Goal: Task Accomplishment & Management: Manage account settings

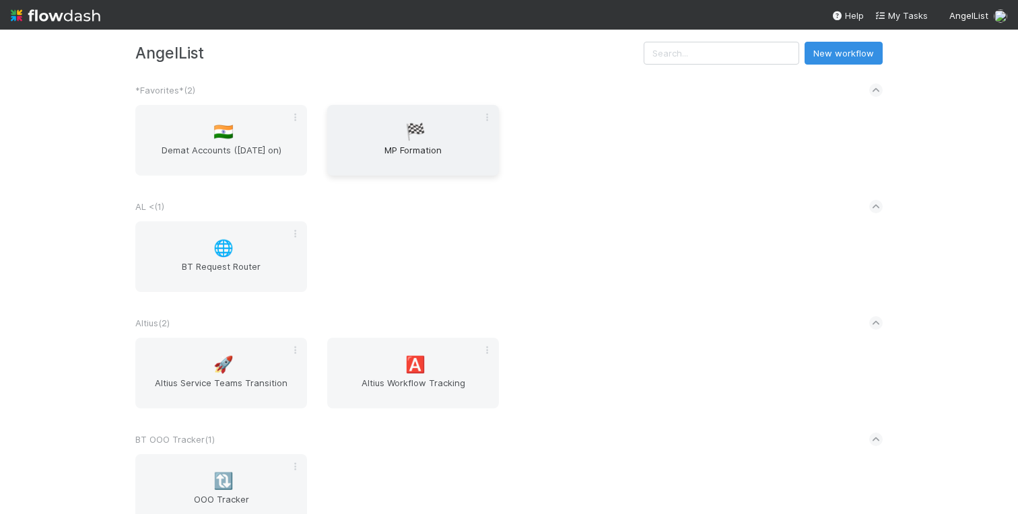
scroll to position [22, 0]
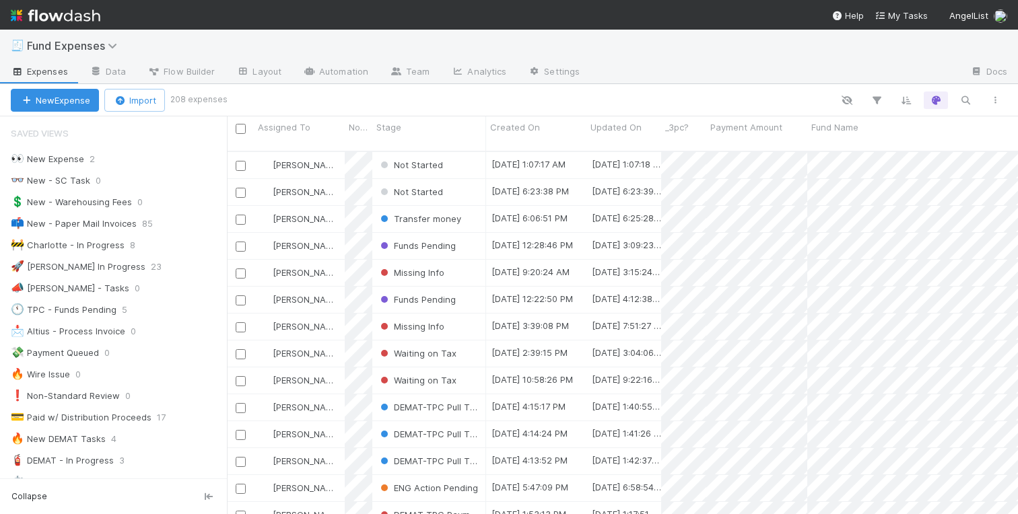
scroll to position [0, 1]
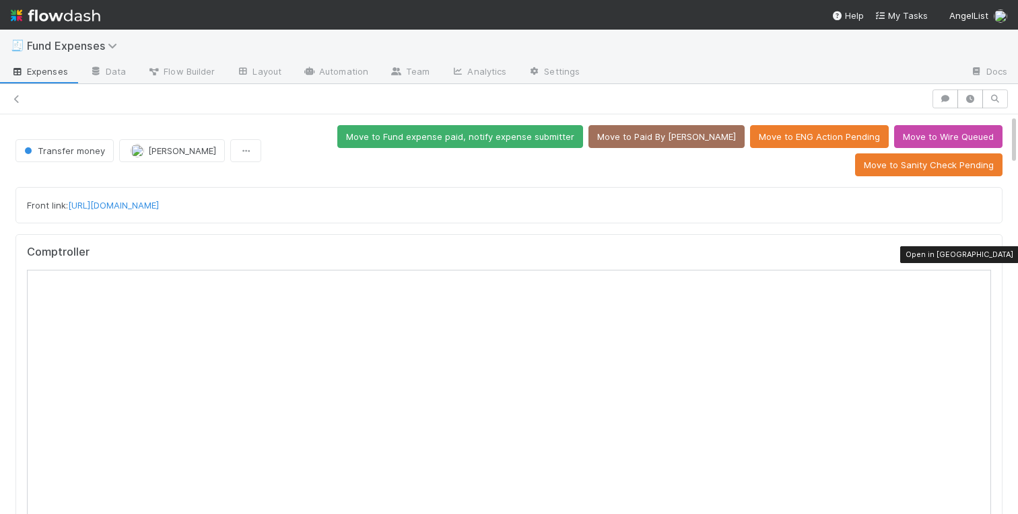
click at [983, 255] on icon at bounding box center [983, 255] width 13 height 9
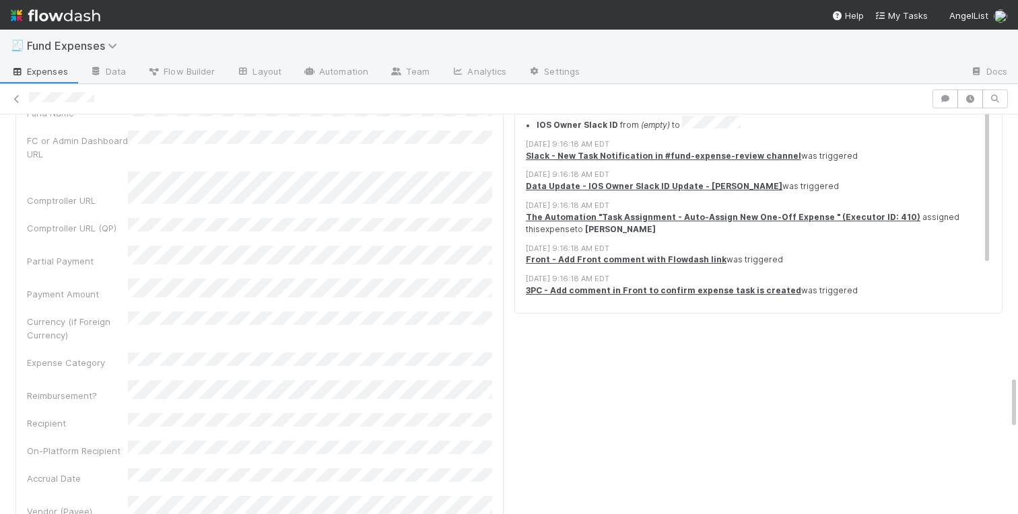
scroll to position [1935, 0]
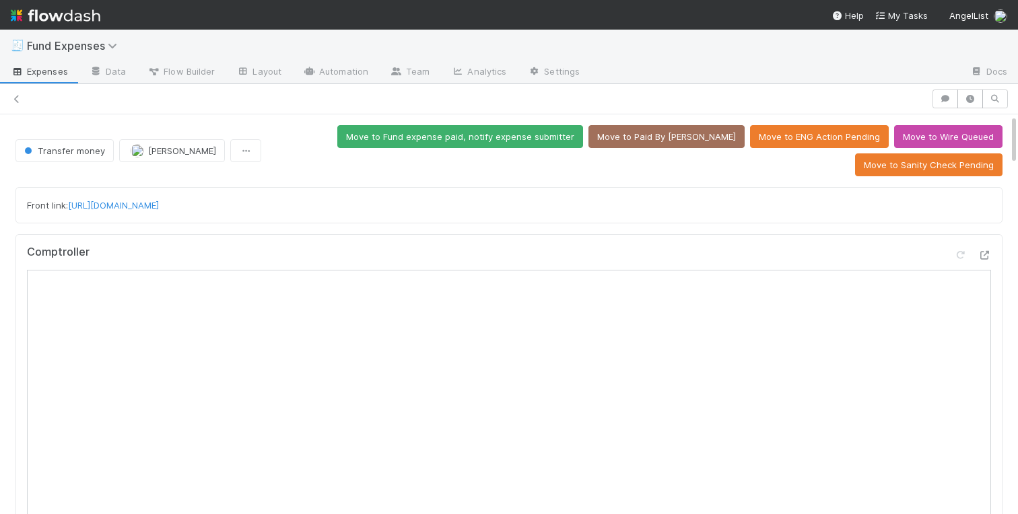
drag, startPoint x: 277, startPoint y: 206, endPoint x: 69, endPoint y: 202, distance: 207.3
click at [69, 202] on div "Front link: https://app.frontapp.com/open/cnv_qs1bdon" at bounding box center [509, 205] width 964 height 13
copy link "https://app.frontapp.com/open/cnv_qs1bdon"
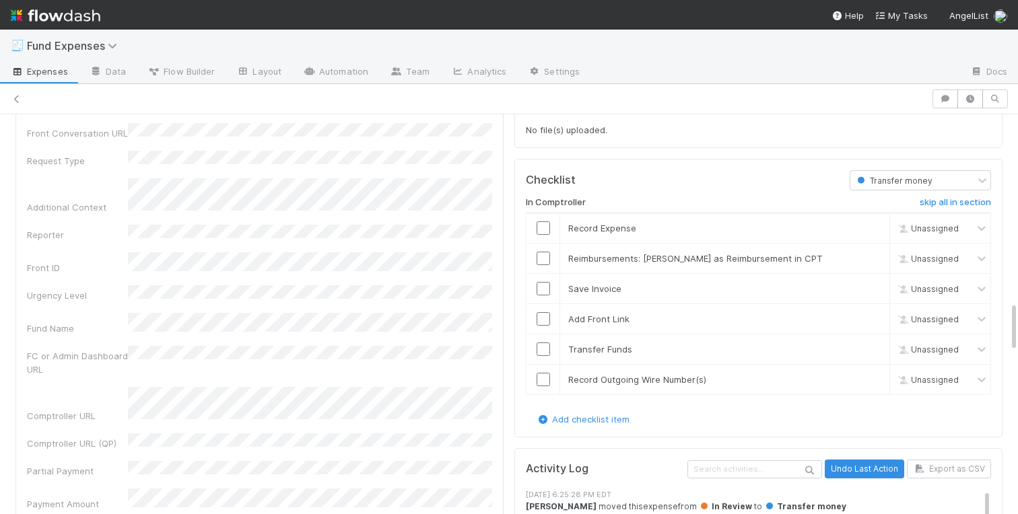
scroll to position [1465, 0]
click at [544, 232] on input "checkbox" at bounding box center [542, 228] width 13 height 13
click at [876, 256] on link "skip" at bounding box center [872, 259] width 17 height 11
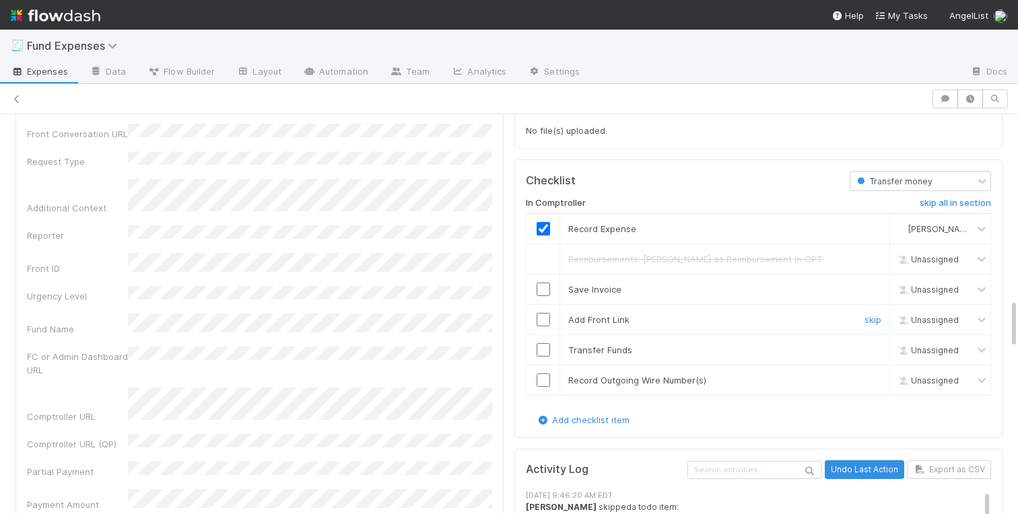
click at [542, 318] on input "checkbox" at bounding box center [542, 319] width 13 height 13
click at [872, 291] on link "skip" at bounding box center [872, 289] width 17 height 11
click at [542, 320] on input "checkbox" at bounding box center [542, 319] width 13 height 13
click at [544, 345] on input "checkbox" at bounding box center [542, 349] width 13 height 13
click at [874, 379] on link "skip" at bounding box center [872, 380] width 17 height 11
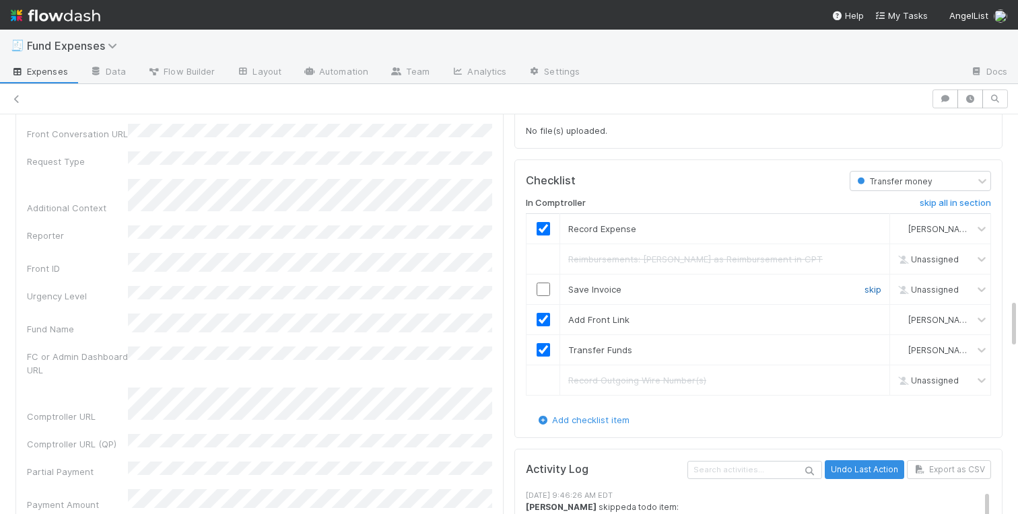
click at [871, 286] on link "skip" at bounding box center [872, 289] width 17 height 11
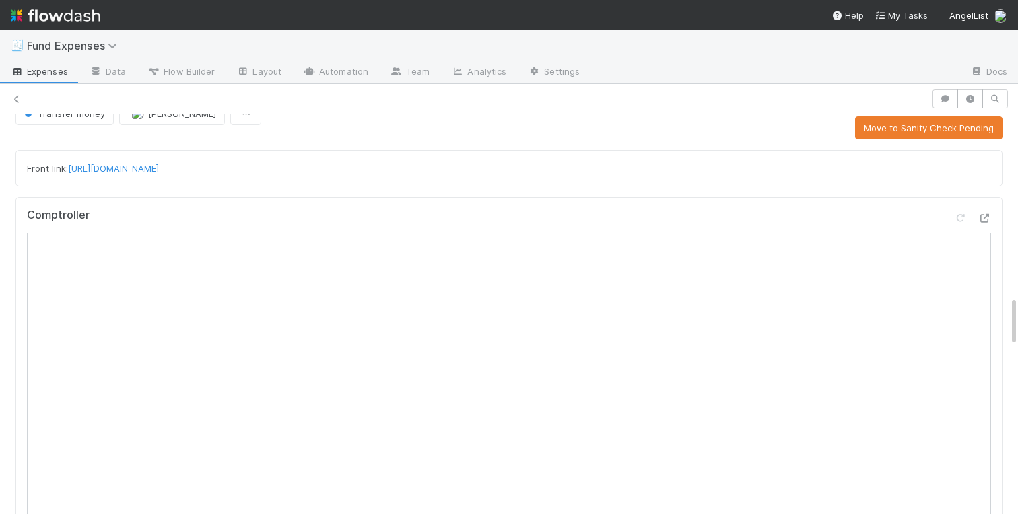
scroll to position [0, 0]
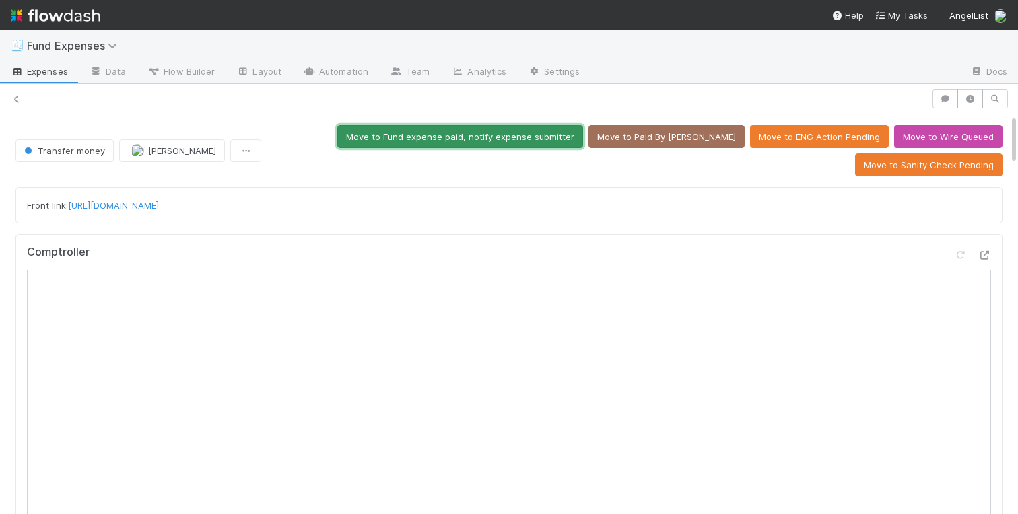
click at [433, 132] on button "Move to Fund expense paid, notify expense submitter" at bounding box center [460, 136] width 246 height 23
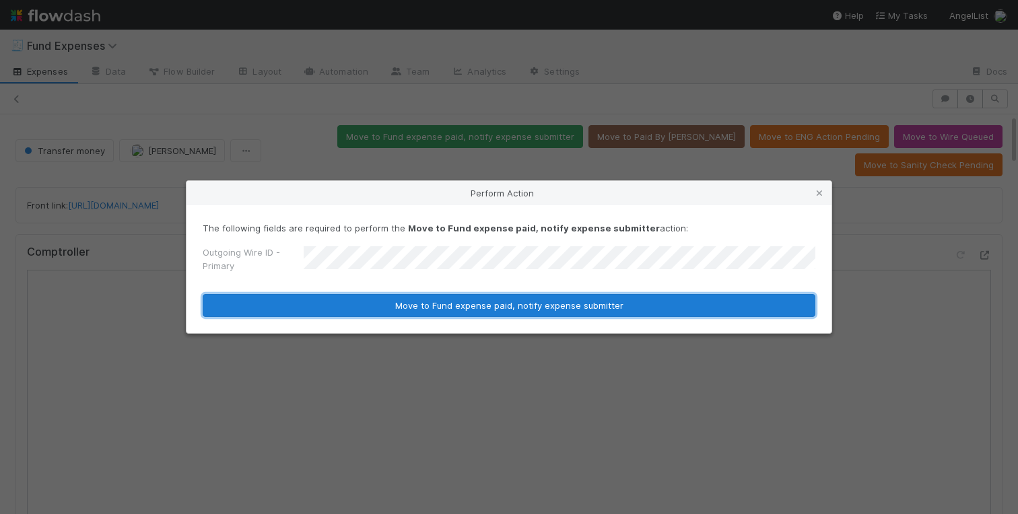
click at [415, 303] on button "Move to Fund expense paid, notify expense submitter" at bounding box center [509, 305] width 612 height 23
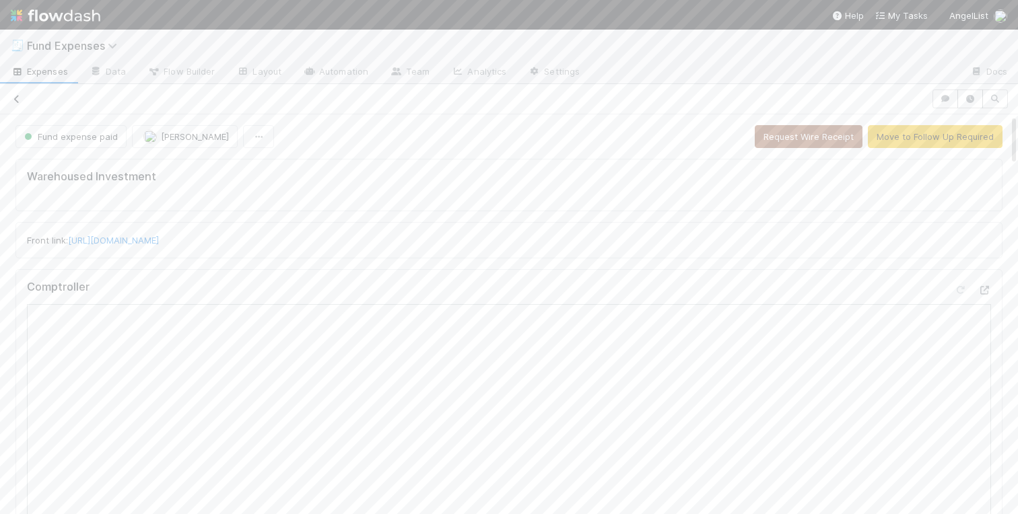
click at [22, 96] on icon at bounding box center [16, 99] width 13 height 9
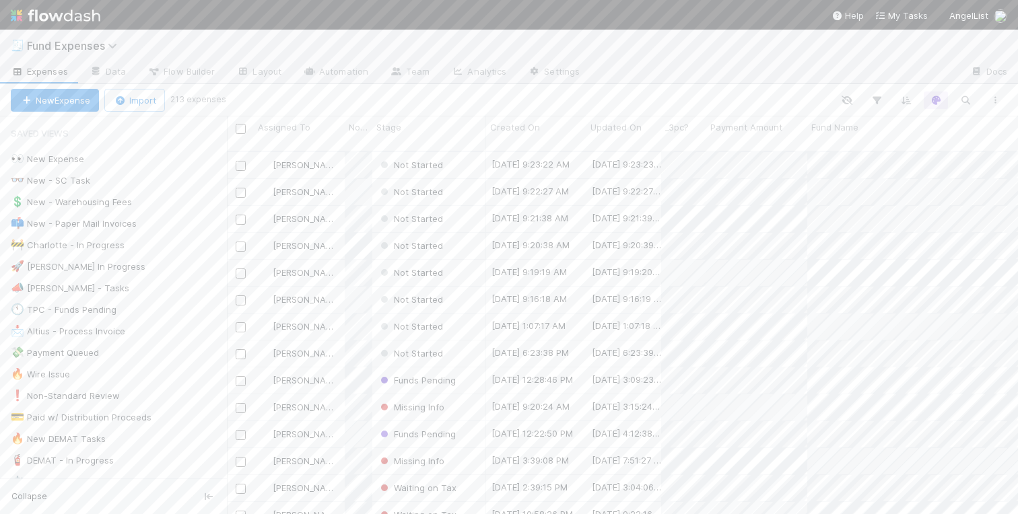
scroll to position [0, 1]
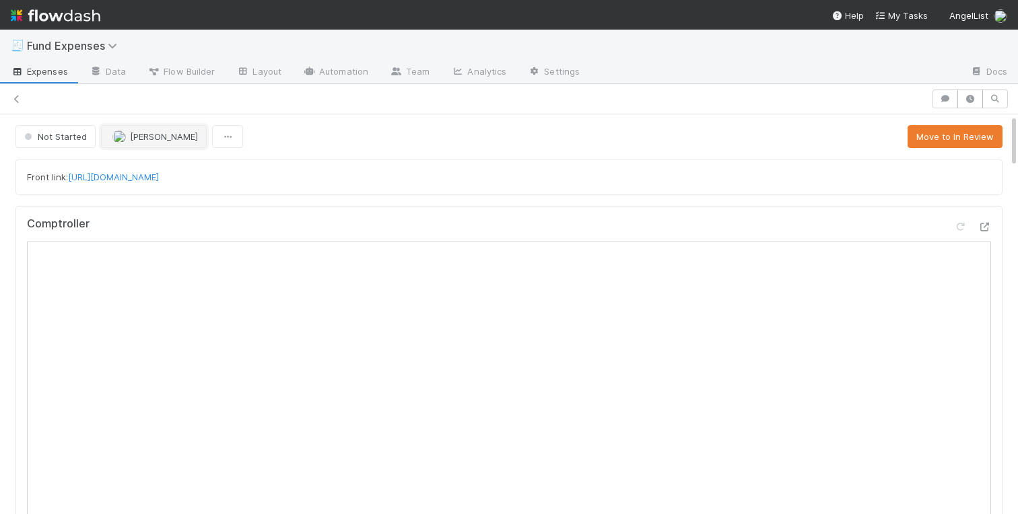
click at [125, 139] on span "[PERSON_NAME]" at bounding box center [154, 136] width 85 height 11
click at [954, 137] on button "Move to In Review" at bounding box center [954, 136] width 95 height 23
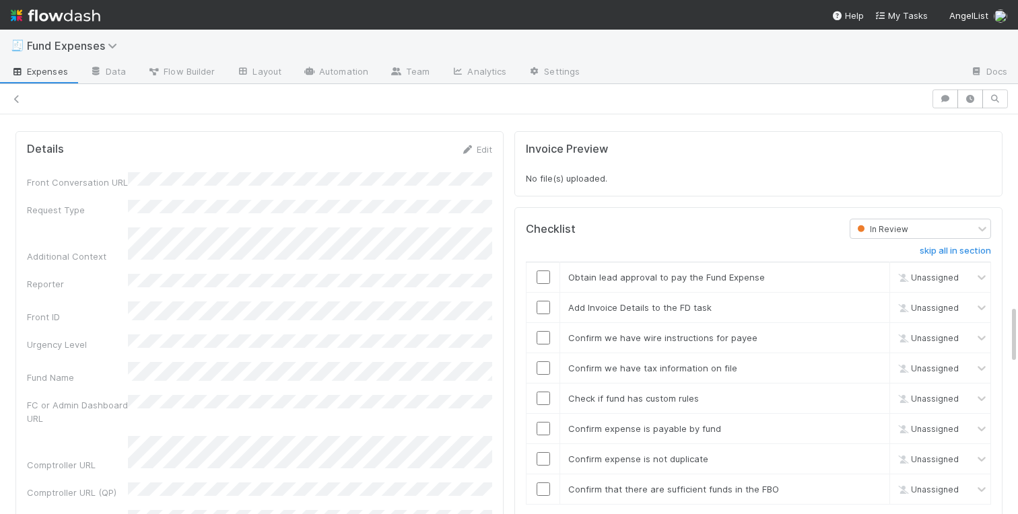
scroll to position [1379, 0]
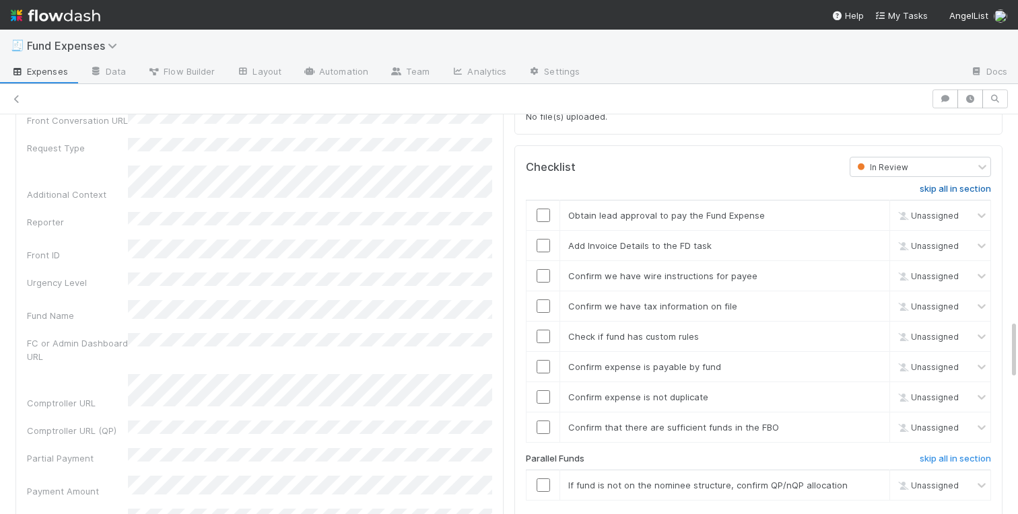
click at [962, 187] on h6 "skip all in section" at bounding box center [954, 189] width 71 height 11
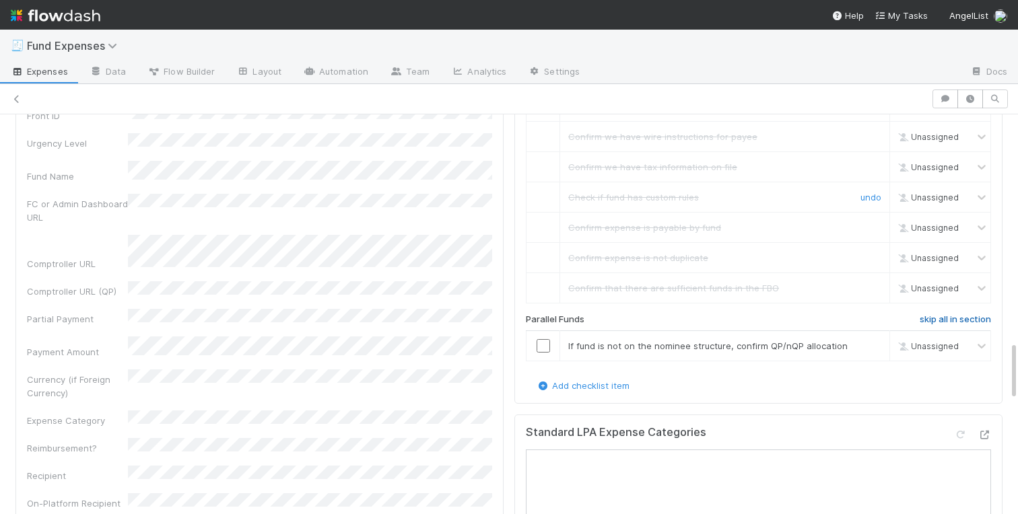
scroll to position [1523, 0]
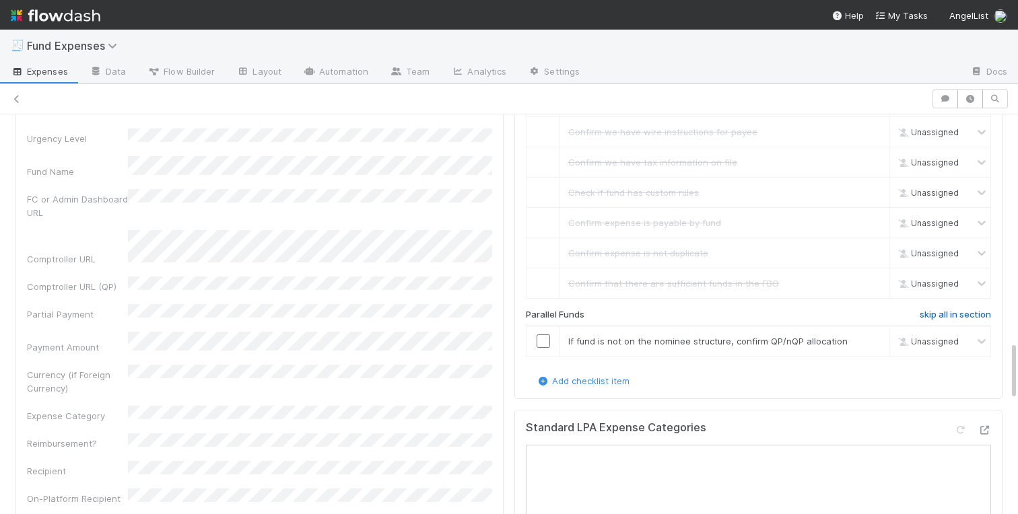
click at [966, 320] on link "skip all in section" at bounding box center [954, 318] width 71 height 16
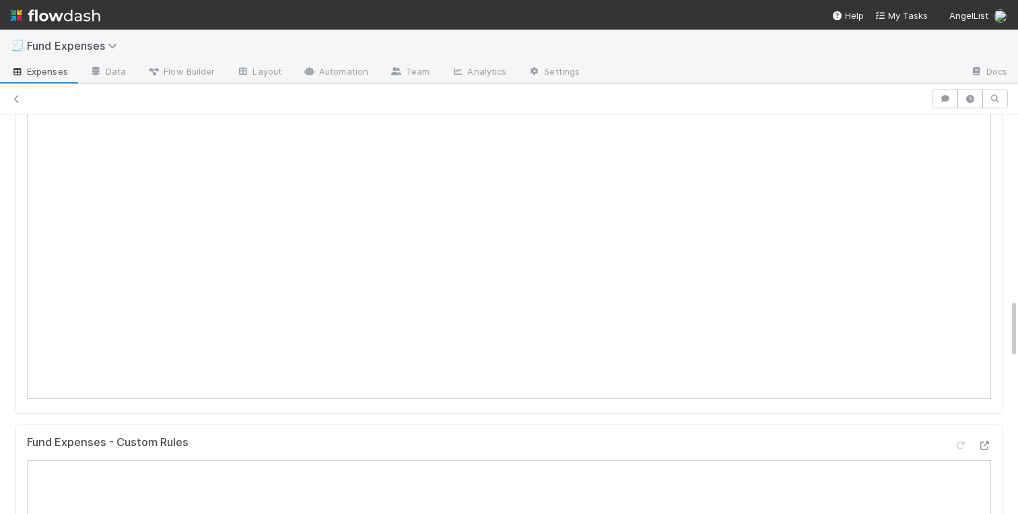
scroll to position [0, 0]
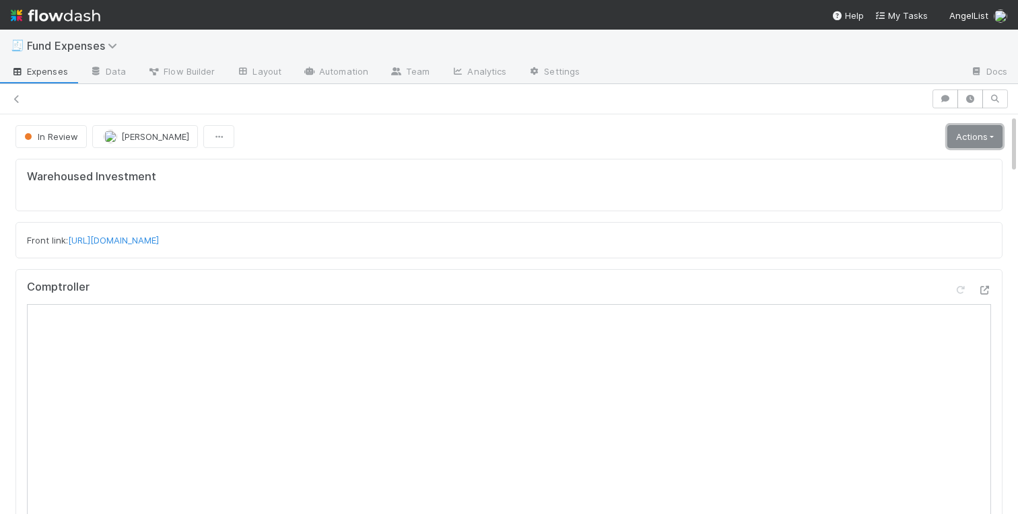
click at [962, 143] on link "Actions" at bounding box center [974, 136] width 55 height 23
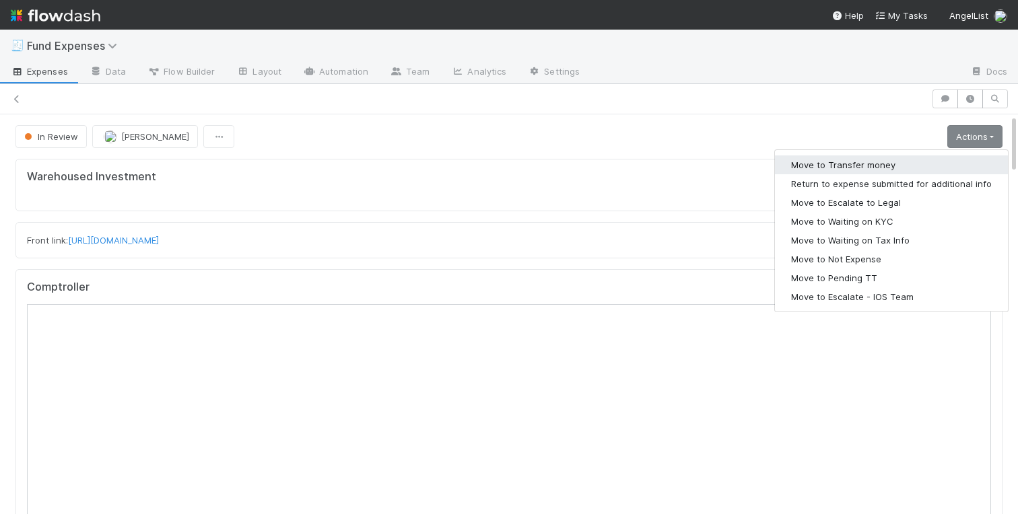
click at [888, 164] on button "Move to Transfer money" at bounding box center [891, 164] width 233 height 19
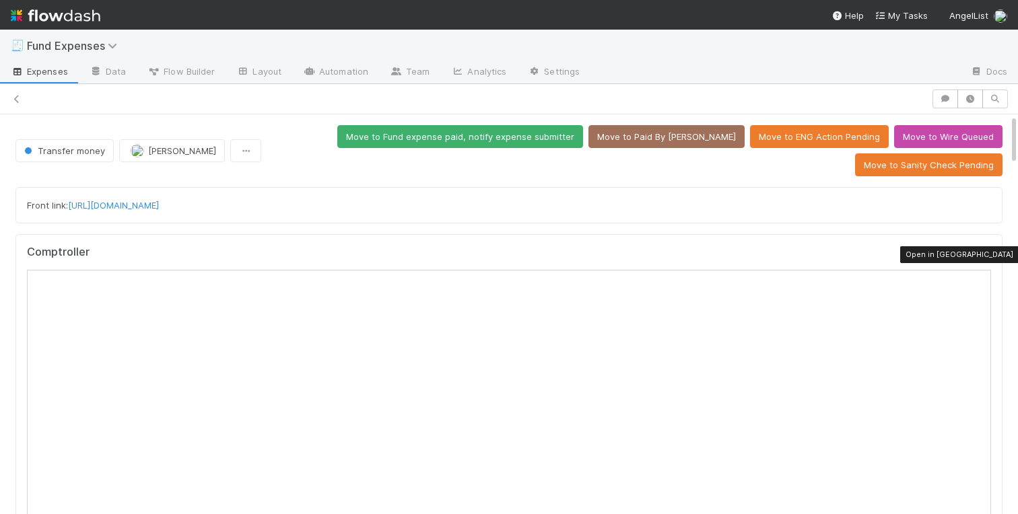
click at [983, 256] on icon at bounding box center [983, 255] width 13 height 9
drag, startPoint x: 255, startPoint y: 204, endPoint x: 68, endPoint y: 201, distance: 187.1
click at [68, 201] on div "Front link: https://app.frontapp.com/open/cnv_qs1fqfb" at bounding box center [509, 205] width 964 height 13
click at [371, 191] on div "Front link: https://app.frontapp.com/open/cnv_qs1fqfb" at bounding box center [508, 205] width 987 height 36
drag, startPoint x: 245, startPoint y: 209, endPoint x: 71, endPoint y: 206, distance: 174.3
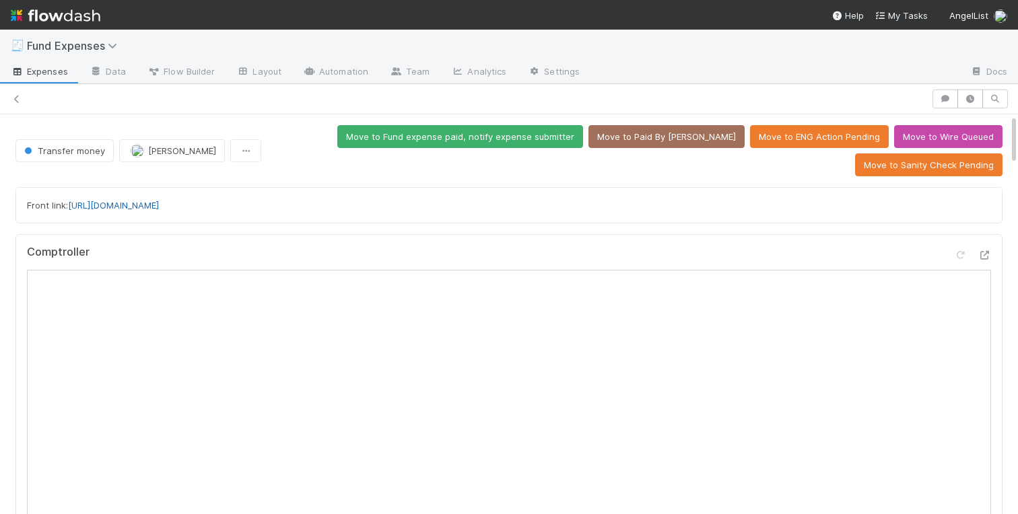
click at [71, 206] on div "Front link: https://app.frontapp.com/open/cnv_qs1fqfb" at bounding box center [509, 205] width 964 height 13
copy link "https://app.frontapp.com/open/cnv_qs1fqfb"
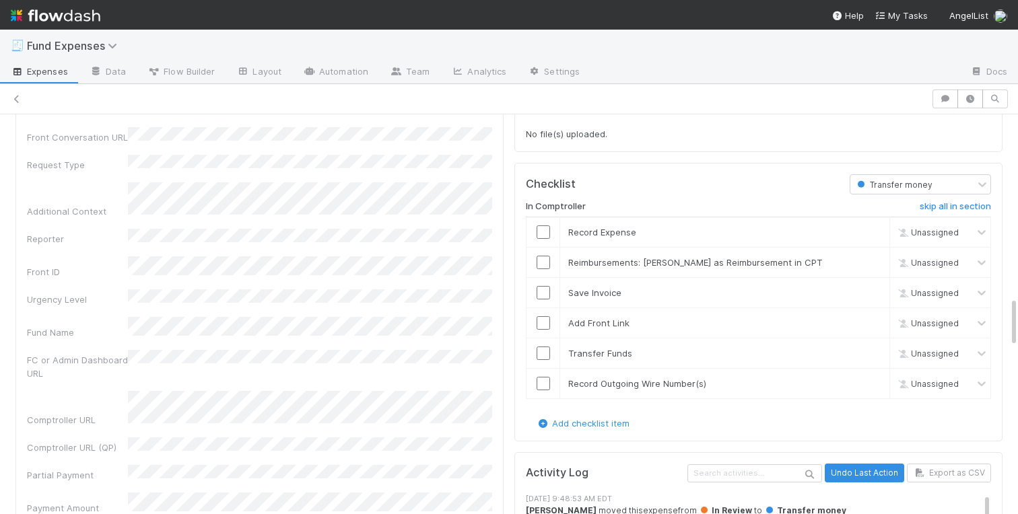
scroll to position [1448, 0]
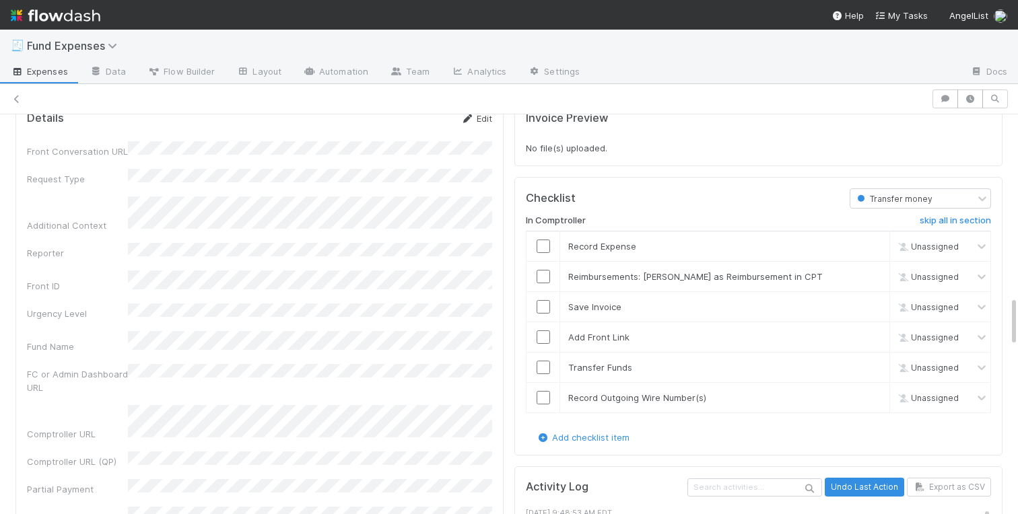
click at [483, 122] on link "Edit" at bounding box center [476, 118] width 32 height 11
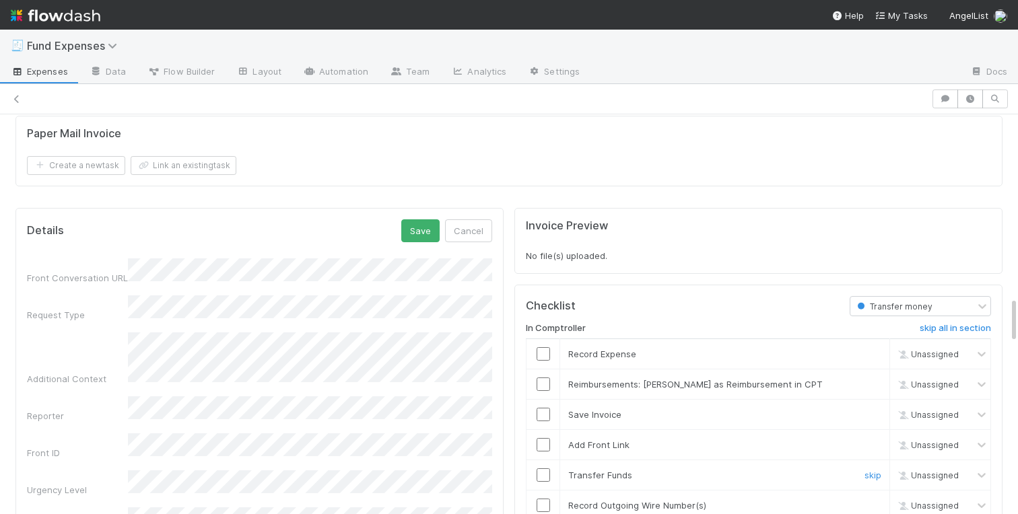
scroll to position [1224, 0]
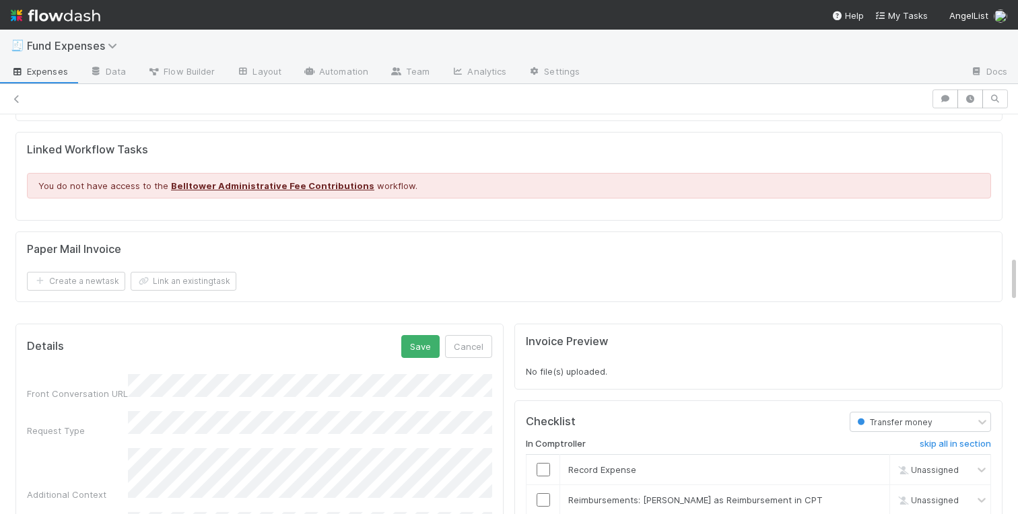
click at [383, 344] on div "Details Save Cancel" at bounding box center [259, 346] width 465 height 23
click at [415, 351] on button "Save" at bounding box center [420, 346] width 38 height 23
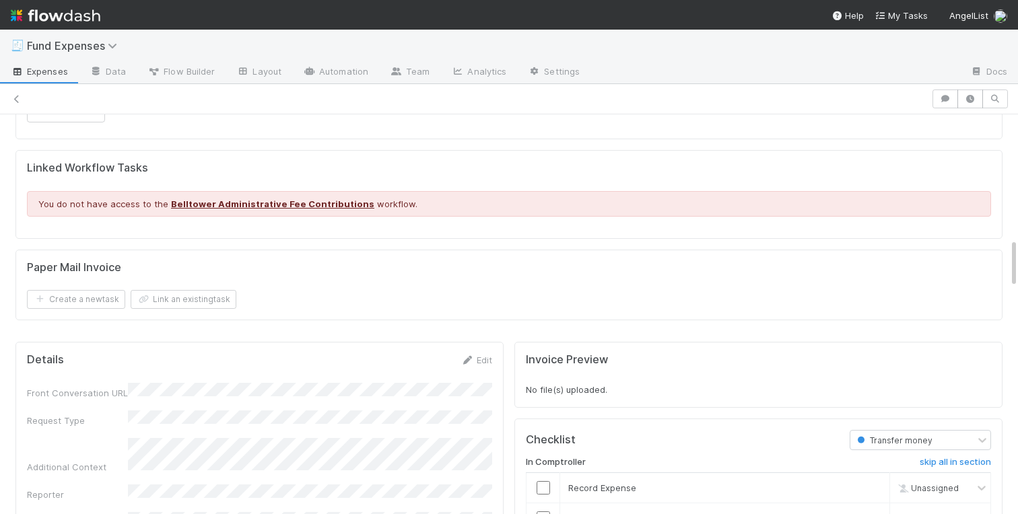
scroll to position [1377, 0]
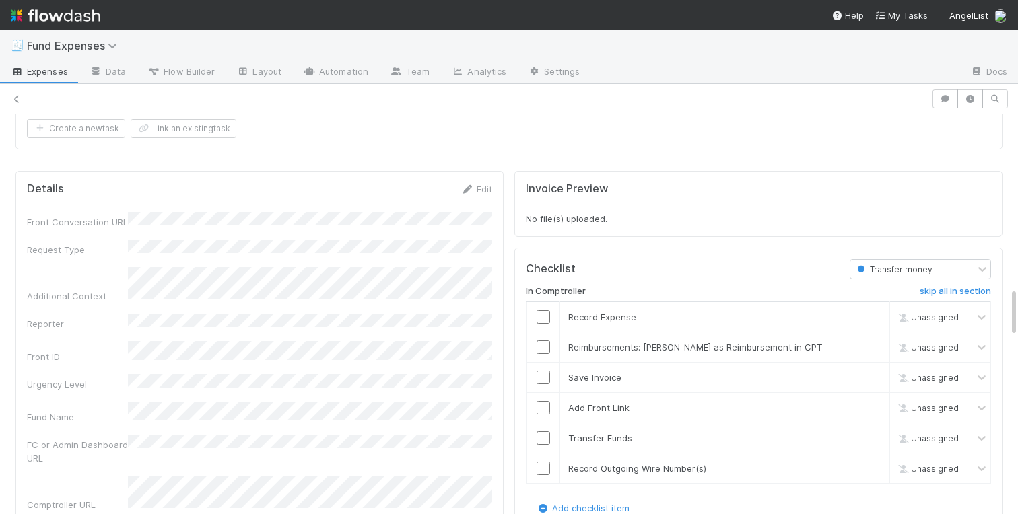
click at [116, 267] on div "Additional Context" at bounding box center [259, 285] width 465 height 36
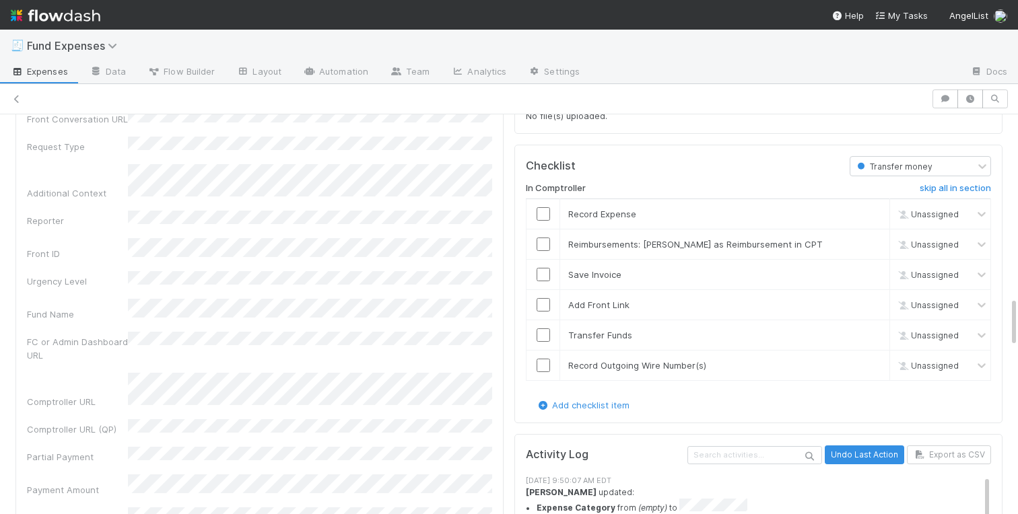
scroll to position [1515, 0]
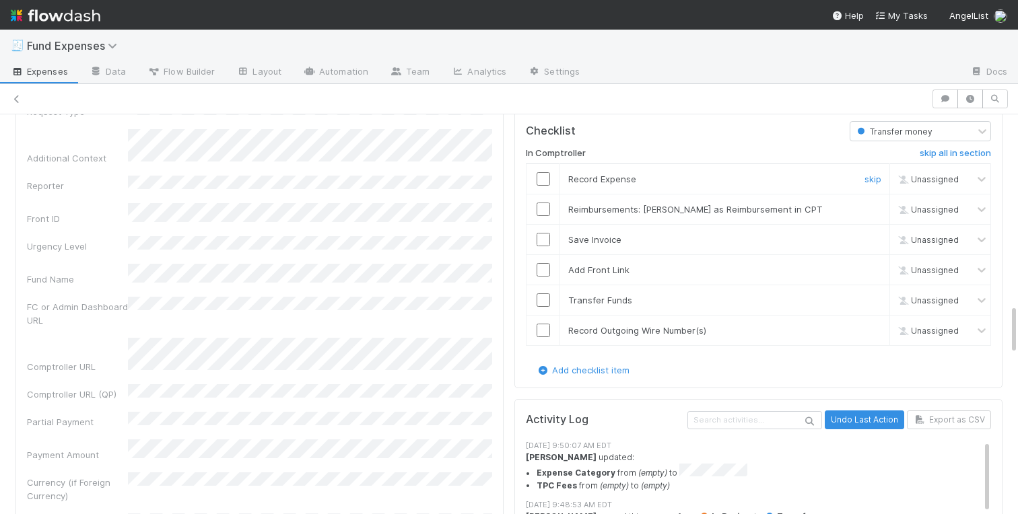
click at [542, 182] on input "checkbox" at bounding box center [542, 178] width 13 height 13
click at [542, 265] on input "checkbox" at bounding box center [542, 269] width 13 height 13
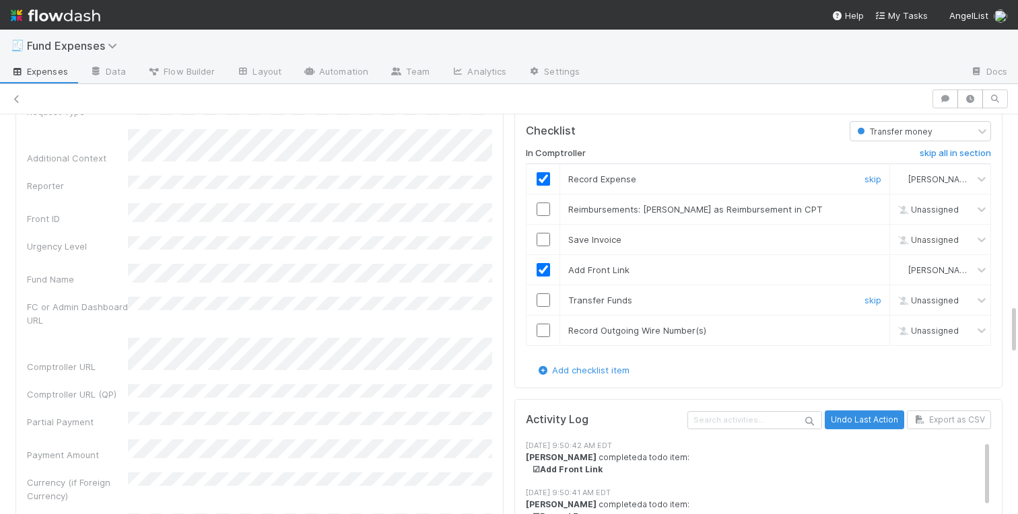
click at [542, 297] on input "checkbox" at bounding box center [542, 299] width 13 height 13
click at [870, 207] on link "skip" at bounding box center [872, 209] width 17 height 11
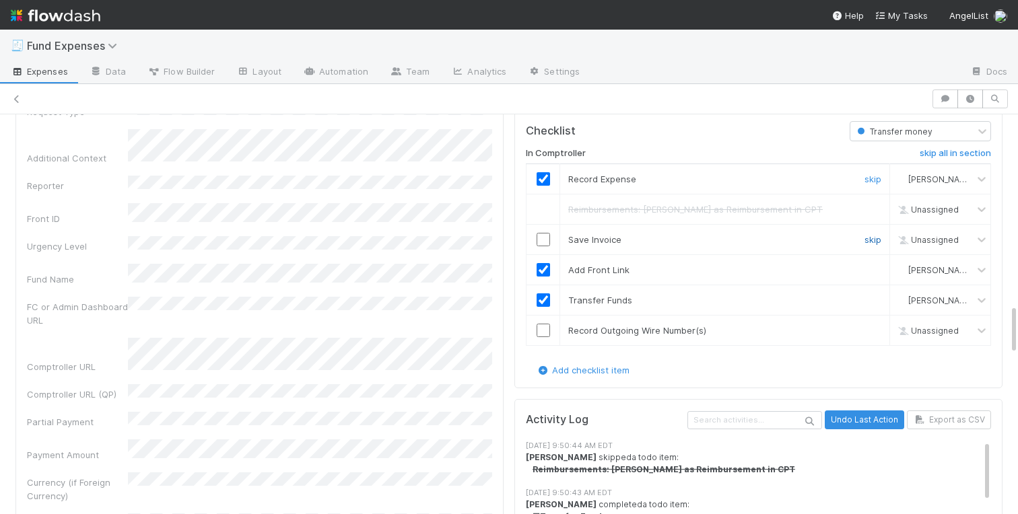
click at [871, 240] on link "skip" at bounding box center [872, 239] width 17 height 11
click at [874, 331] on link "skip" at bounding box center [872, 330] width 17 height 11
click at [867, 240] on link "skip" at bounding box center [872, 239] width 17 height 11
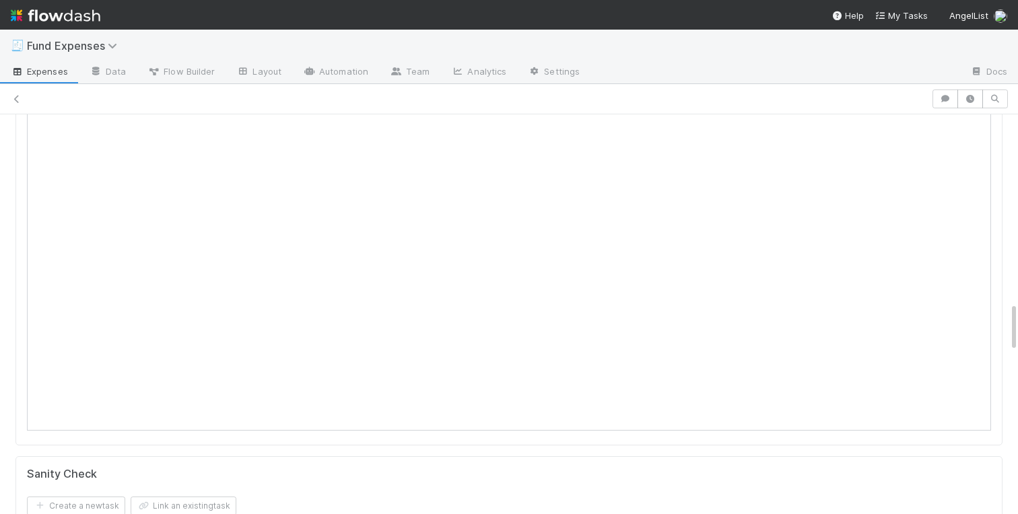
scroll to position [0, 0]
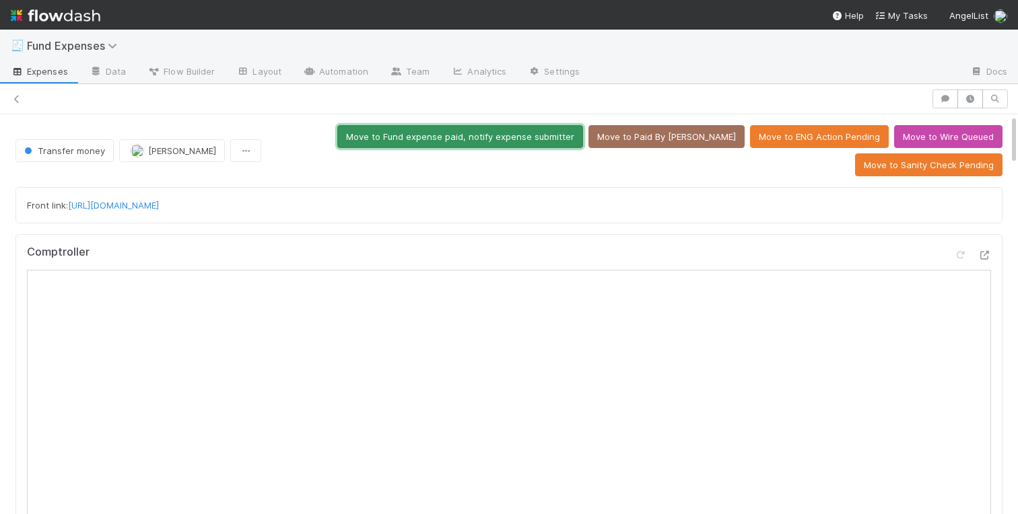
click at [495, 130] on button "Move to Fund expense paid, notify expense submitter" at bounding box center [460, 136] width 246 height 23
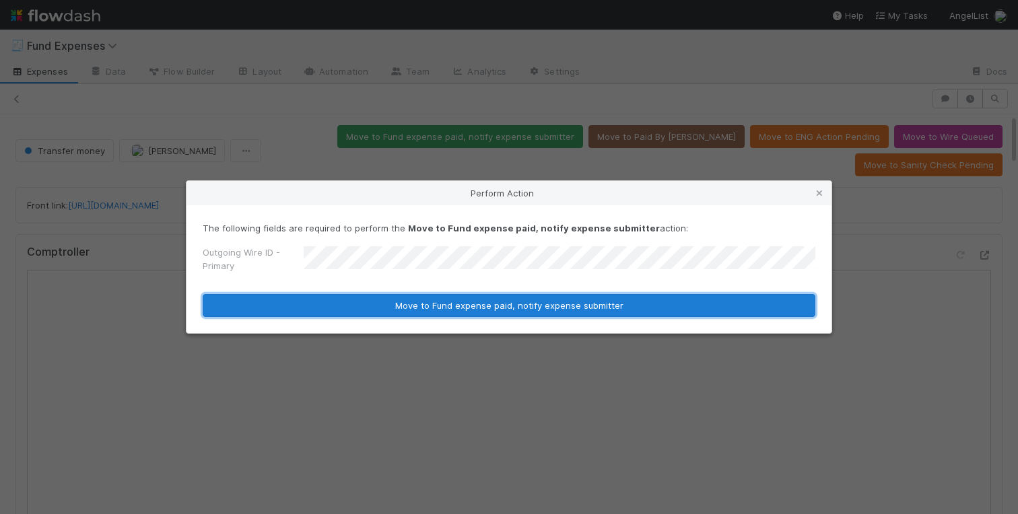
click at [400, 303] on button "Move to Fund expense paid, notify expense submitter" at bounding box center [509, 305] width 612 height 23
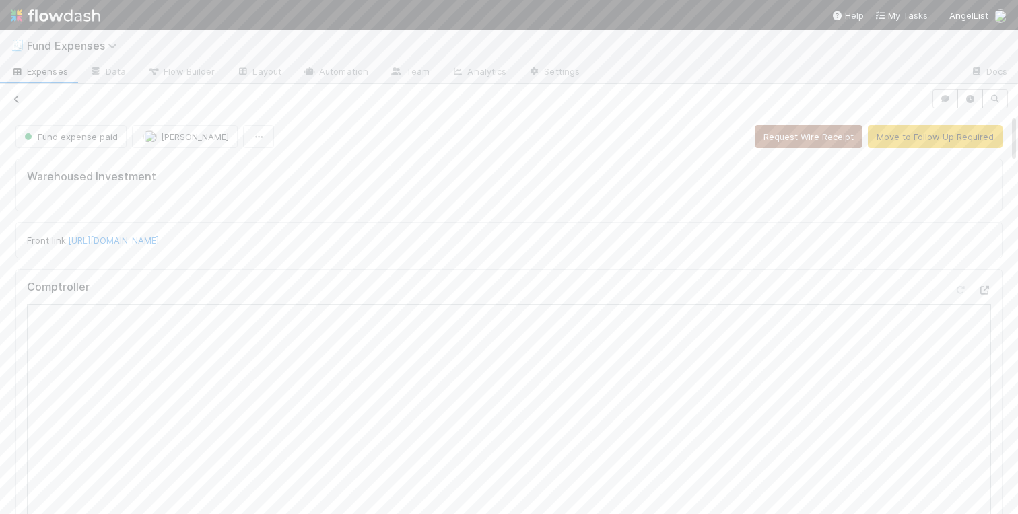
click at [14, 102] on icon at bounding box center [16, 99] width 13 height 9
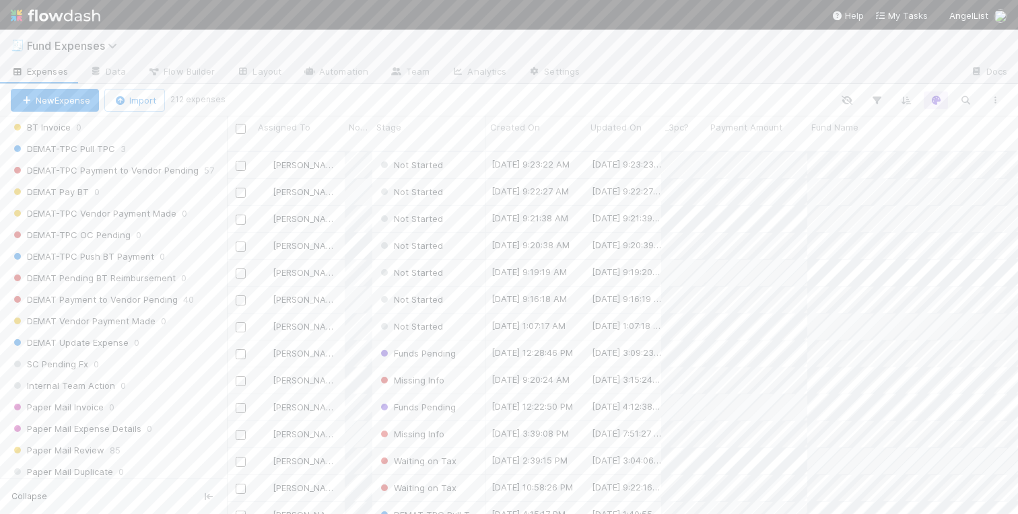
scroll to position [1627, 0]
click at [48, 201] on span "4462" at bounding box center [53, 198] width 22 height 17
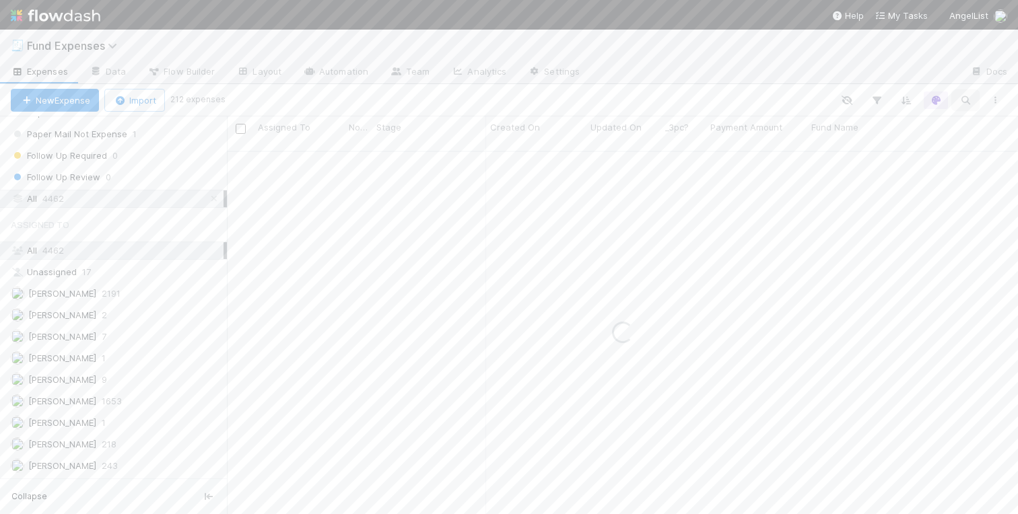
click at [966, 97] on icon "button" at bounding box center [964, 100] width 13 height 12
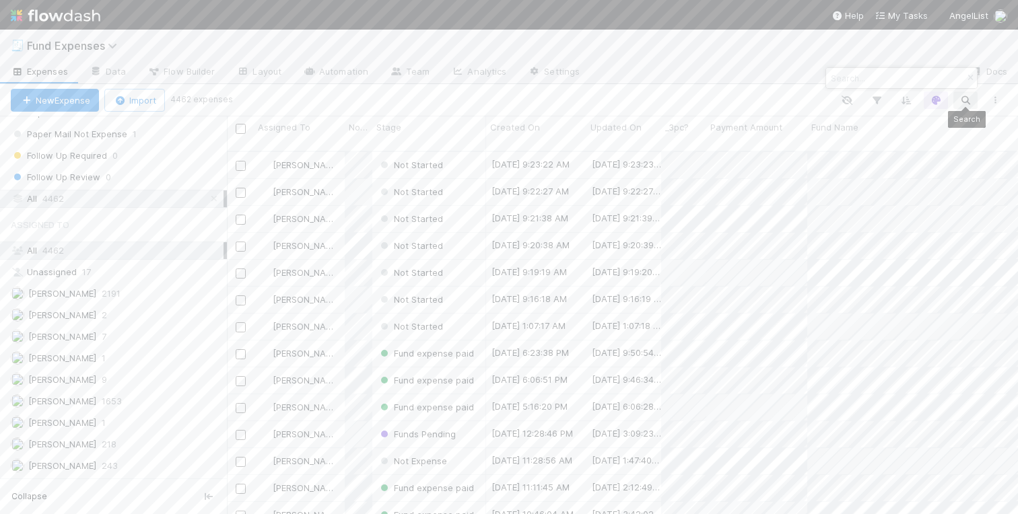
paste input "Bombay54 Global Fund, LP - I"
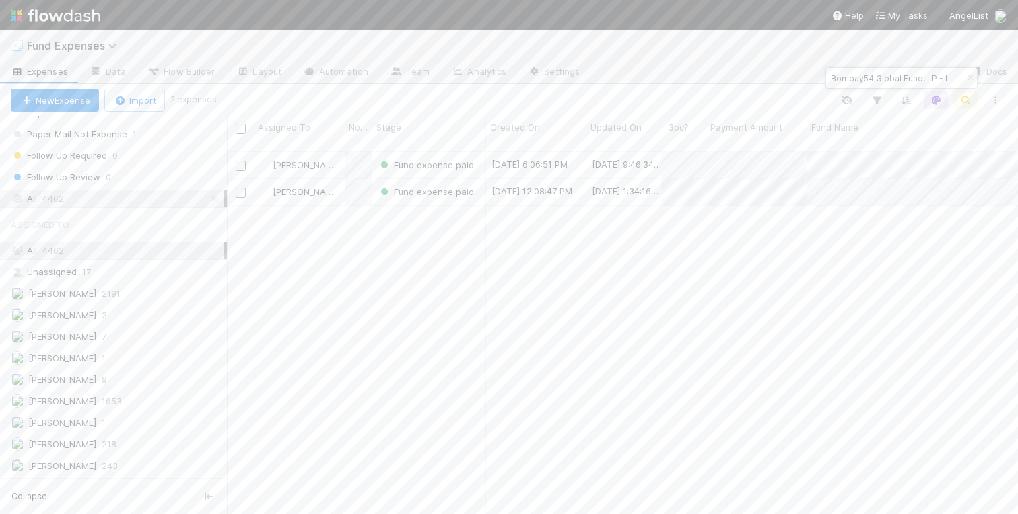
type input "Bombay54 Global Fund, LP - I"
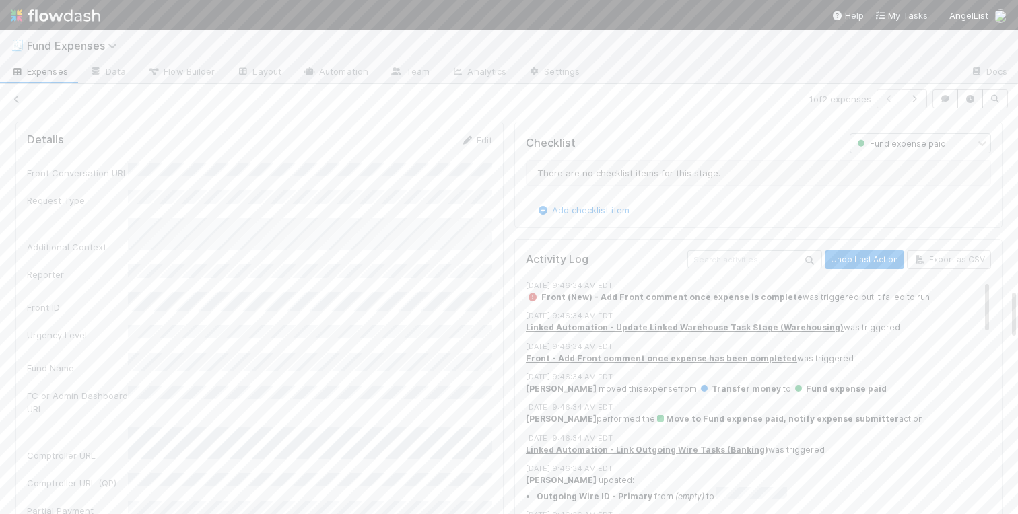
scroll to position [1363, 0]
click at [479, 136] on link "Edit" at bounding box center [476, 138] width 32 height 11
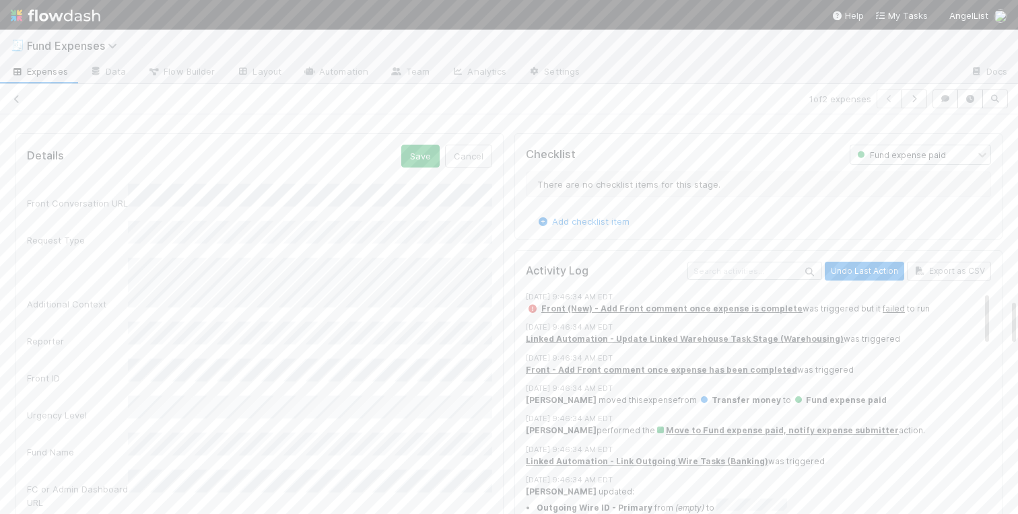
scroll to position [1220, 0]
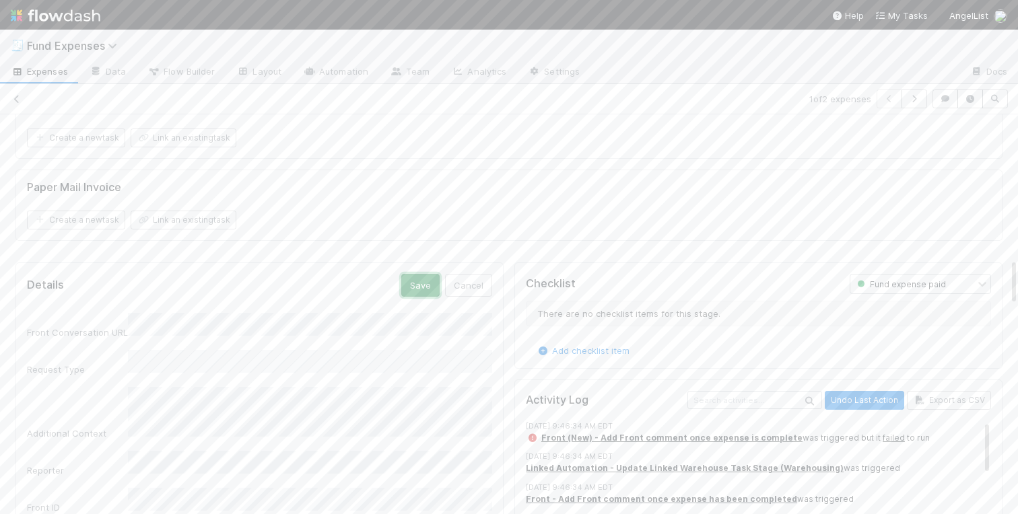
click at [427, 284] on button "Save" at bounding box center [420, 285] width 38 height 23
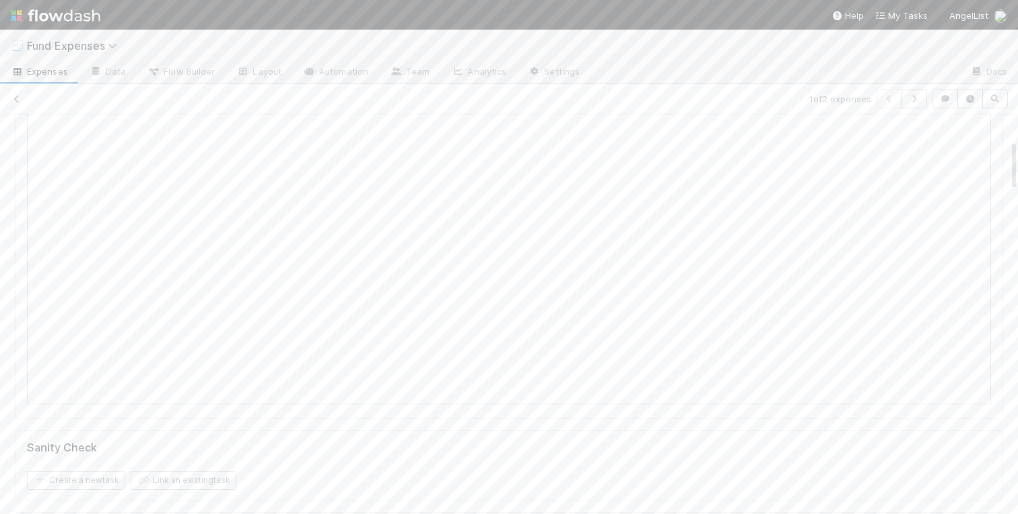
scroll to position [0, 0]
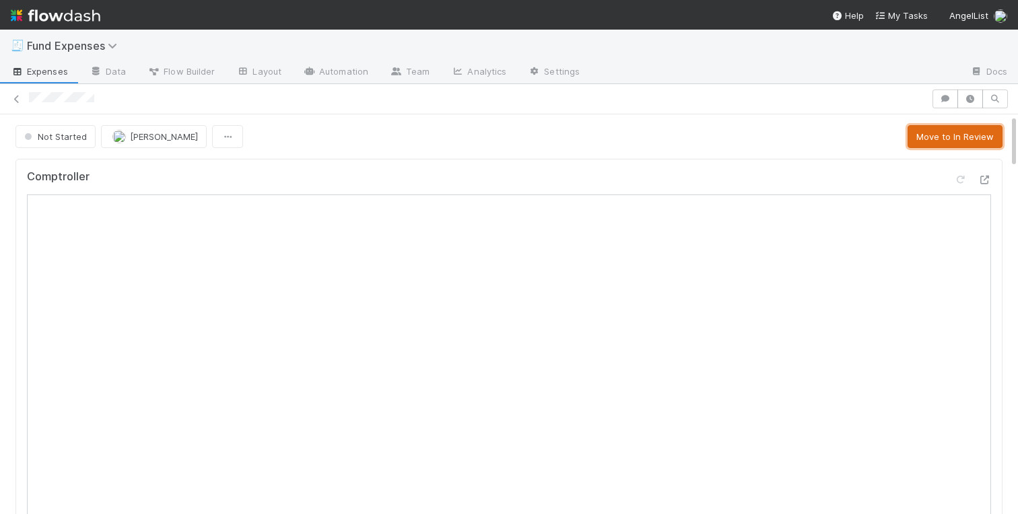
click at [959, 134] on button "Move to In Review" at bounding box center [954, 136] width 95 height 23
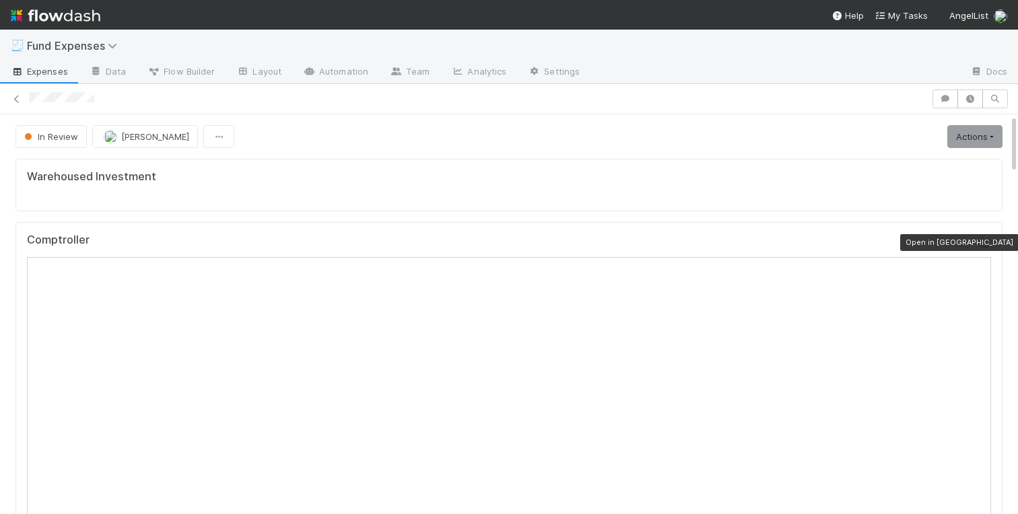
click at [987, 240] on icon at bounding box center [983, 243] width 13 height 9
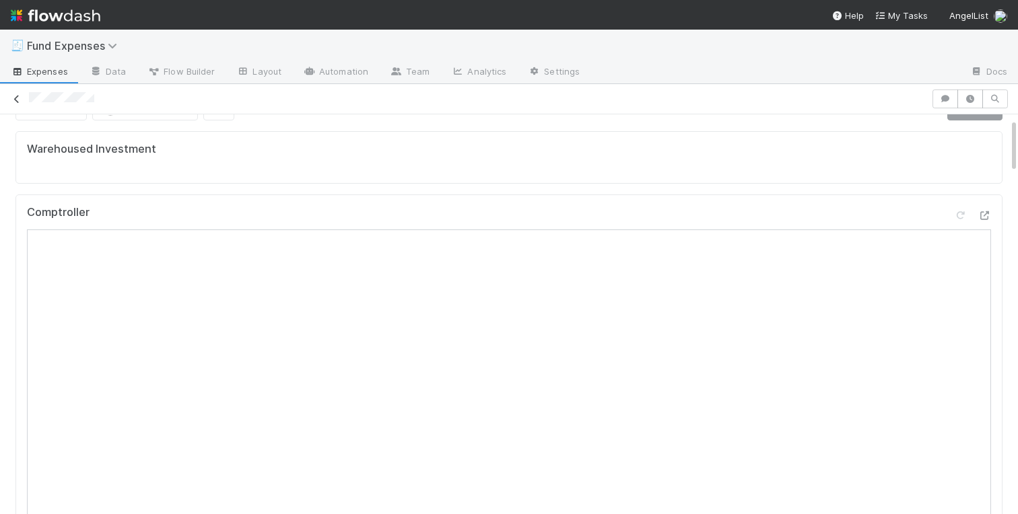
click at [15, 101] on icon at bounding box center [16, 99] width 13 height 9
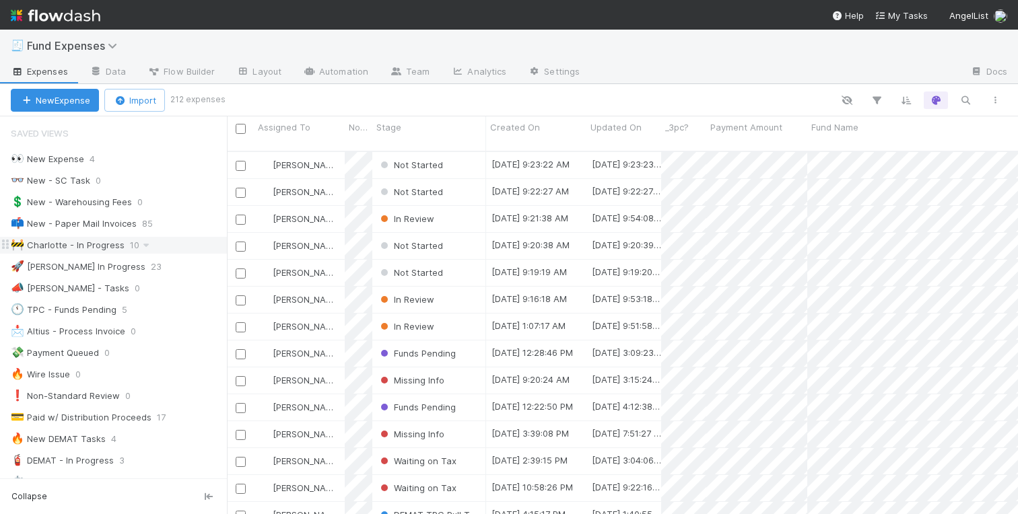
click at [96, 239] on div "🚧 Charlotte - In Progress" at bounding box center [68, 245] width 114 height 17
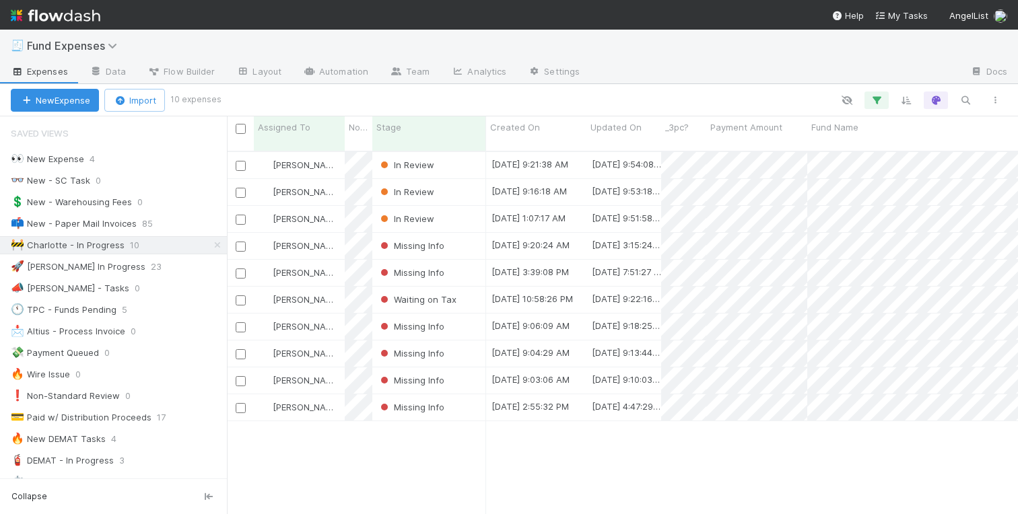
scroll to position [374, 791]
click at [614, 474] on div "Charlotte Mas In Review 9/2/25, 9:21:38 AM 9/2/25, 9:54:08 AM 0 0 0 0 0 0 0 0 0…" at bounding box center [622, 338] width 791 height 373
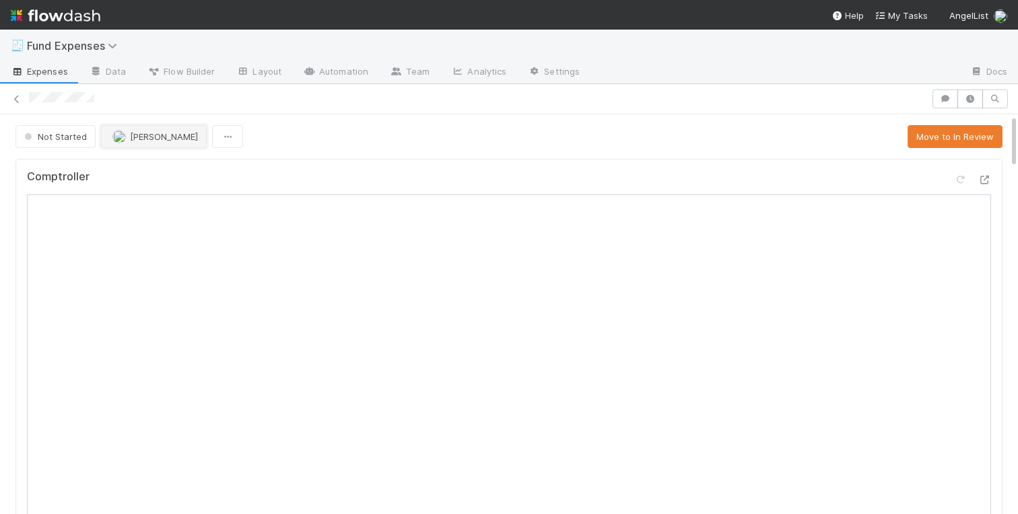
click at [133, 136] on span "[PERSON_NAME]" at bounding box center [164, 136] width 68 height 11
click at [966, 135] on button "Move to In Review" at bounding box center [954, 136] width 95 height 23
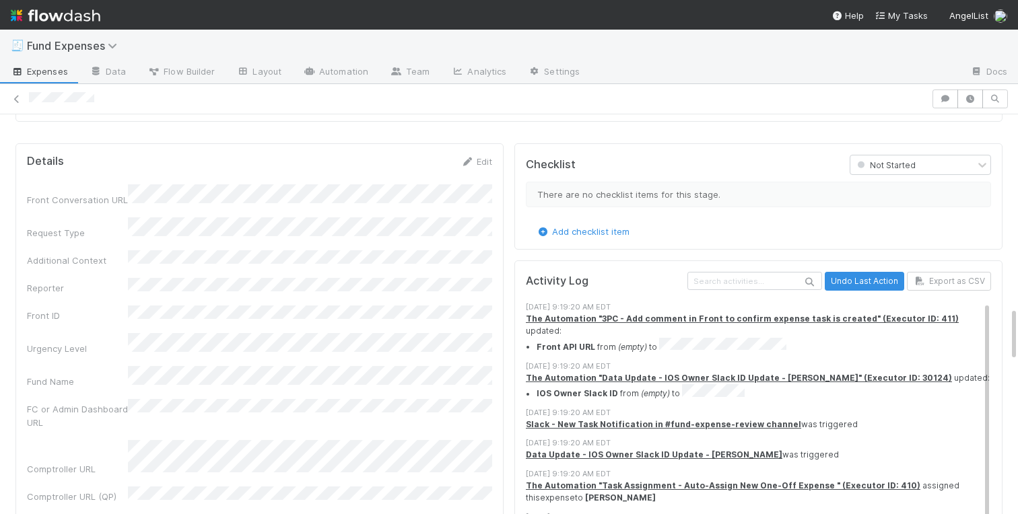
scroll to position [950, 0]
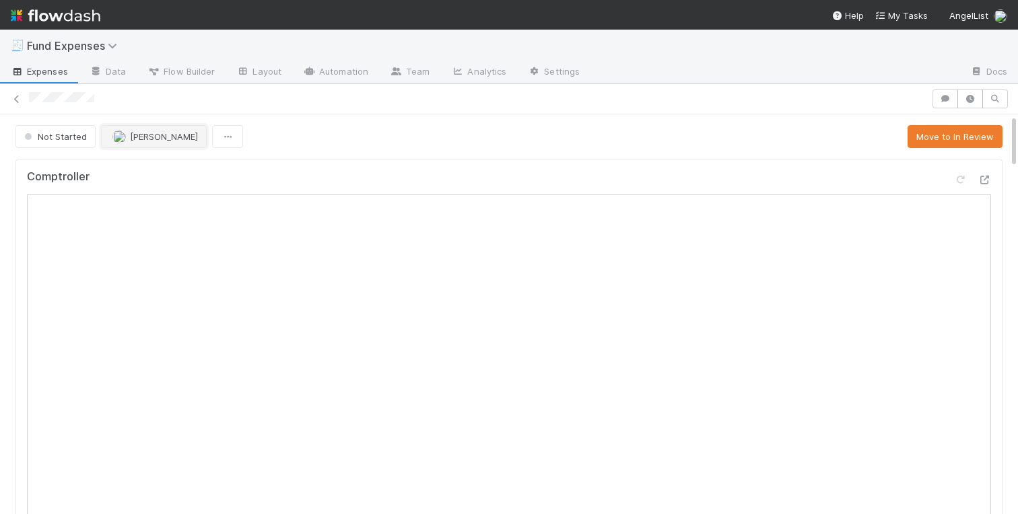
click at [141, 139] on span "[PERSON_NAME]" at bounding box center [164, 136] width 68 height 11
click at [952, 139] on button "Move to In Review" at bounding box center [954, 136] width 95 height 23
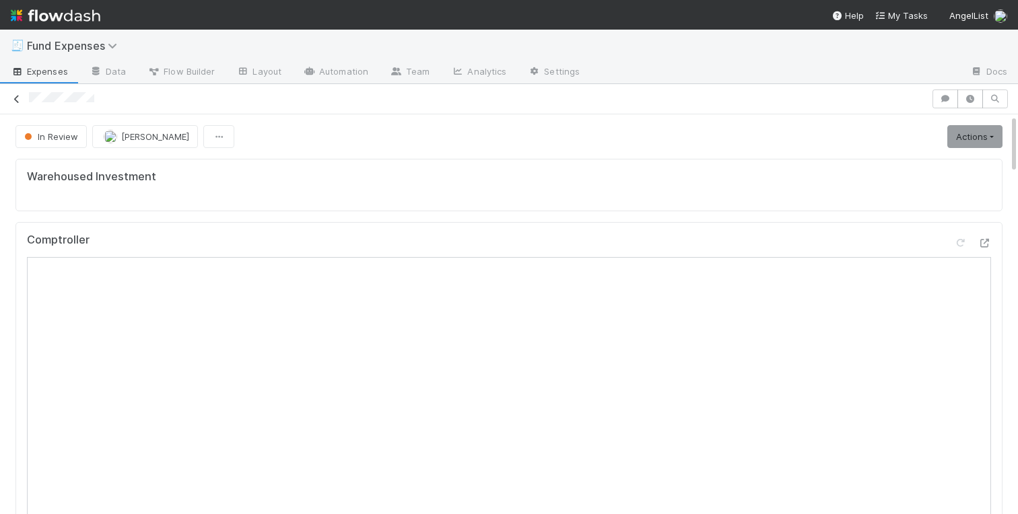
click at [17, 97] on icon at bounding box center [16, 99] width 13 height 9
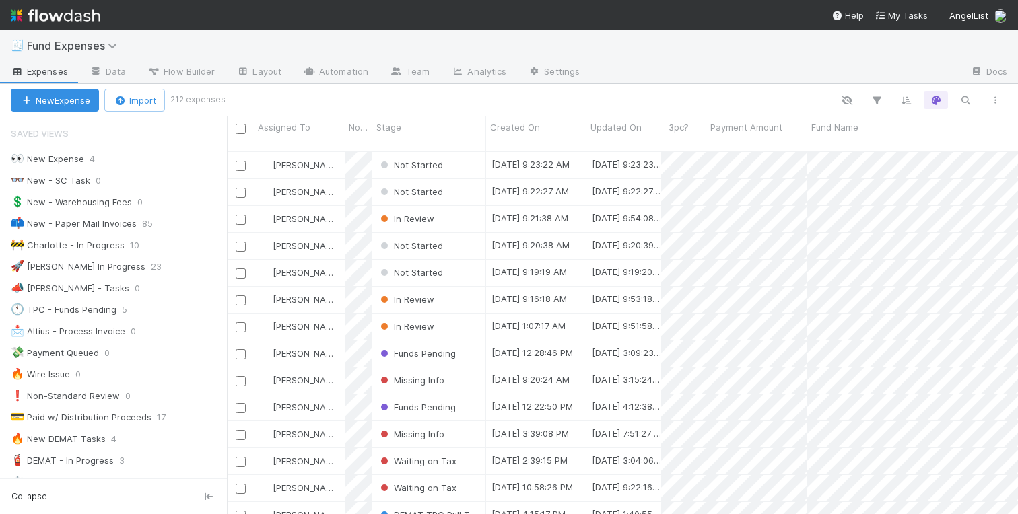
scroll to position [0, 1]
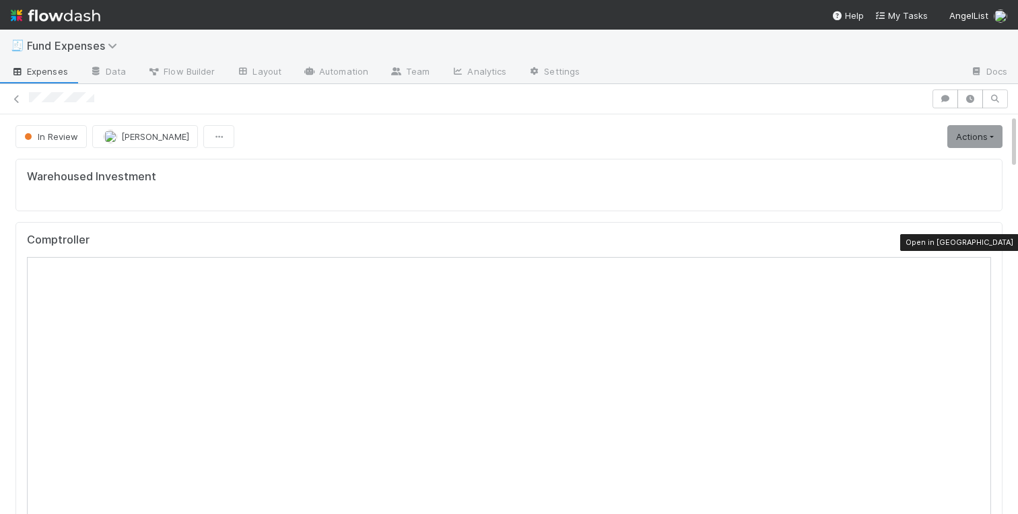
click at [986, 239] on icon at bounding box center [983, 243] width 13 height 9
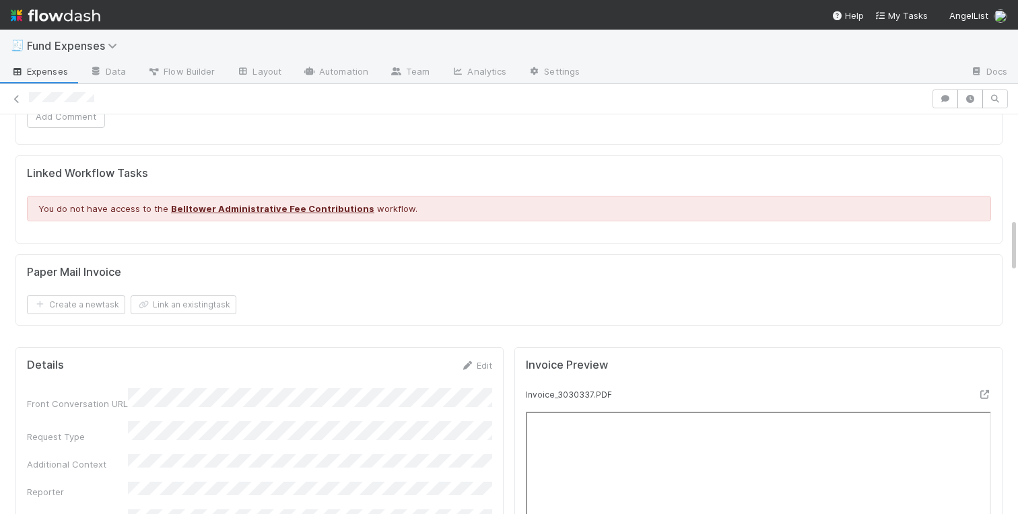
scroll to position [1179, 0]
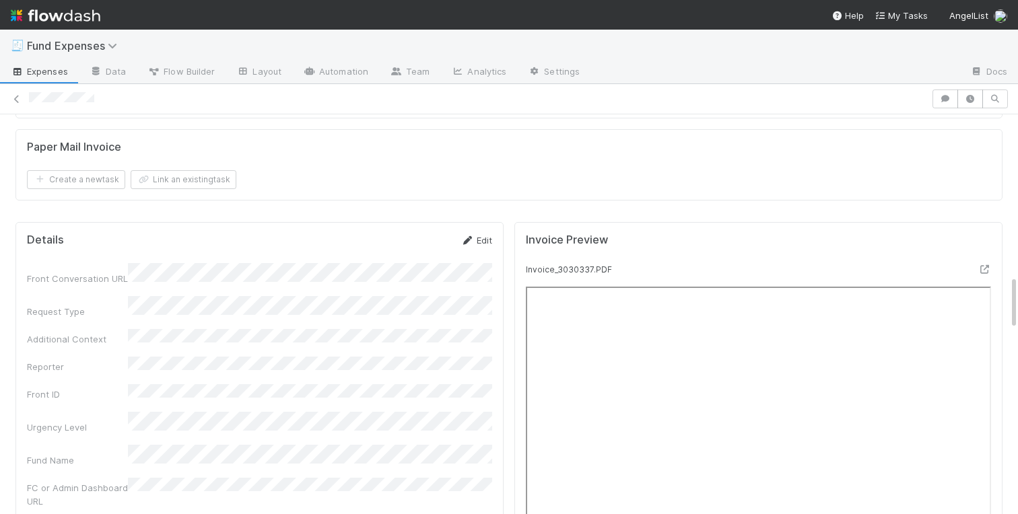
click at [482, 240] on link "Edit" at bounding box center [476, 240] width 32 height 11
click at [476, 239] on link "Edit" at bounding box center [476, 240] width 32 height 11
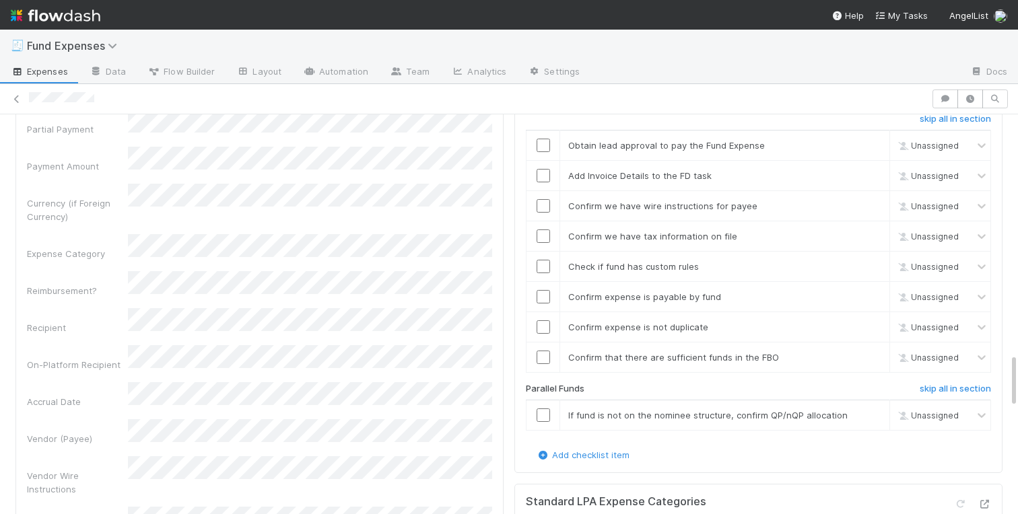
scroll to position [1769, 0]
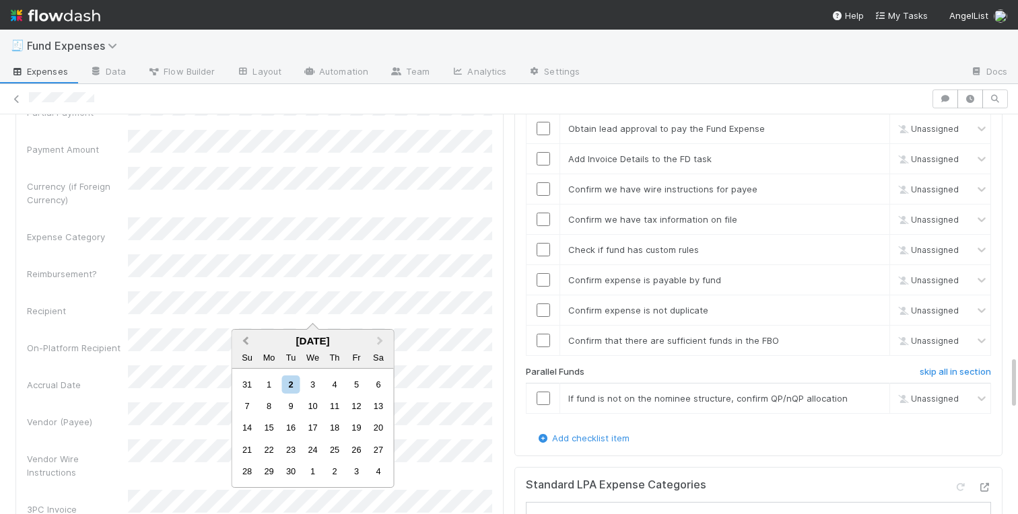
click at [246, 339] on span "Previous Month" at bounding box center [246, 341] width 0 height 15
click at [287, 472] on div "26" at bounding box center [290, 471] width 18 height 18
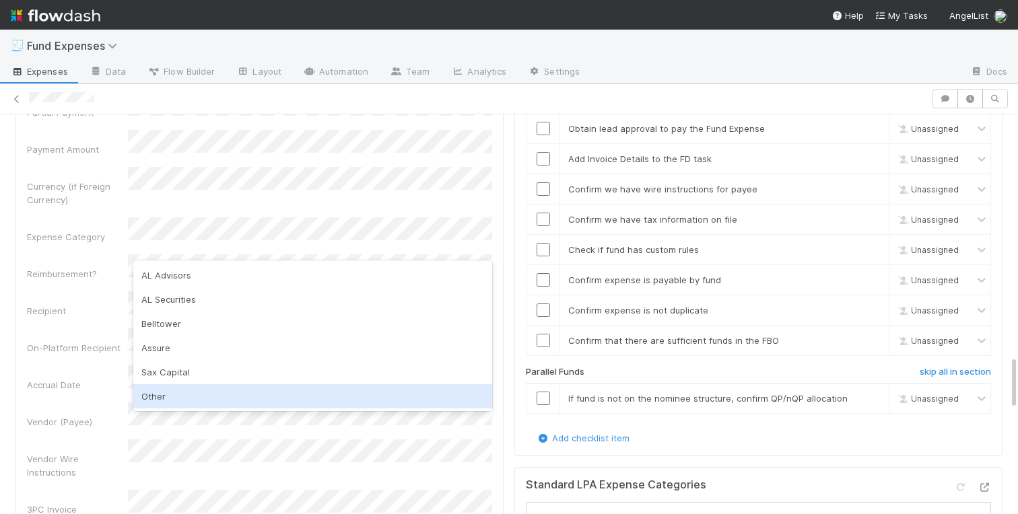
click at [155, 396] on div "Other" at bounding box center [312, 396] width 359 height 24
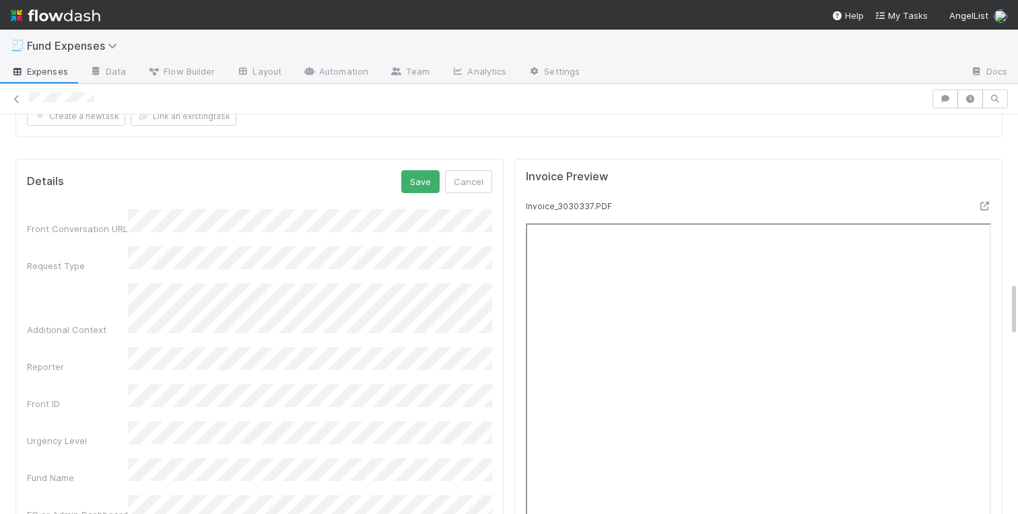
scroll to position [1229, 0]
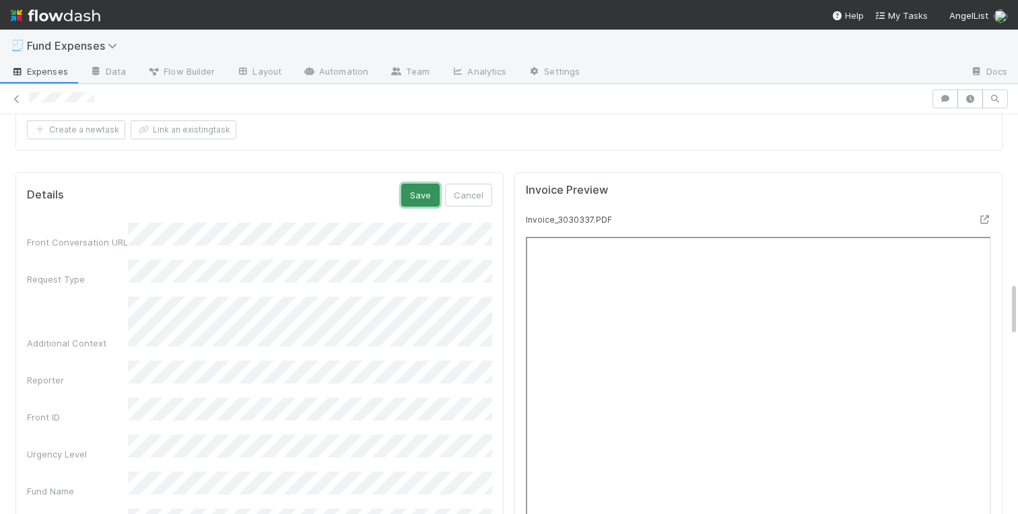
click at [423, 195] on button "Save" at bounding box center [420, 195] width 38 height 23
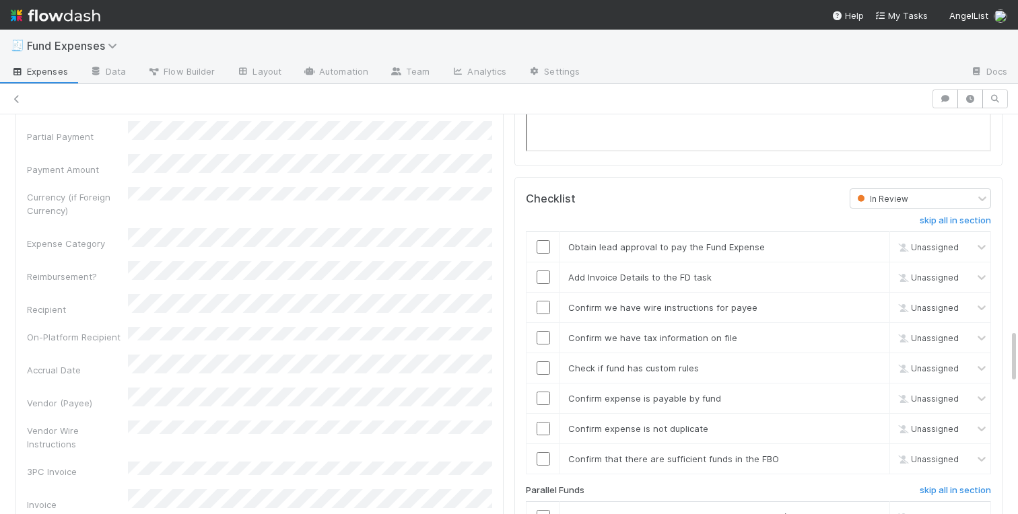
scroll to position [1698, 0]
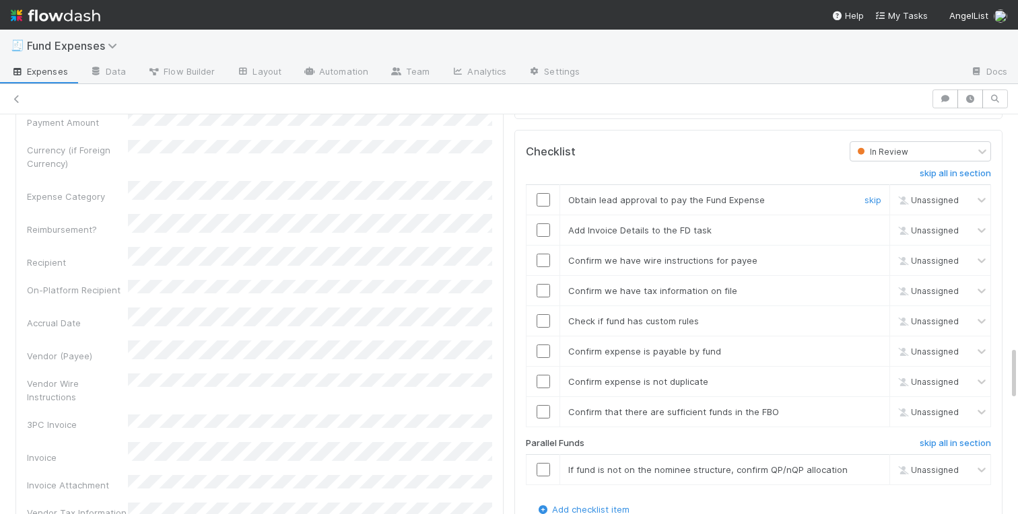
click at [543, 202] on input "checkbox" at bounding box center [542, 199] width 13 height 13
click at [543, 229] on input "checkbox" at bounding box center [542, 229] width 13 height 13
click at [544, 265] on input "checkbox" at bounding box center [542, 260] width 13 height 13
click at [544, 293] on input "checkbox" at bounding box center [542, 290] width 13 height 13
click at [872, 470] on link "skip" at bounding box center [872, 469] width 17 height 11
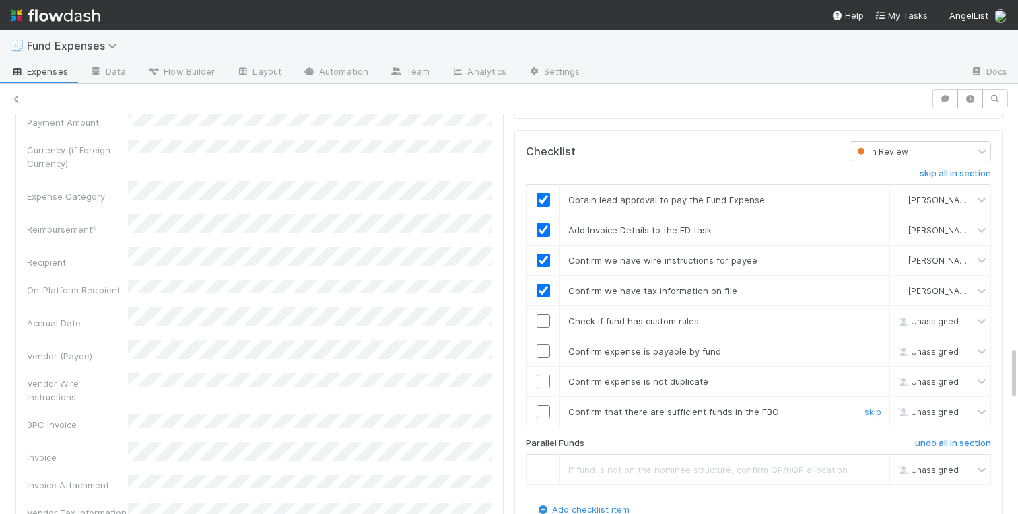
click at [544, 411] on input "checkbox" at bounding box center [542, 411] width 13 height 13
click at [543, 320] on input "checkbox" at bounding box center [542, 320] width 13 height 13
click at [540, 382] on input "checkbox" at bounding box center [542, 381] width 13 height 13
click at [546, 348] on input "checkbox" at bounding box center [542, 351] width 13 height 13
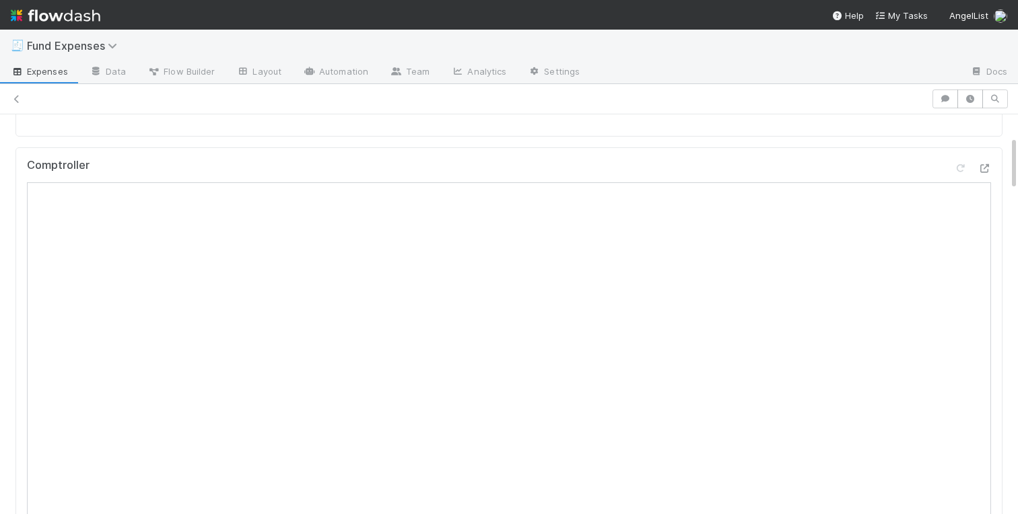
scroll to position [0, 0]
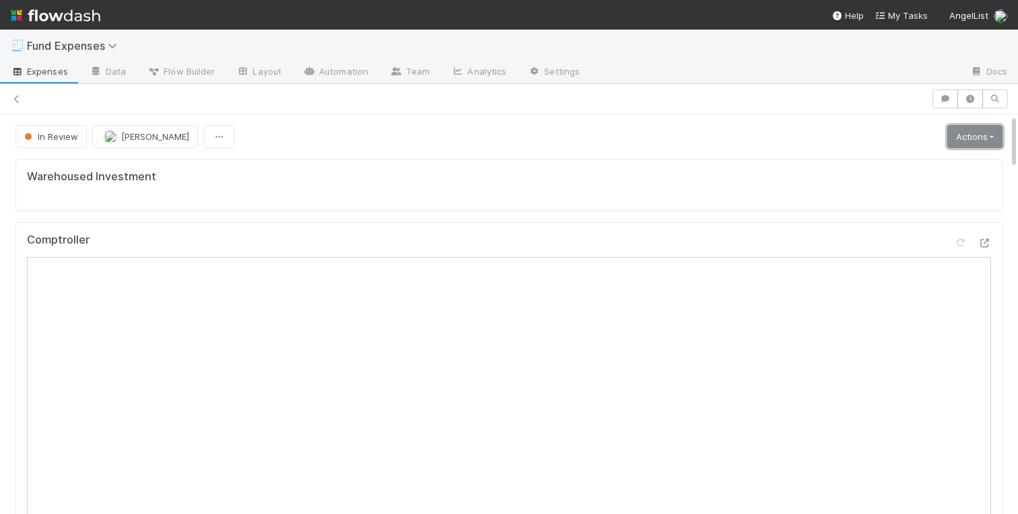
click at [981, 135] on link "Actions" at bounding box center [974, 136] width 55 height 23
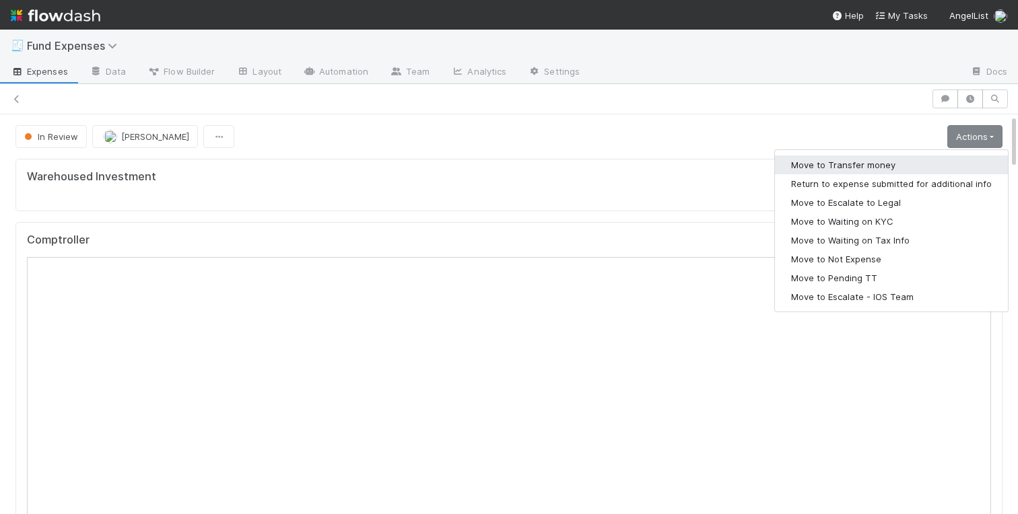
click at [858, 157] on button "Move to Transfer money" at bounding box center [891, 164] width 233 height 19
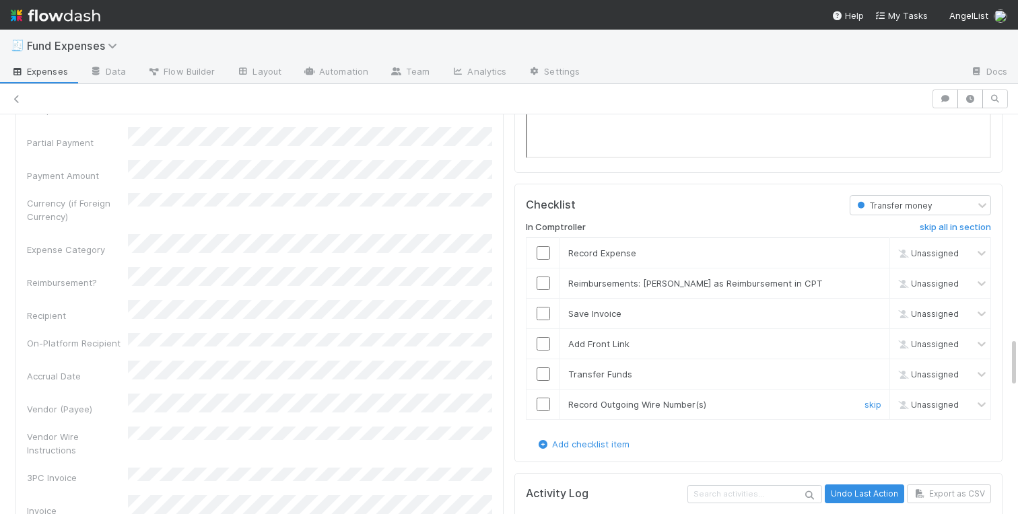
scroll to position [1752, 0]
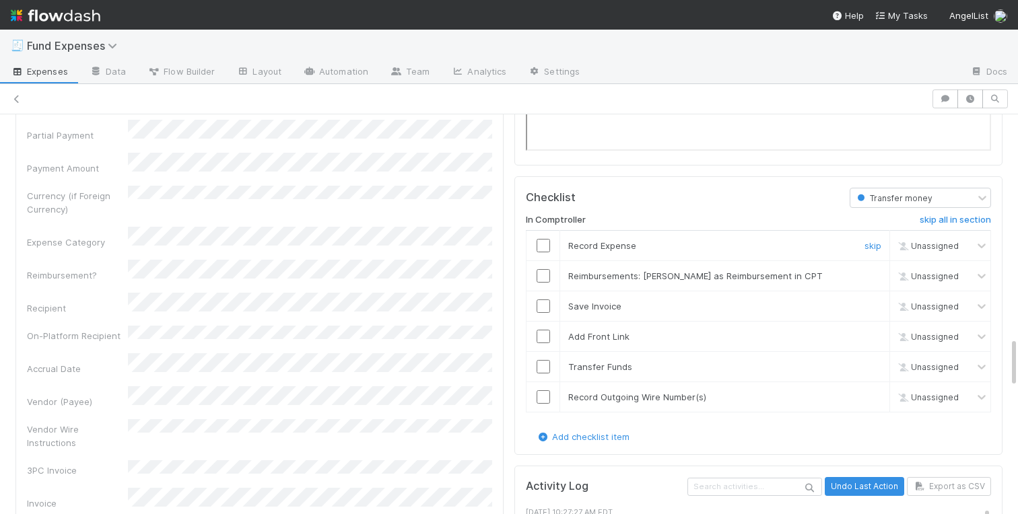
click at [544, 240] on input "checkbox" at bounding box center [542, 245] width 13 height 13
click at [544, 301] on input "checkbox" at bounding box center [542, 305] width 13 height 13
click at [544, 342] on input "checkbox" at bounding box center [542, 336] width 13 height 13
click at [544, 365] on input "checkbox" at bounding box center [542, 366] width 13 height 13
click at [544, 392] on input "checkbox" at bounding box center [542, 396] width 13 height 13
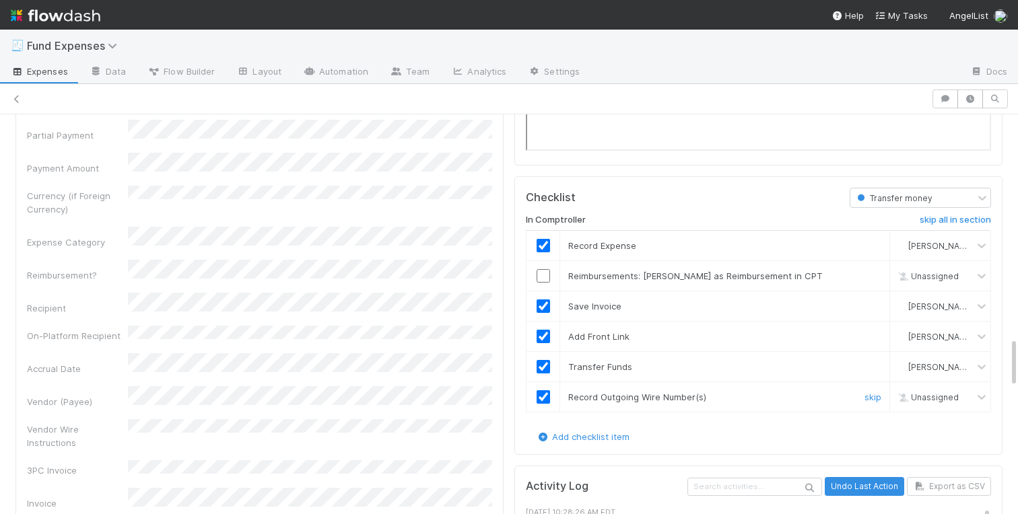
checkbox input "true"
click at [868, 275] on link "skip" at bounding box center [872, 276] width 17 height 11
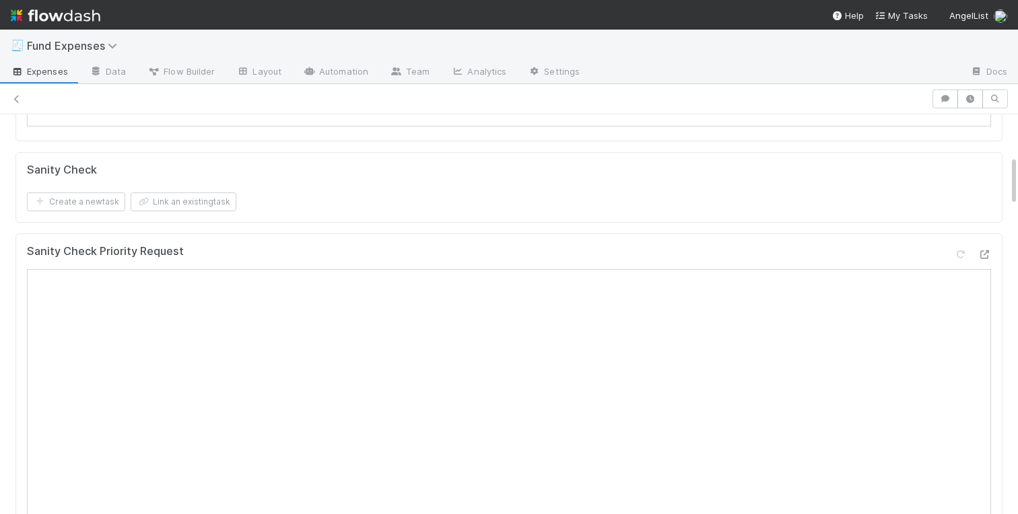
scroll to position [0, 0]
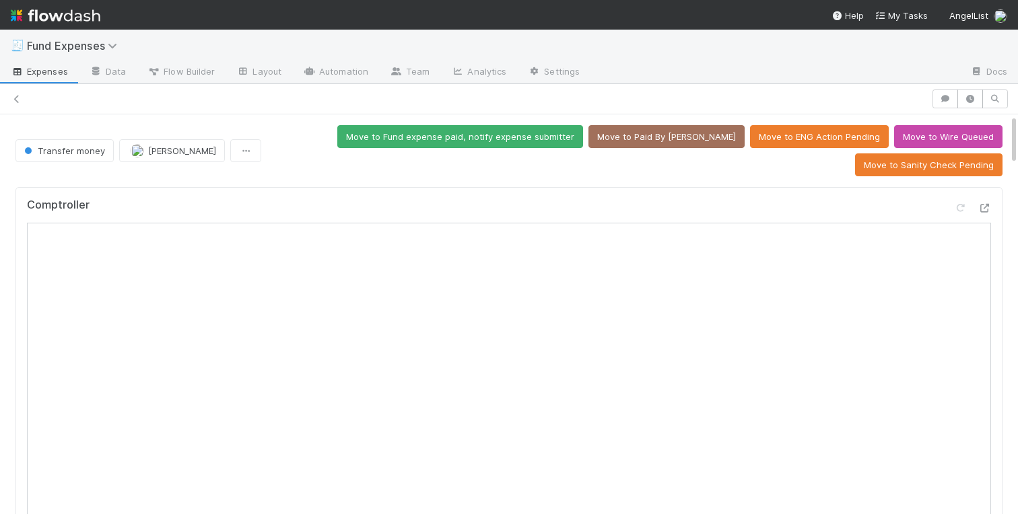
click at [532, 197] on div "Comptroller" at bounding box center [508, 380] width 987 height 387
click at [943, 134] on button "Move to Wire Queued" at bounding box center [948, 136] width 108 height 23
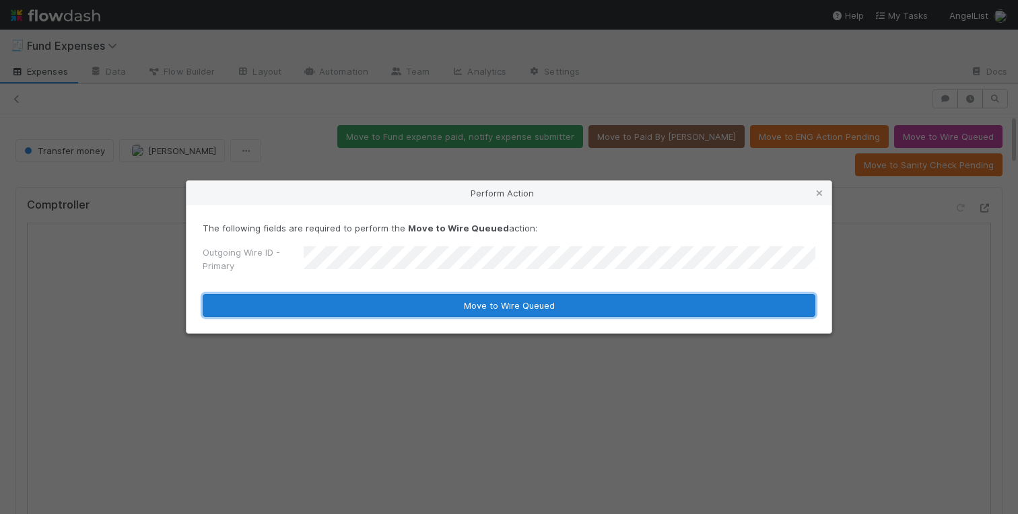
click at [433, 312] on button "Move to Wire Queued" at bounding box center [509, 305] width 612 height 23
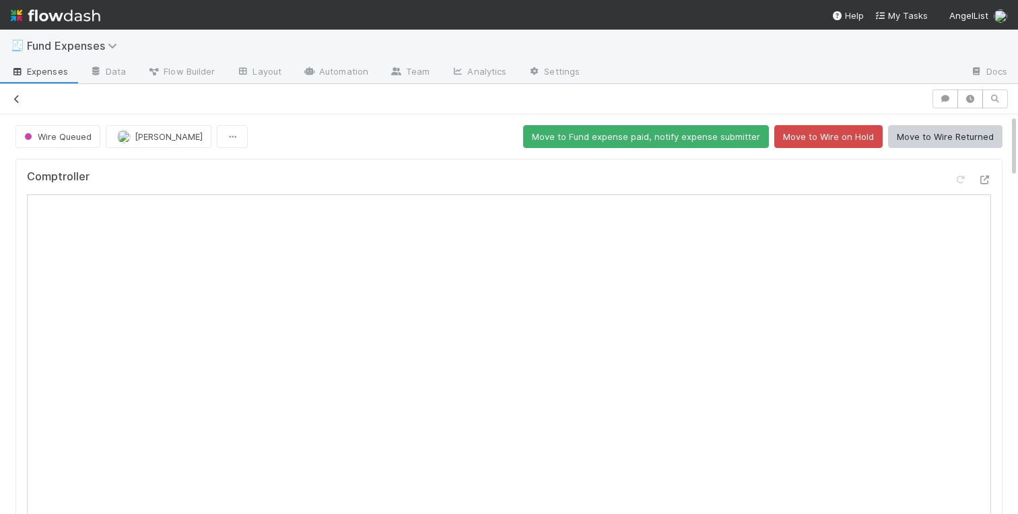
click at [15, 97] on icon at bounding box center [16, 99] width 13 height 9
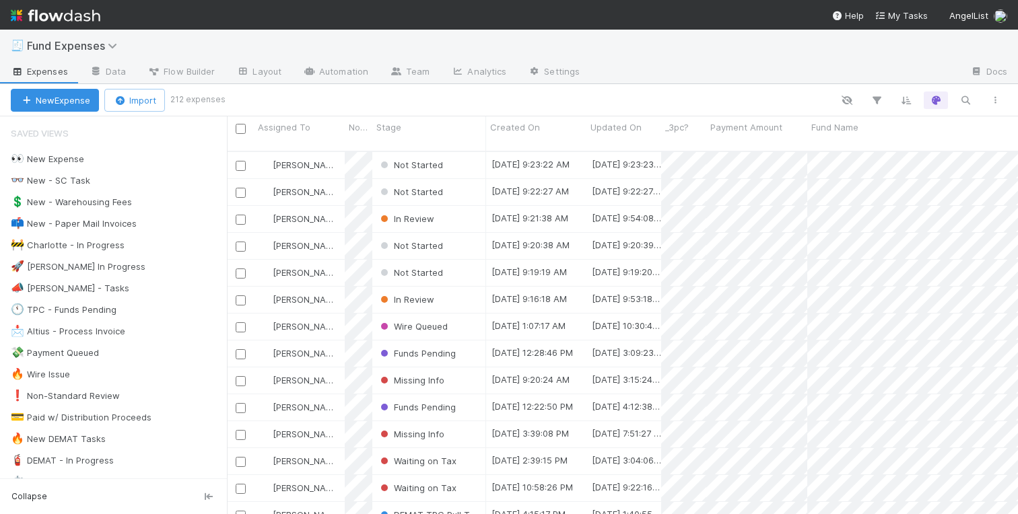
scroll to position [0, 1]
click at [455, 287] on div "In Review" at bounding box center [429, 300] width 114 height 26
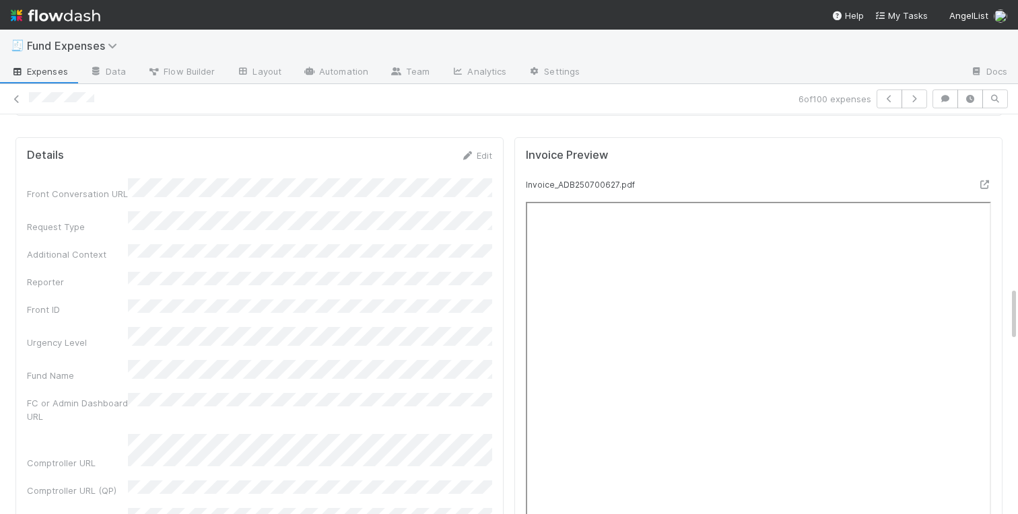
scroll to position [1257, 0]
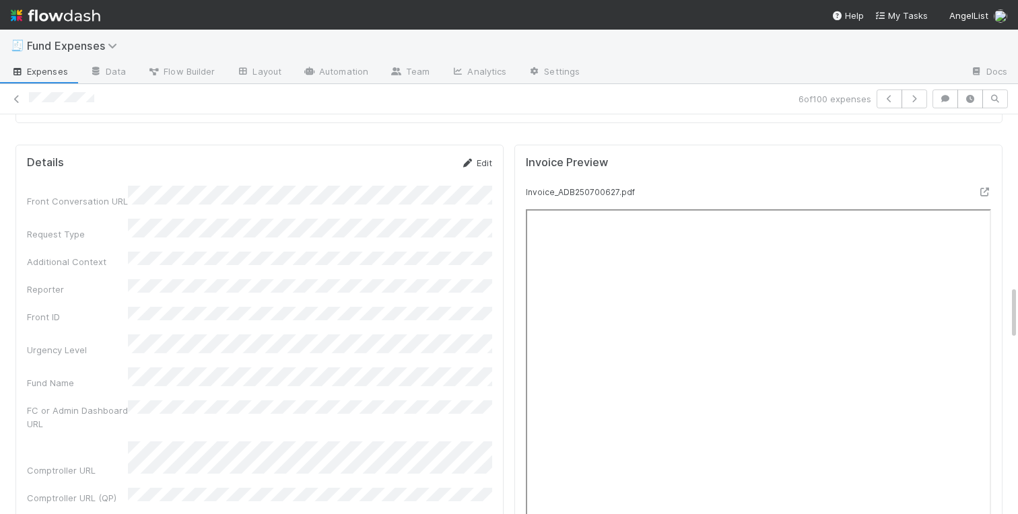
click at [468, 165] on icon at bounding box center [466, 163] width 13 height 9
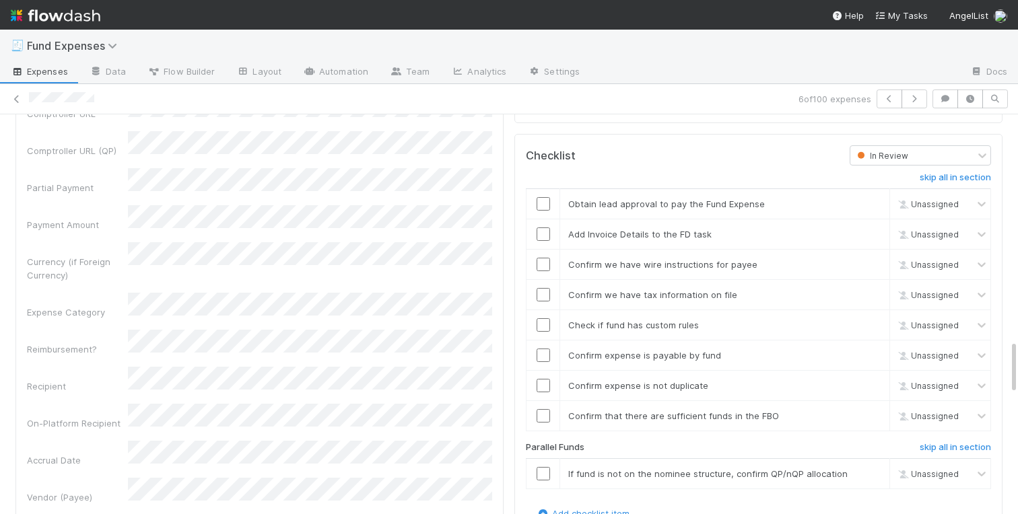
scroll to position [1725, 0]
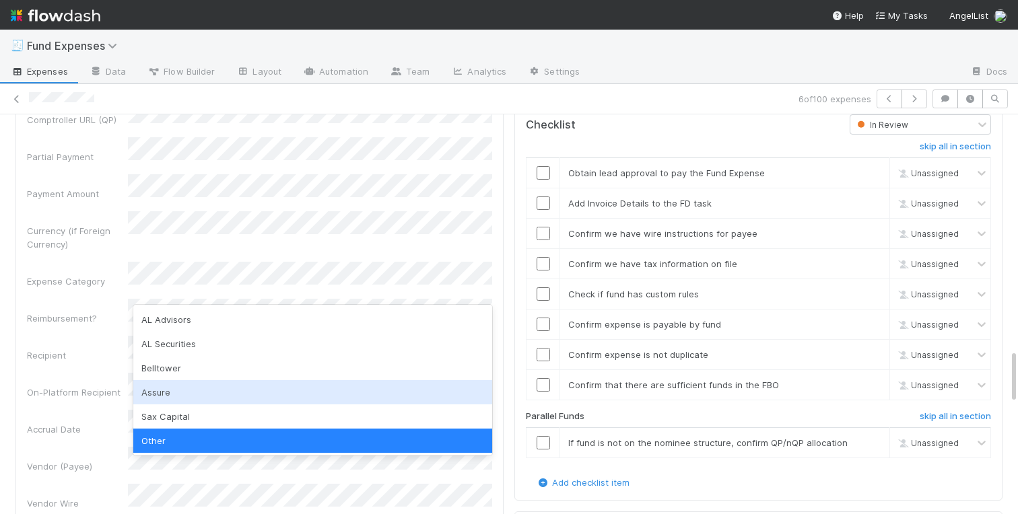
click at [234, 390] on div "Assure" at bounding box center [312, 392] width 359 height 24
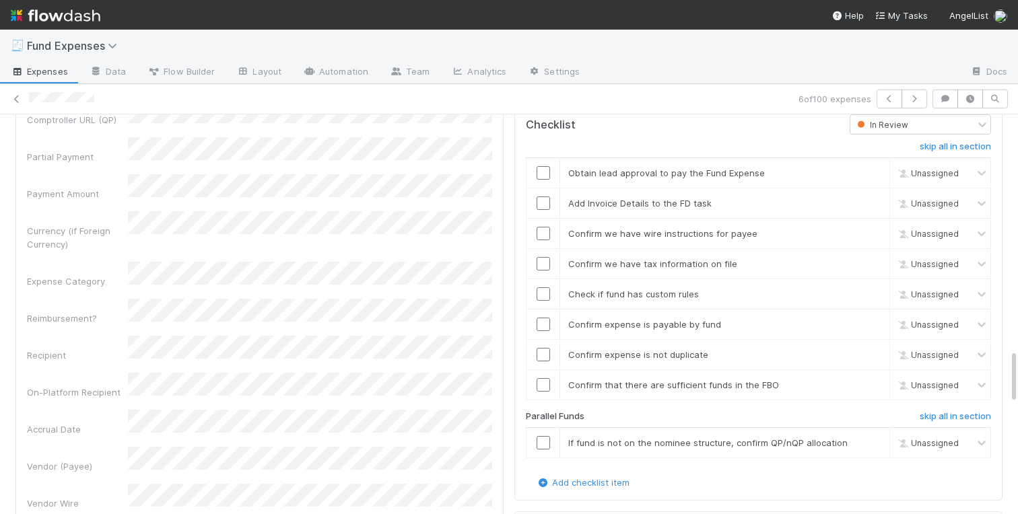
click at [102, 410] on div "Accrual Date" at bounding box center [259, 423] width 465 height 26
click at [125, 447] on div "Vendor (Payee)" at bounding box center [259, 460] width 465 height 26
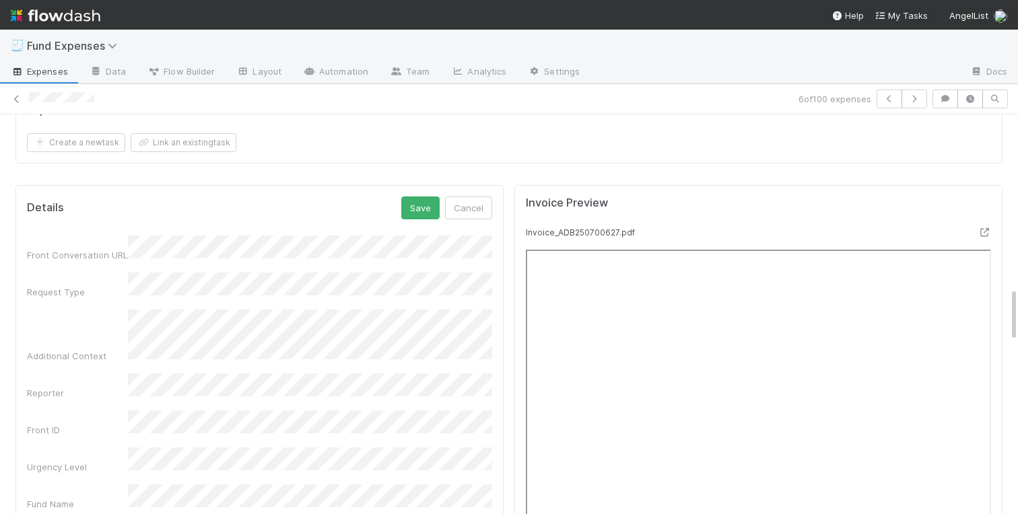
scroll to position [1208, 0]
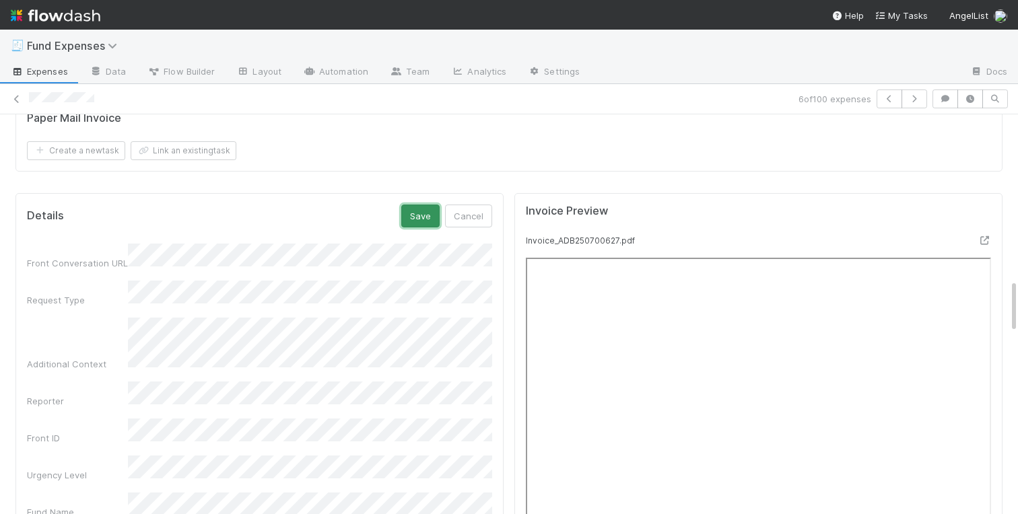
click at [415, 219] on button "Save" at bounding box center [420, 216] width 38 height 23
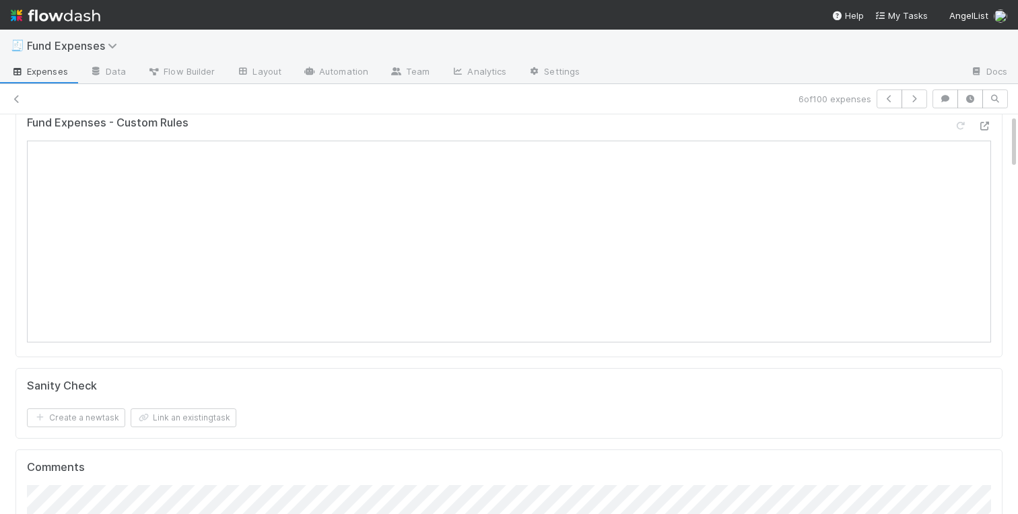
scroll to position [0, 0]
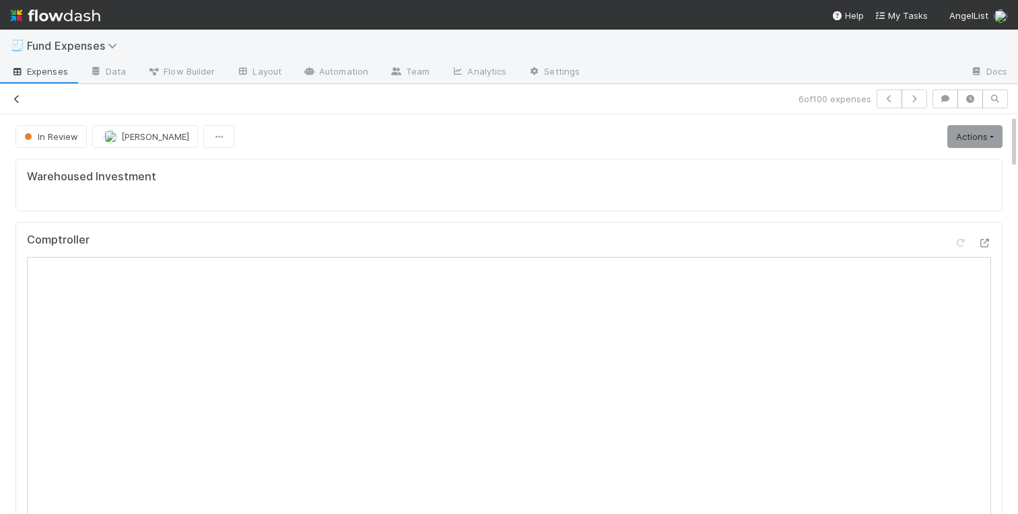
click at [15, 97] on icon at bounding box center [16, 99] width 13 height 9
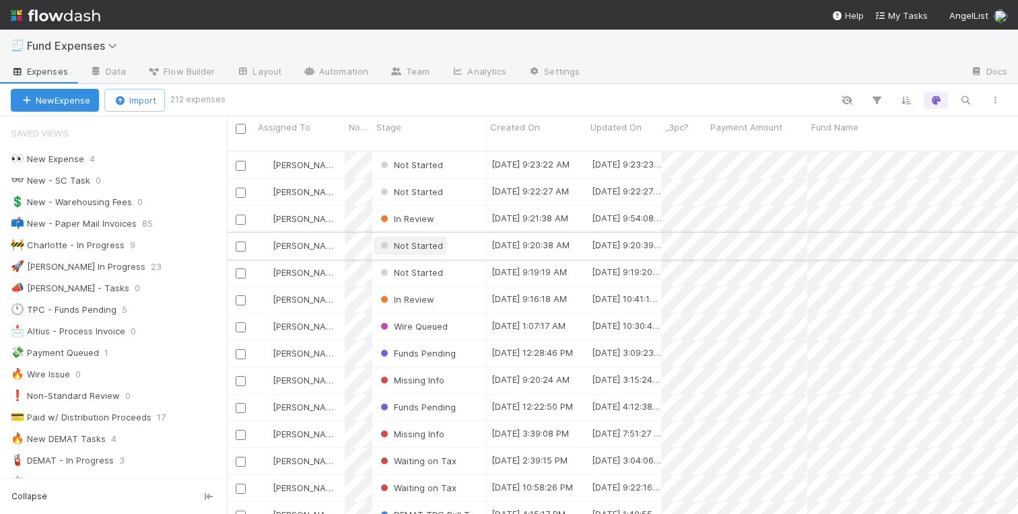
scroll to position [374, 791]
click at [462, 267] on div "Not Started" at bounding box center [429, 273] width 114 height 26
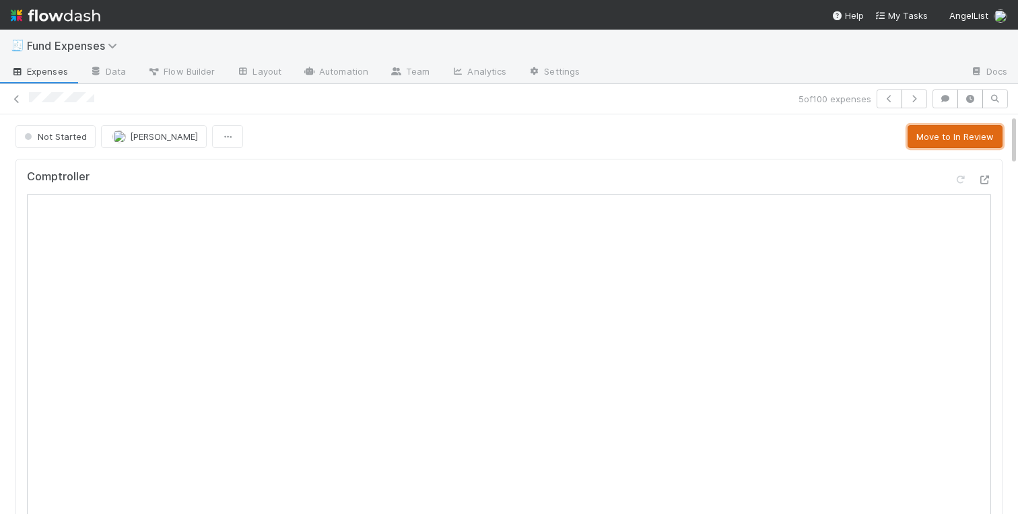
click at [958, 141] on button "Move to In Review" at bounding box center [954, 136] width 95 height 23
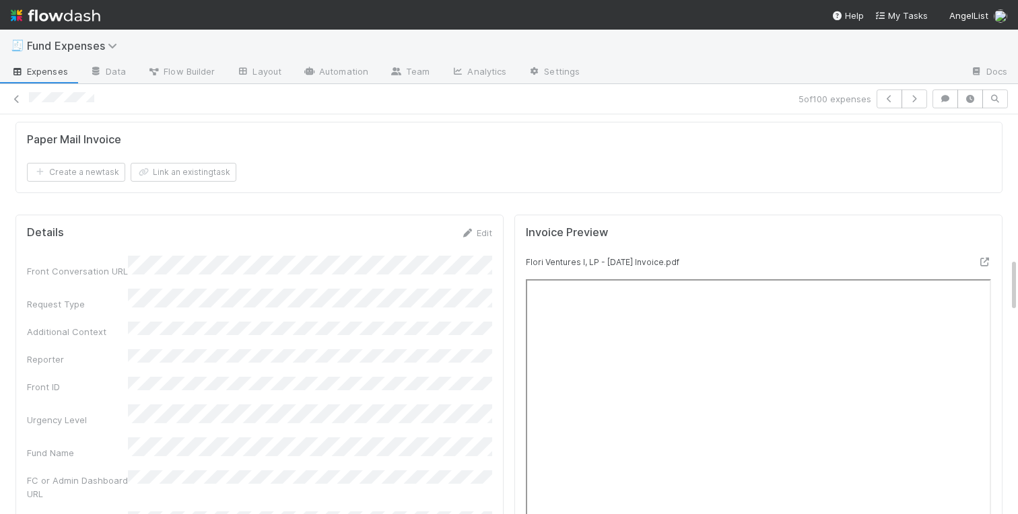
scroll to position [1209, 0]
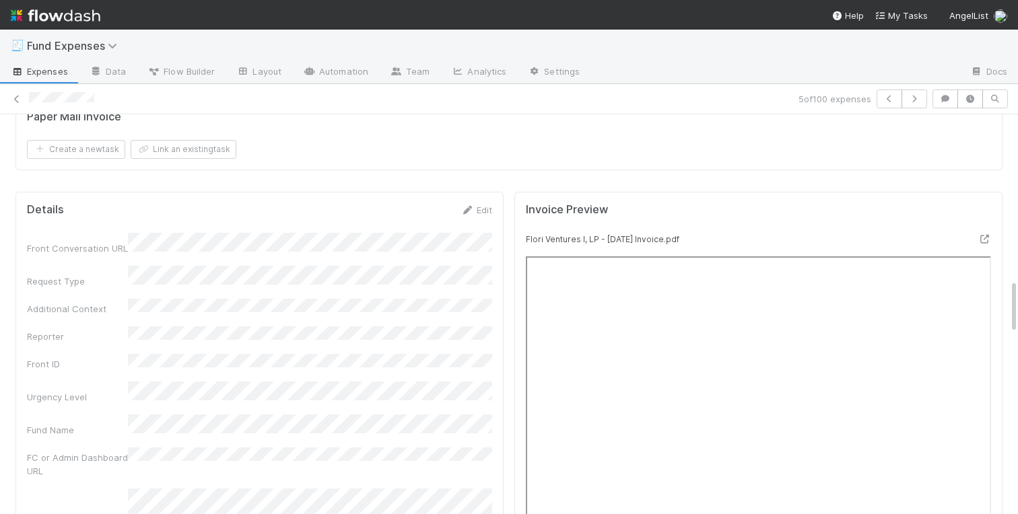
click at [476, 207] on link "Edit" at bounding box center [476, 210] width 32 height 11
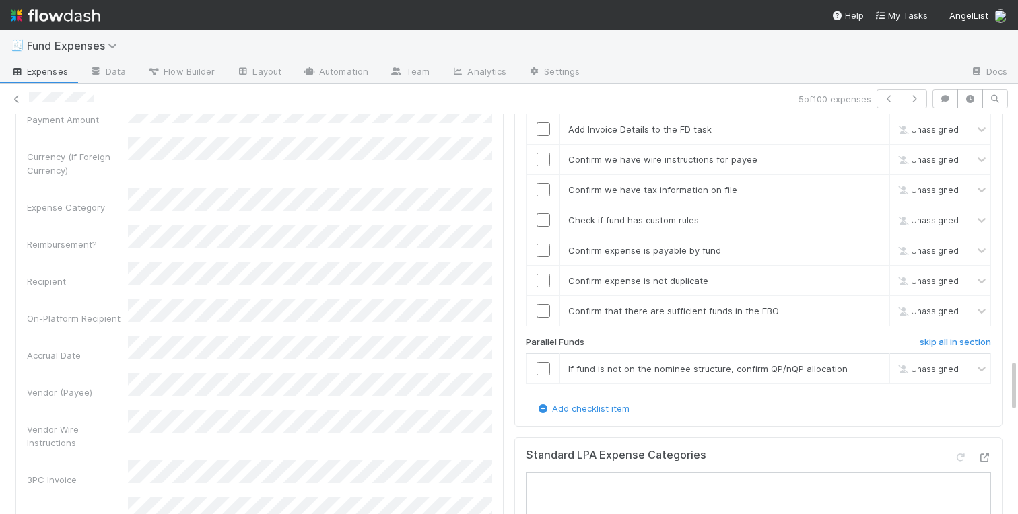
scroll to position [1773, 0]
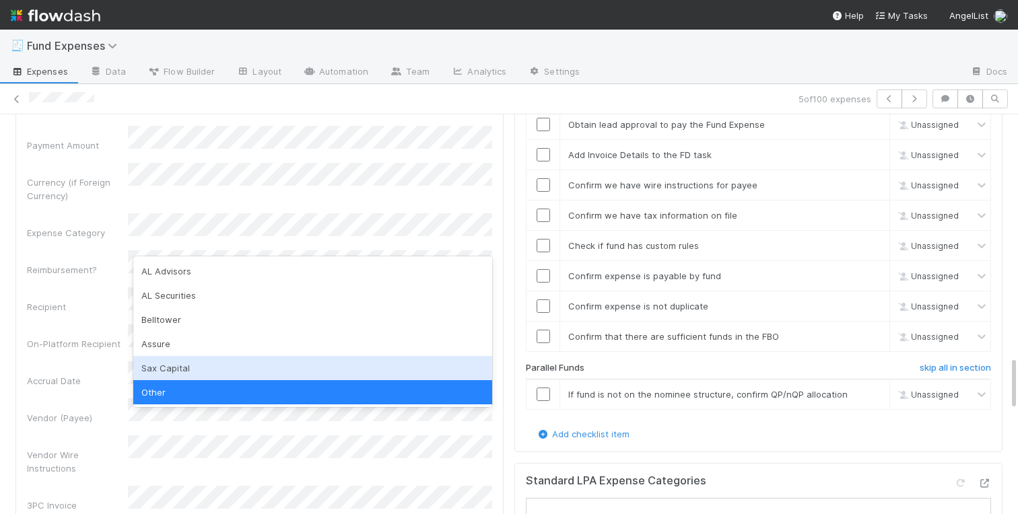
click at [76, 374] on div "Accrual Date" at bounding box center [77, 380] width 101 height 13
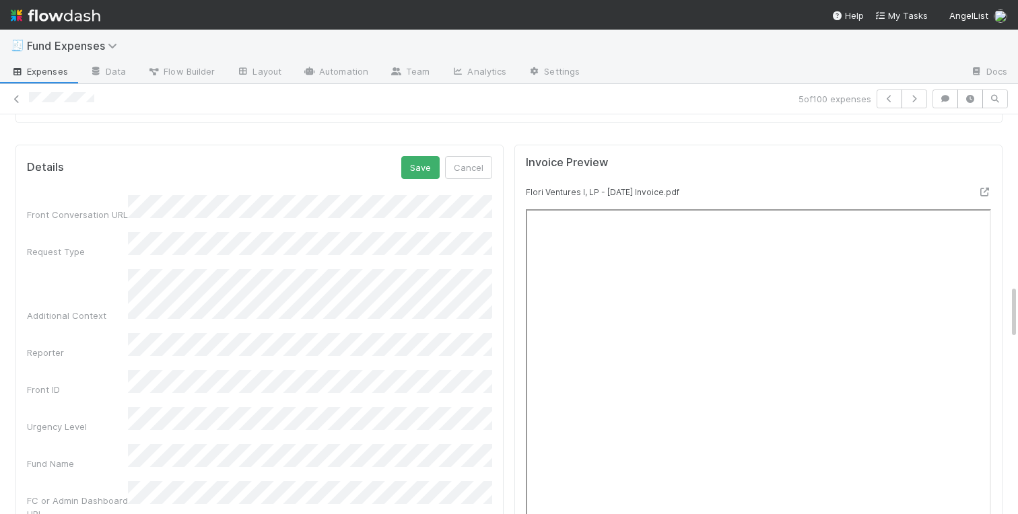
scroll to position [1218, 0]
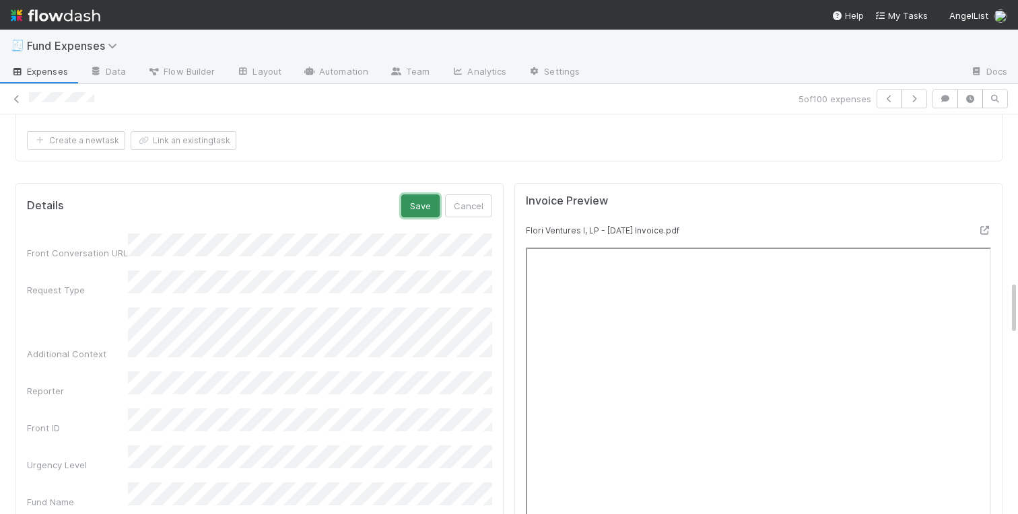
click at [419, 210] on button "Save" at bounding box center [420, 206] width 38 height 23
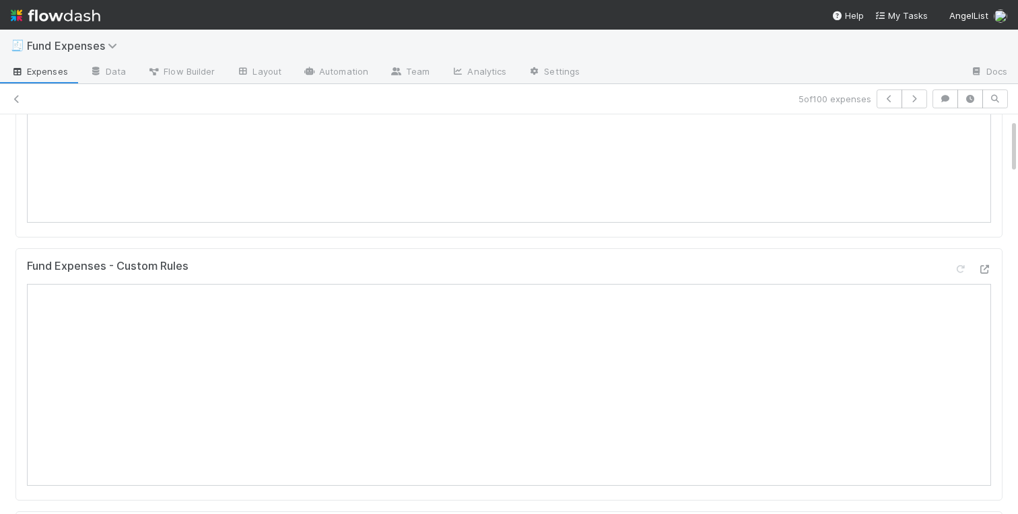
scroll to position [0, 0]
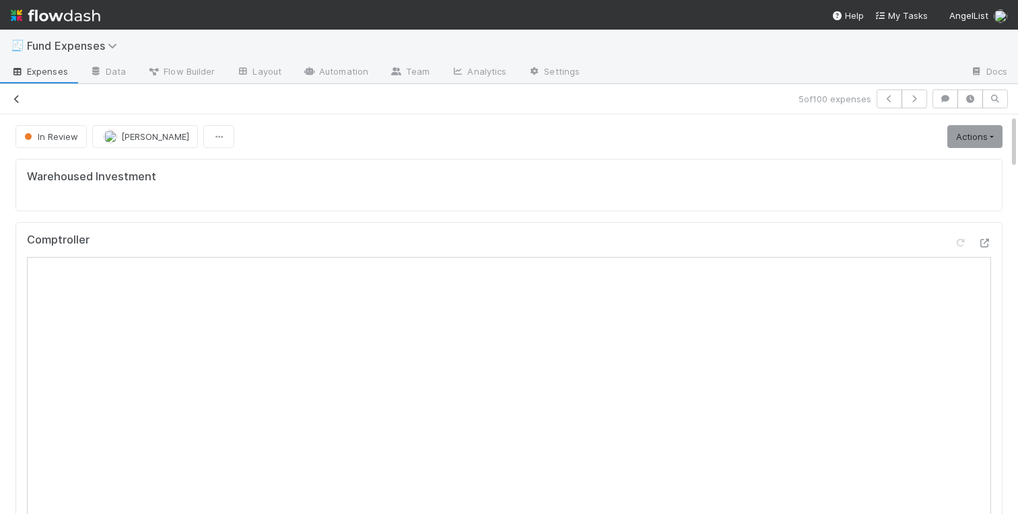
click at [17, 98] on icon at bounding box center [16, 99] width 13 height 9
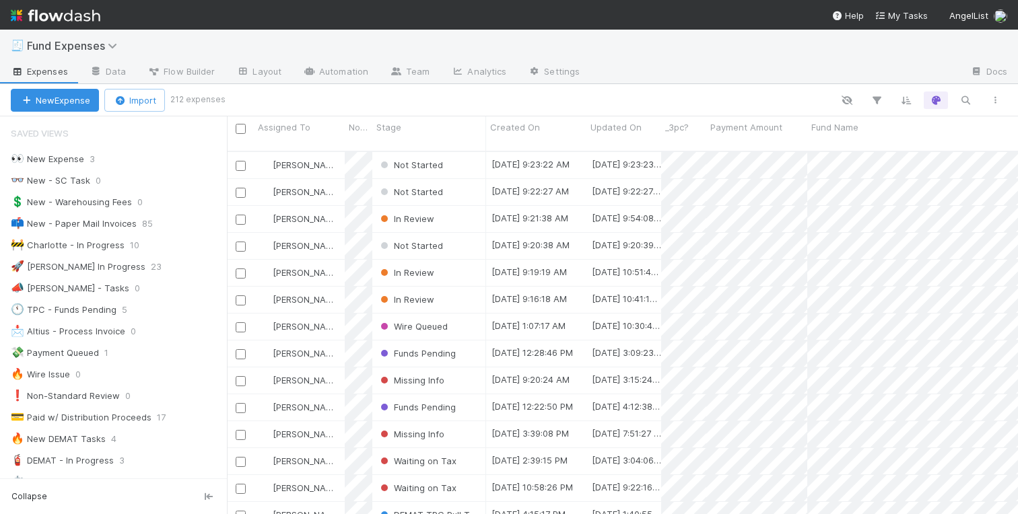
scroll to position [0, 1]
click at [462, 236] on div "Not Started" at bounding box center [429, 246] width 114 height 26
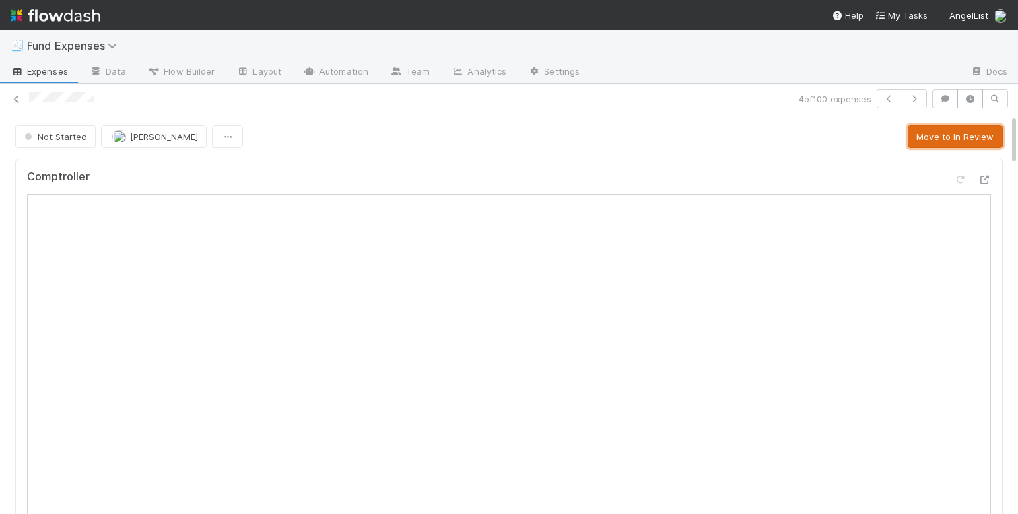
click at [979, 135] on button "Move to In Review" at bounding box center [954, 136] width 95 height 23
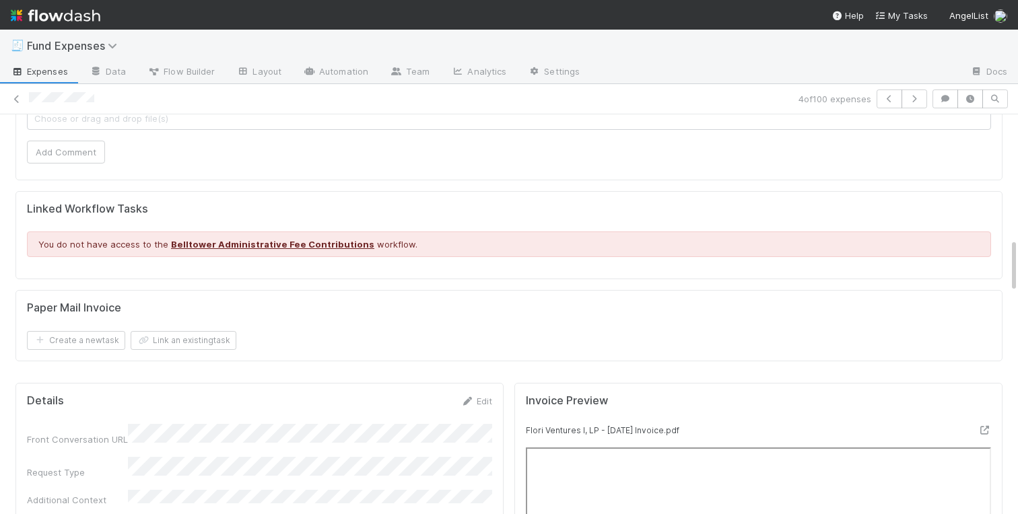
scroll to position [1184, 0]
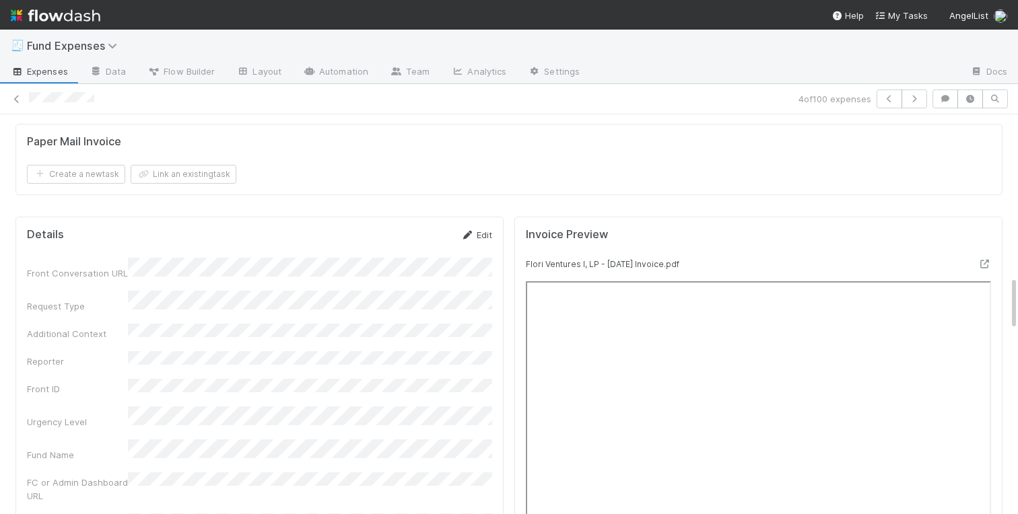
click at [478, 238] on link "Edit" at bounding box center [476, 234] width 32 height 11
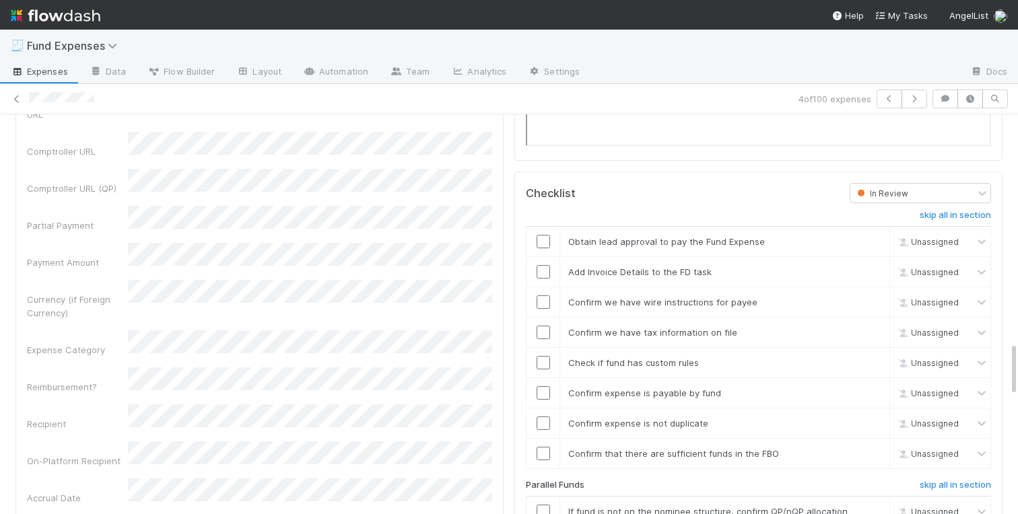
scroll to position [1713, 0]
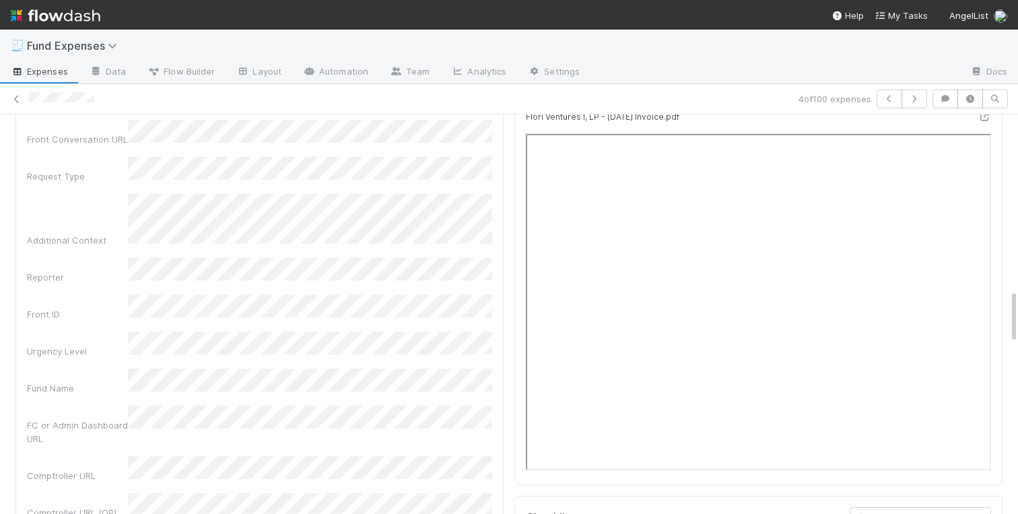
scroll to position [1285, 0]
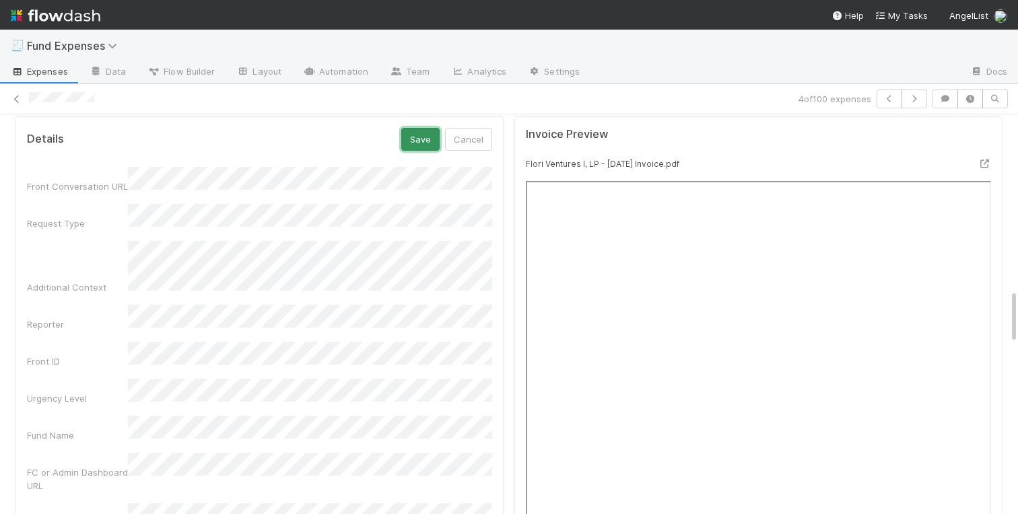
click at [425, 148] on button "Save" at bounding box center [420, 139] width 38 height 23
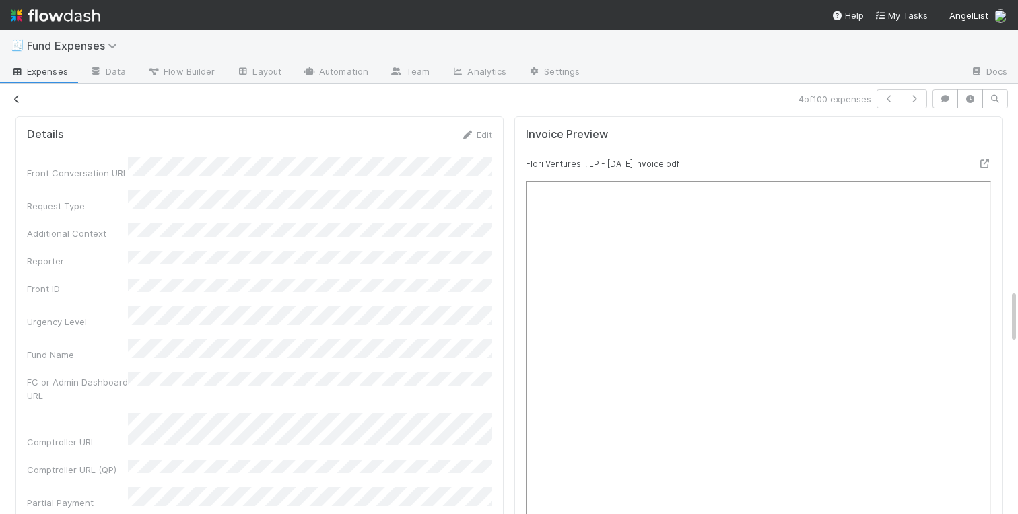
click at [21, 95] on icon at bounding box center [16, 99] width 13 height 9
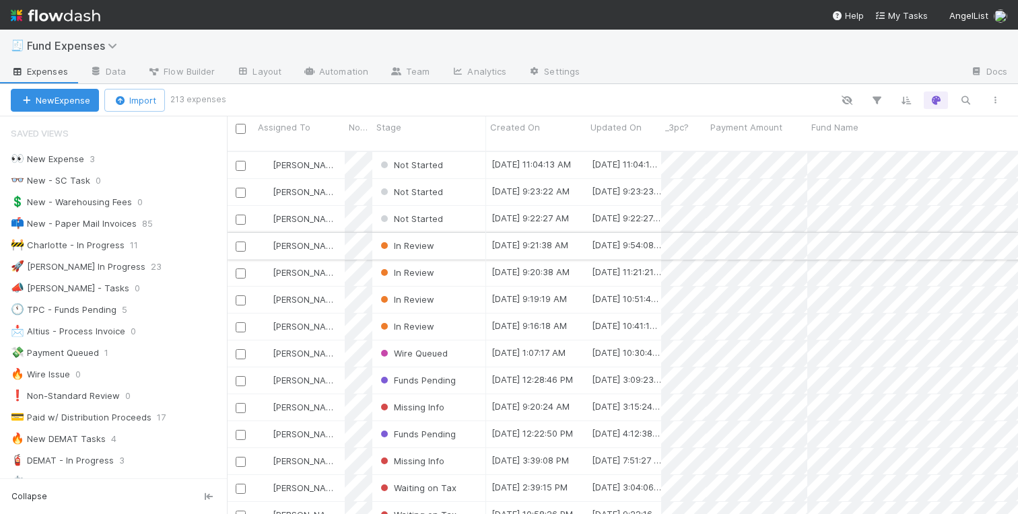
click at [446, 235] on div "In Review" at bounding box center [429, 246] width 114 height 26
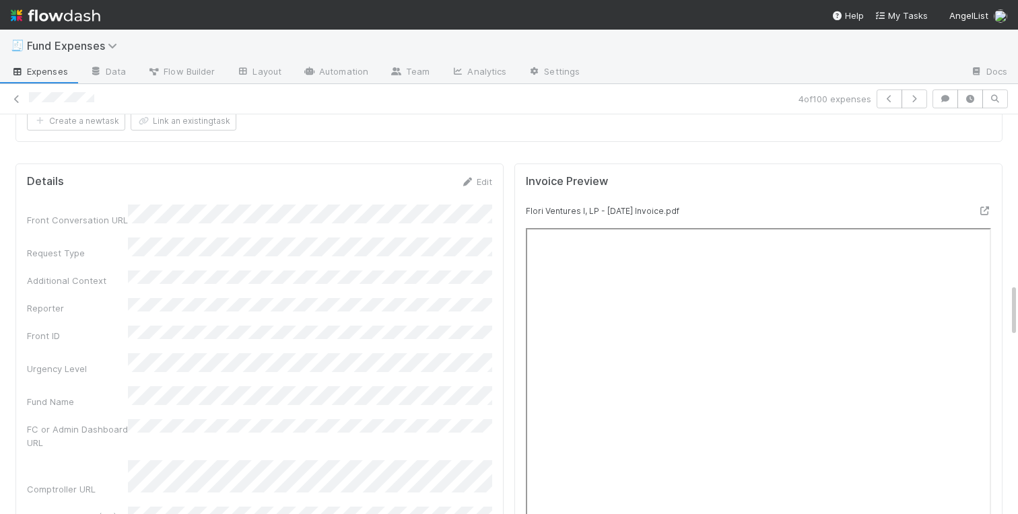
click at [487, 184] on link "Edit" at bounding box center [476, 181] width 32 height 11
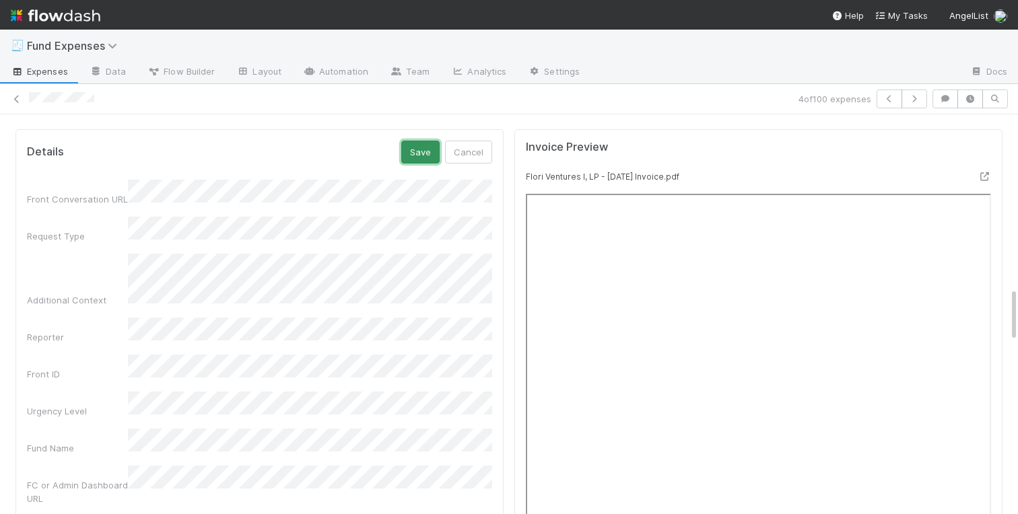
click at [423, 155] on button "Save" at bounding box center [420, 152] width 38 height 23
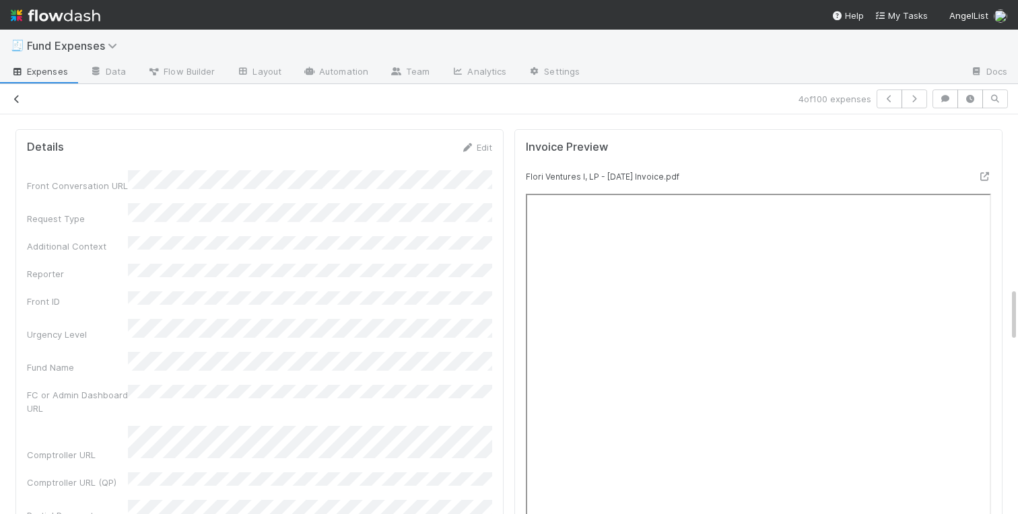
click at [17, 100] on icon at bounding box center [16, 99] width 13 height 9
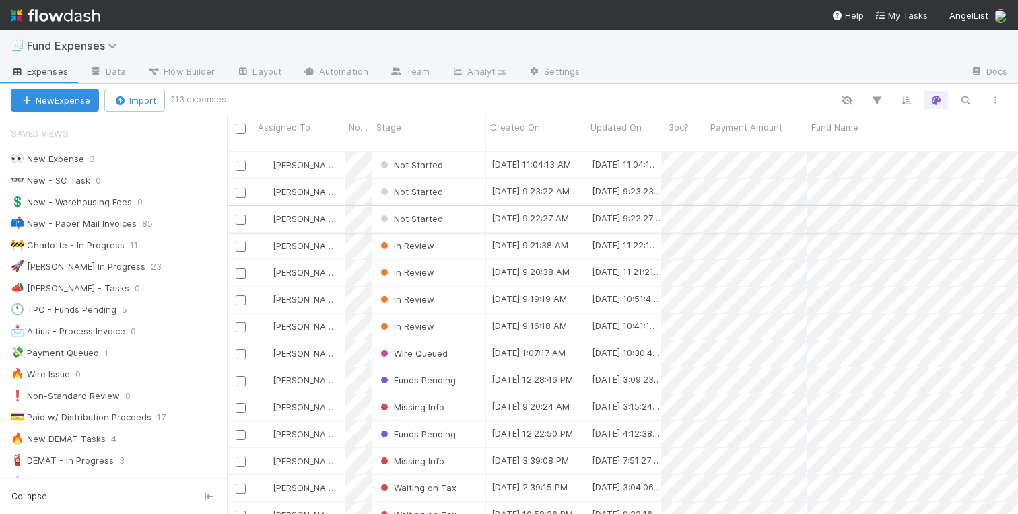
click at [467, 206] on div "Not Started" at bounding box center [429, 219] width 114 height 26
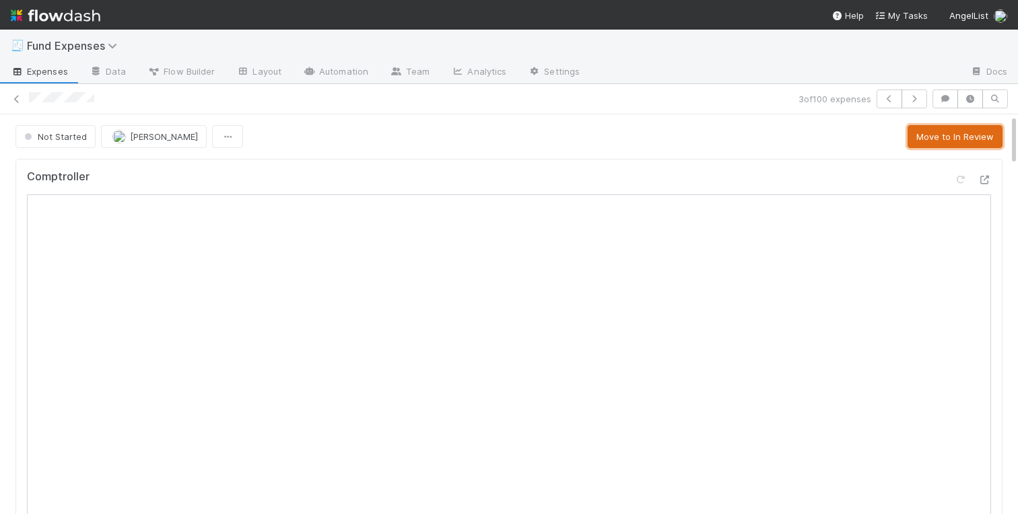
click at [952, 133] on button "Move to In Review" at bounding box center [954, 136] width 95 height 23
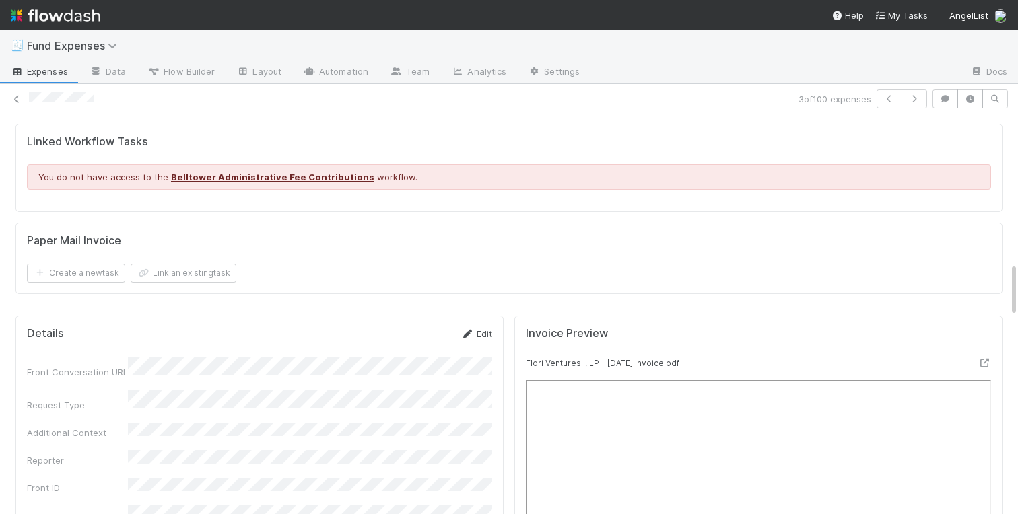
click at [491, 332] on link "Edit" at bounding box center [476, 333] width 32 height 11
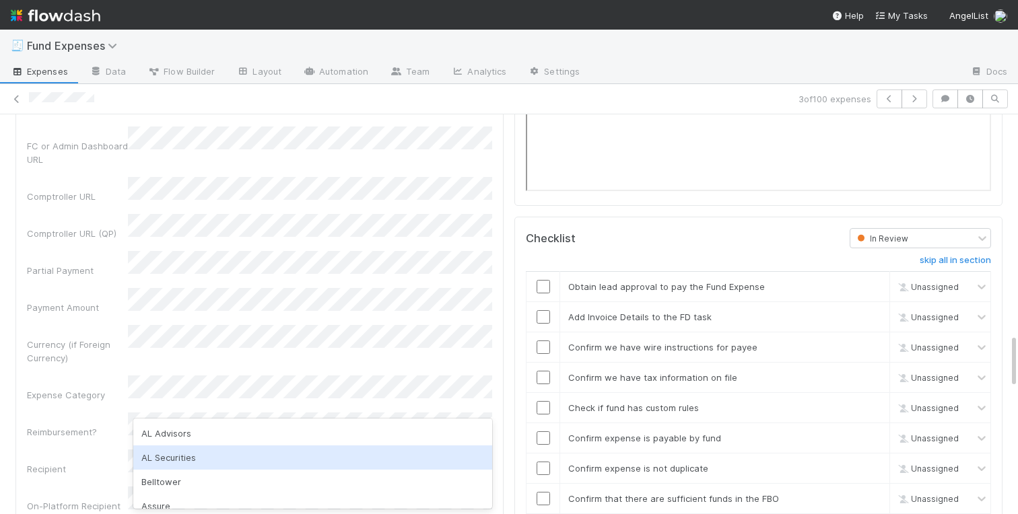
scroll to position [61, 0]
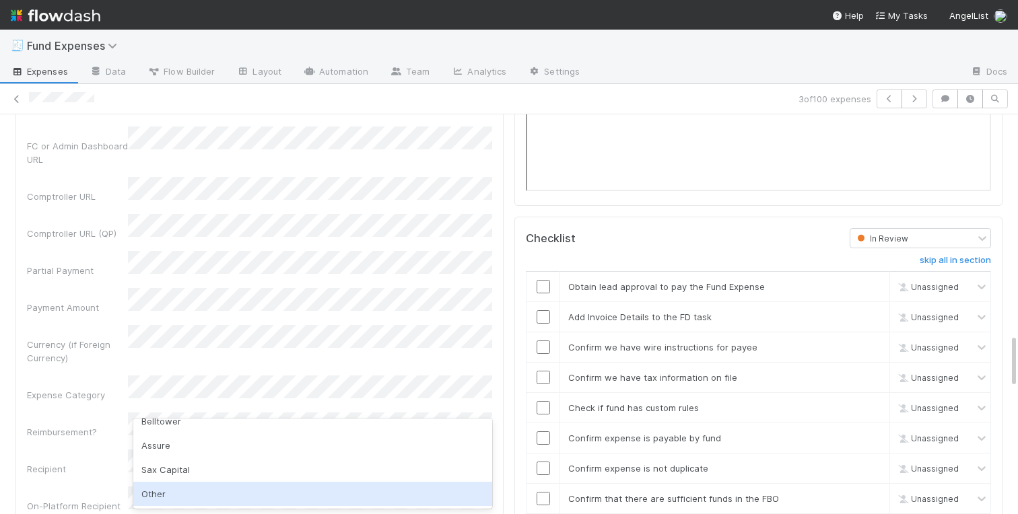
click at [162, 489] on div "Other" at bounding box center [312, 494] width 359 height 24
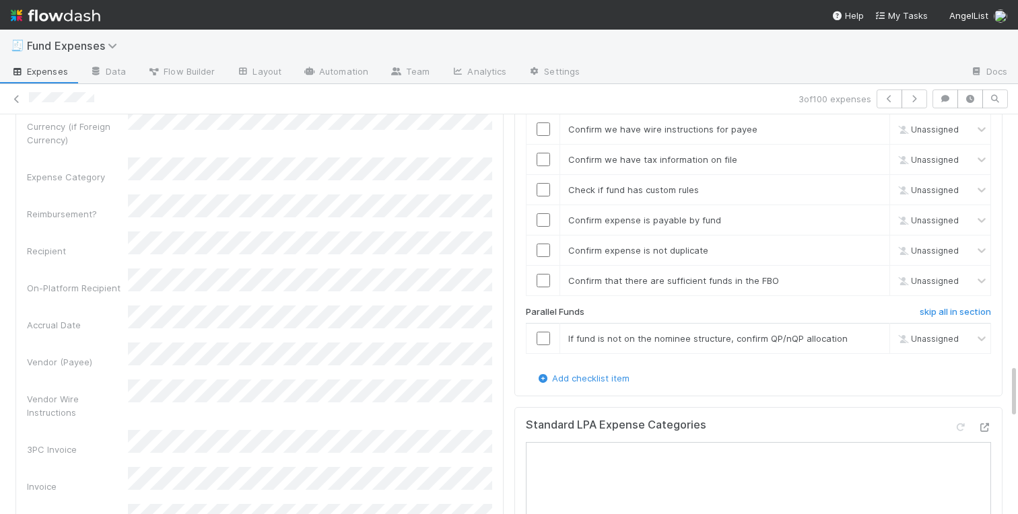
scroll to position [1835, 0]
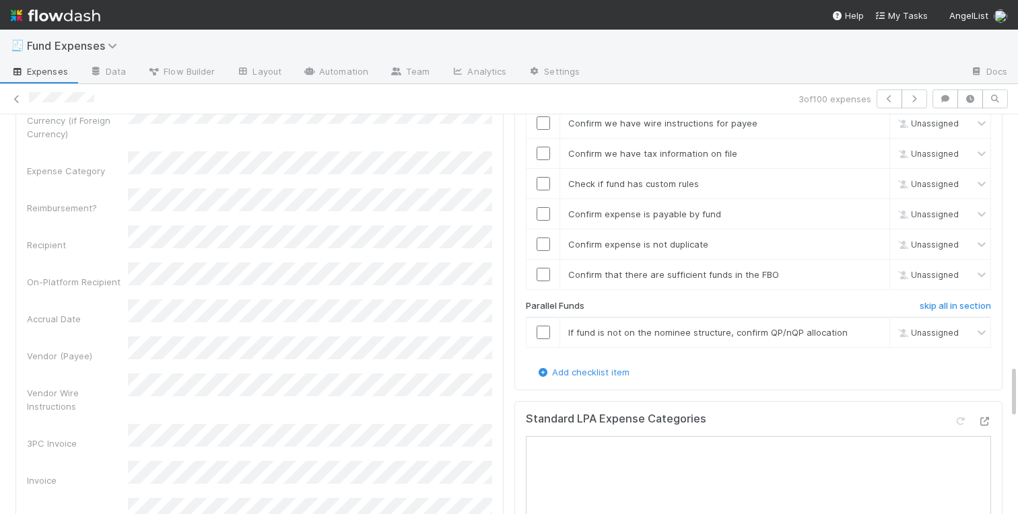
click at [250, 262] on div "Front Conversation URL Request Type Additional Context Reporter Front ID Urgenc…" at bounding box center [259, 483] width 465 height 1734
click at [168, 403] on div "Front Conversation URL Request Type Additional Context Reporter Front ID Urgenc…" at bounding box center [259, 483] width 465 height 1734
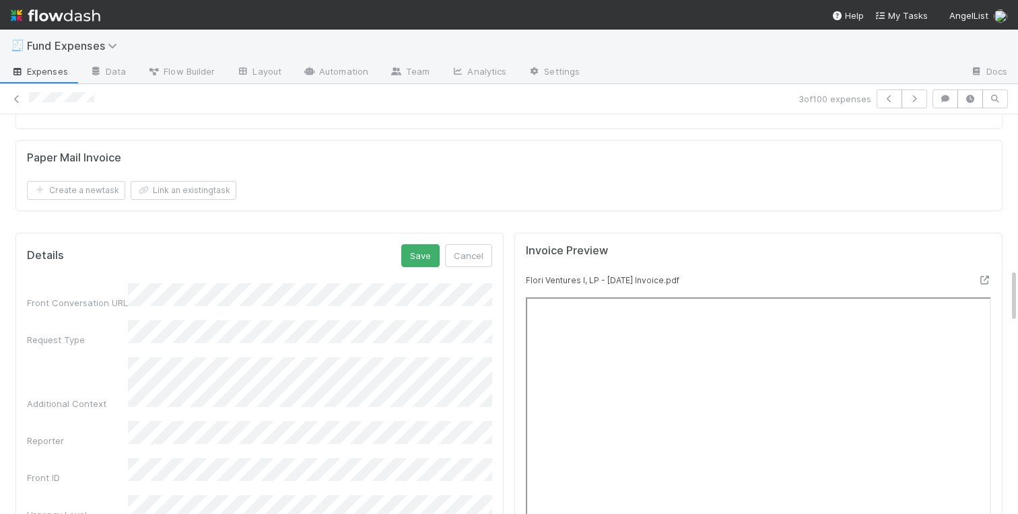
scroll to position [1132, 0]
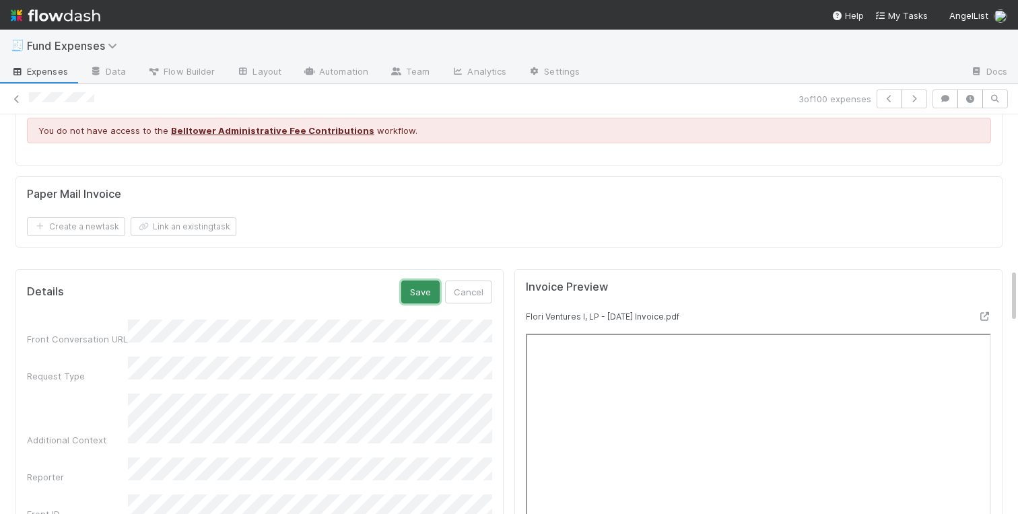
click at [416, 295] on button "Save" at bounding box center [420, 292] width 38 height 23
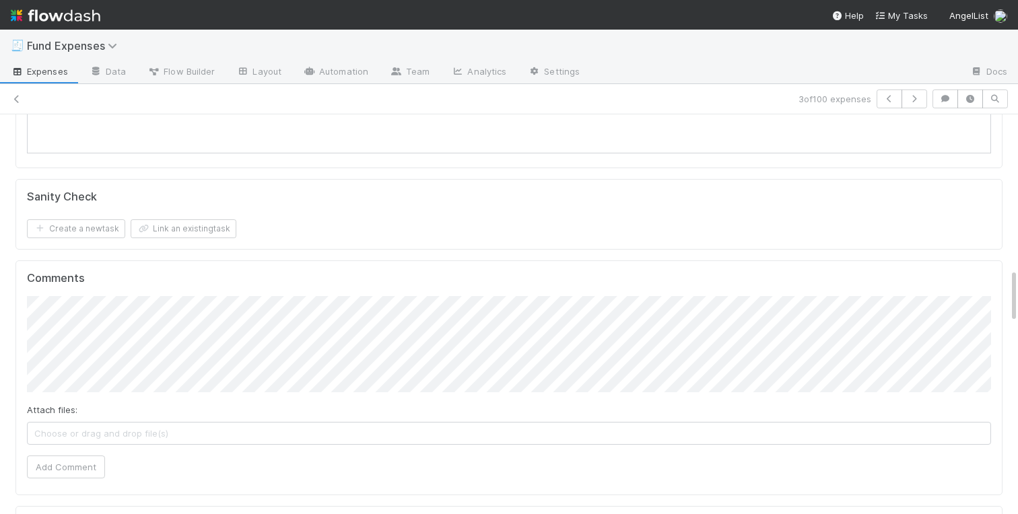
scroll to position [0, 0]
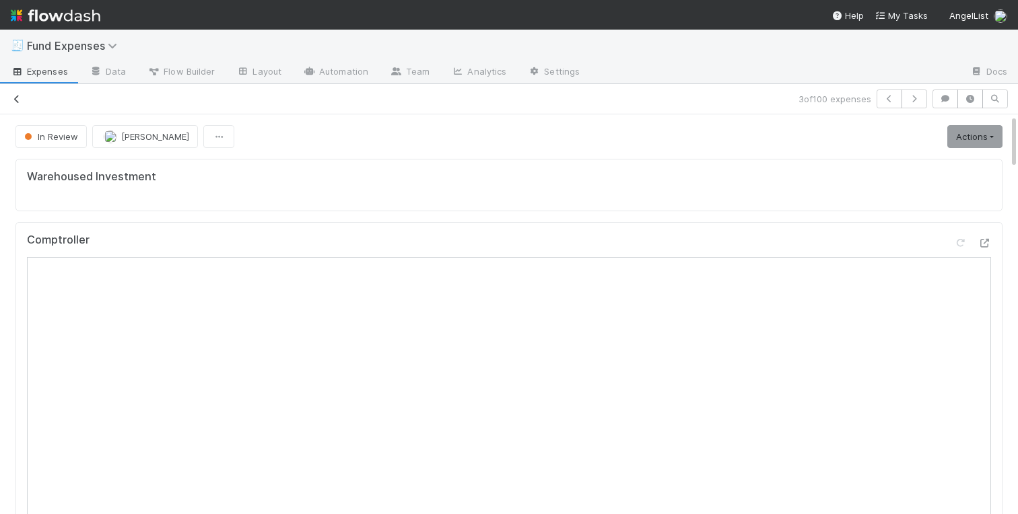
click at [16, 101] on icon at bounding box center [16, 99] width 13 height 9
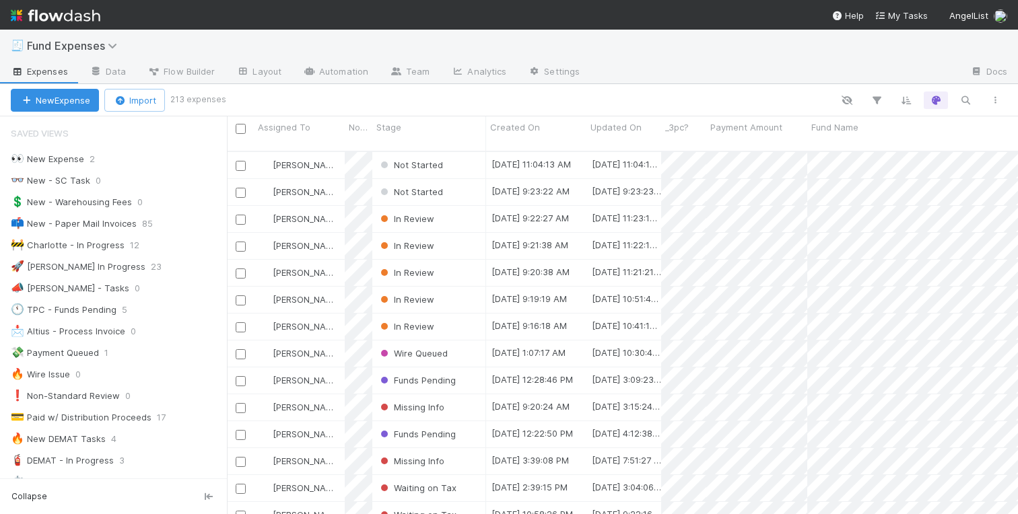
scroll to position [0, 1]
click at [464, 181] on div "Not Started" at bounding box center [429, 192] width 114 height 26
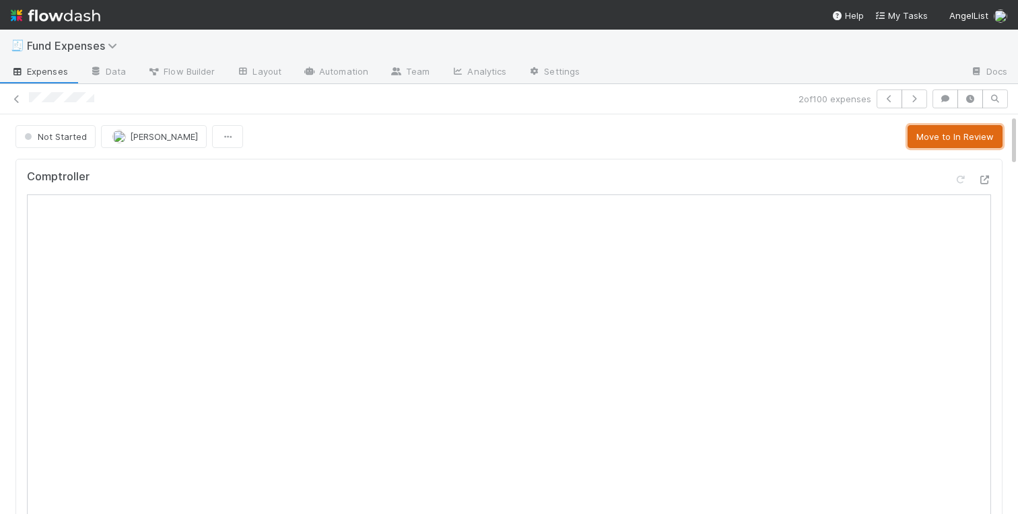
click at [951, 135] on button "Move to In Review" at bounding box center [954, 136] width 95 height 23
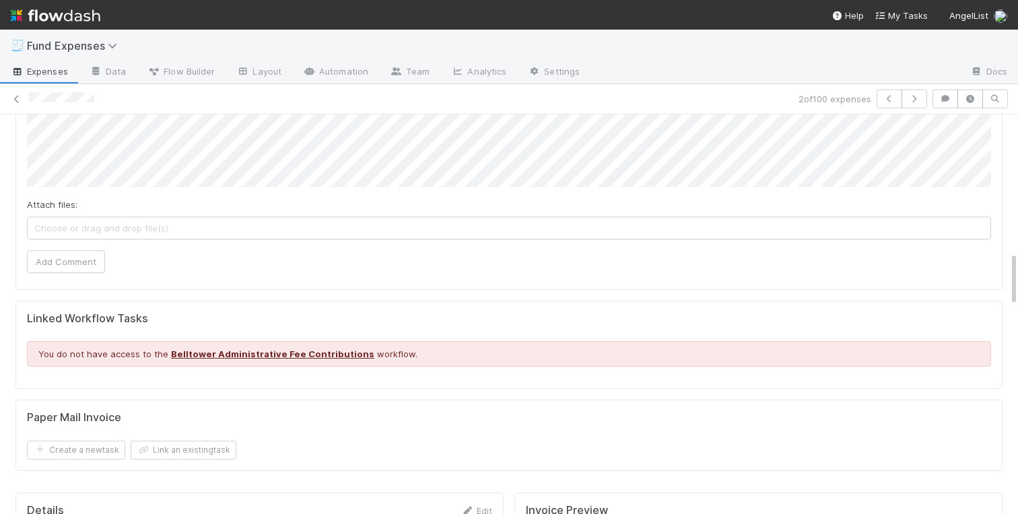
scroll to position [1124, 0]
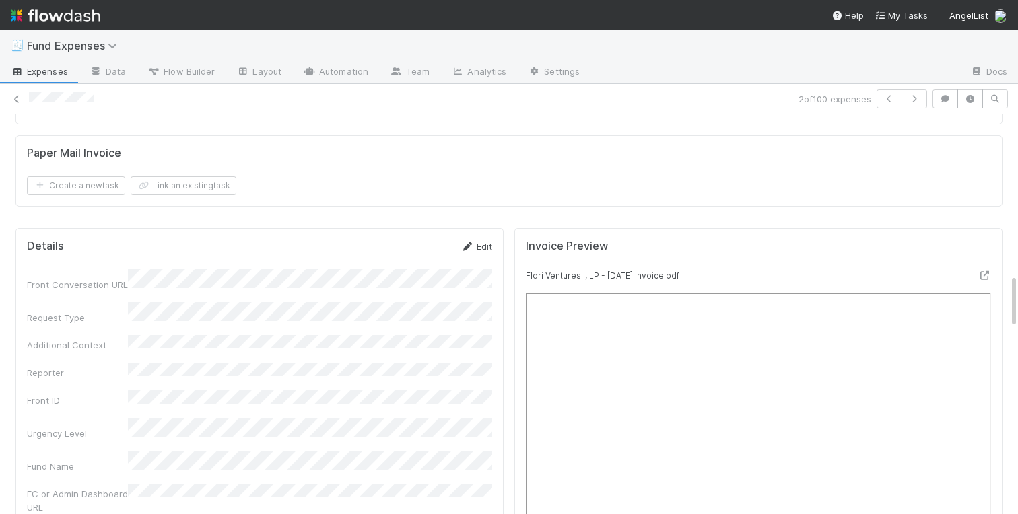
click at [485, 248] on link "Edit" at bounding box center [476, 246] width 32 height 11
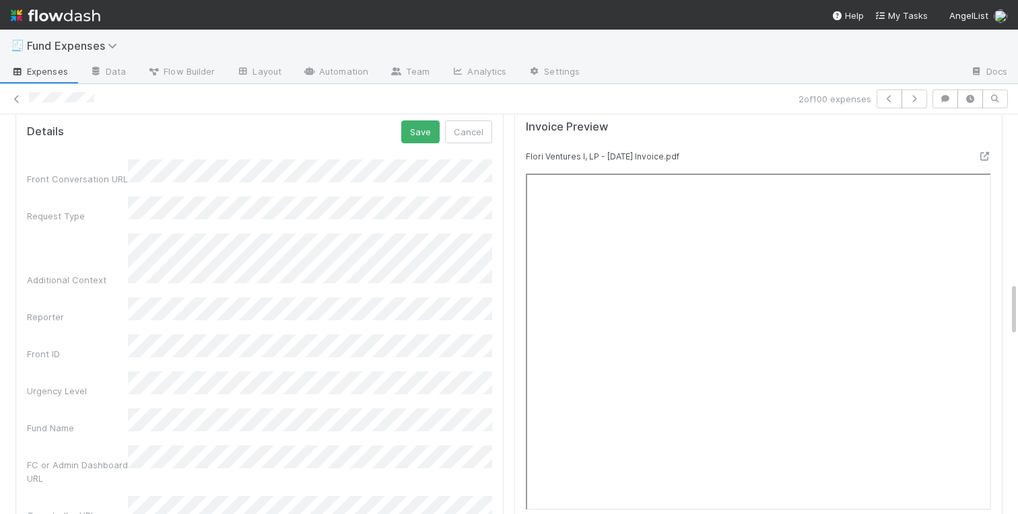
scroll to position [1193, 0]
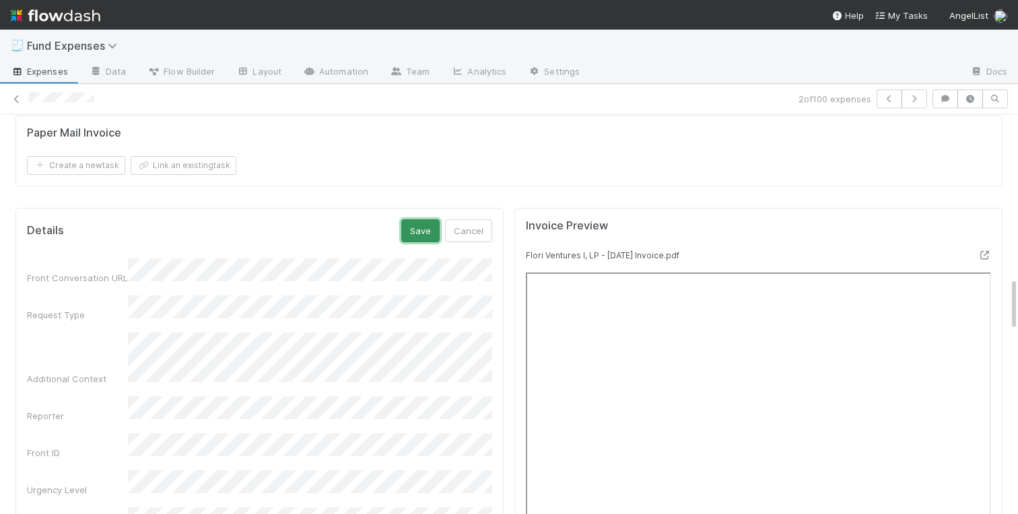
click at [423, 228] on button "Save" at bounding box center [420, 230] width 38 height 23
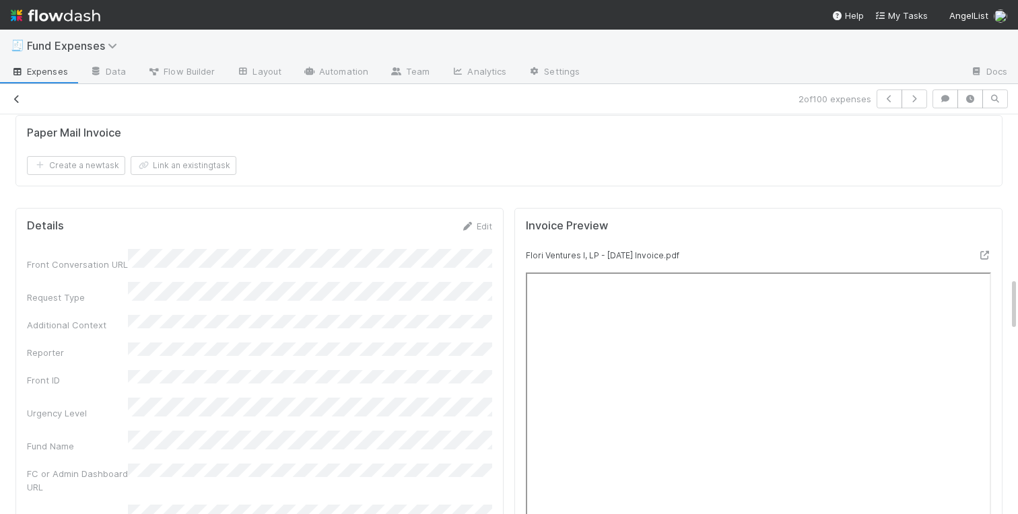
click at [17, 102] on icon at bounding box center [16, 99] width 13 height 9
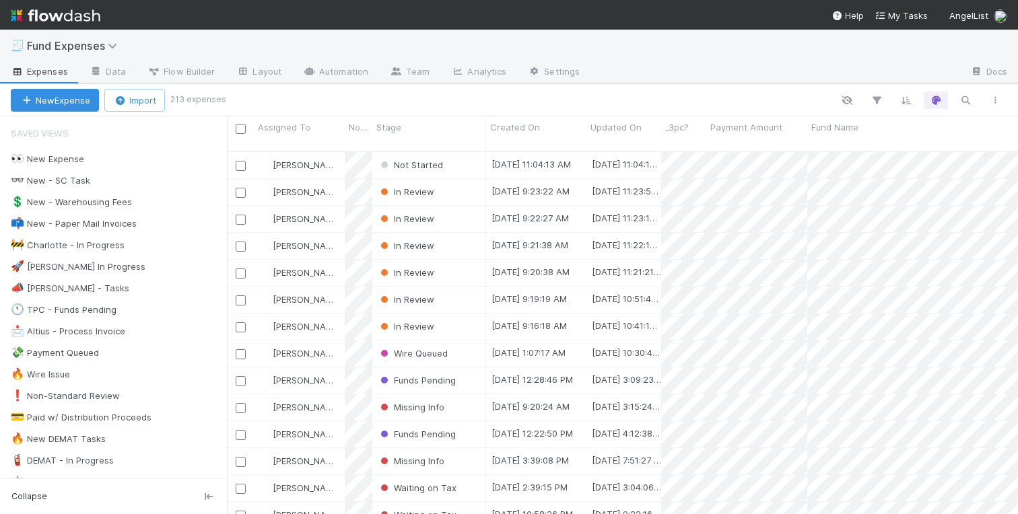
scroll to position [0, 1]
click at [339, 154] on div "[PERSON_NAME]" at bounding box center [299, 165] width 91 height 26
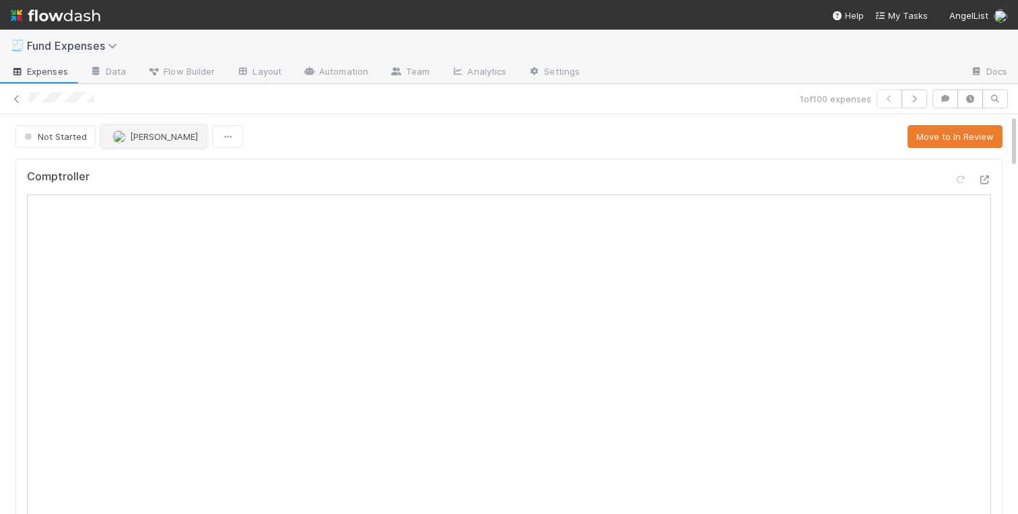
click at [137, 138] on span "[PERSON_NAME]" at bounding box center [164, 136] width 68 height 11
click at [940, 136] on button "Move to In Review" at bounding box center [954, 136] width 95 height 23
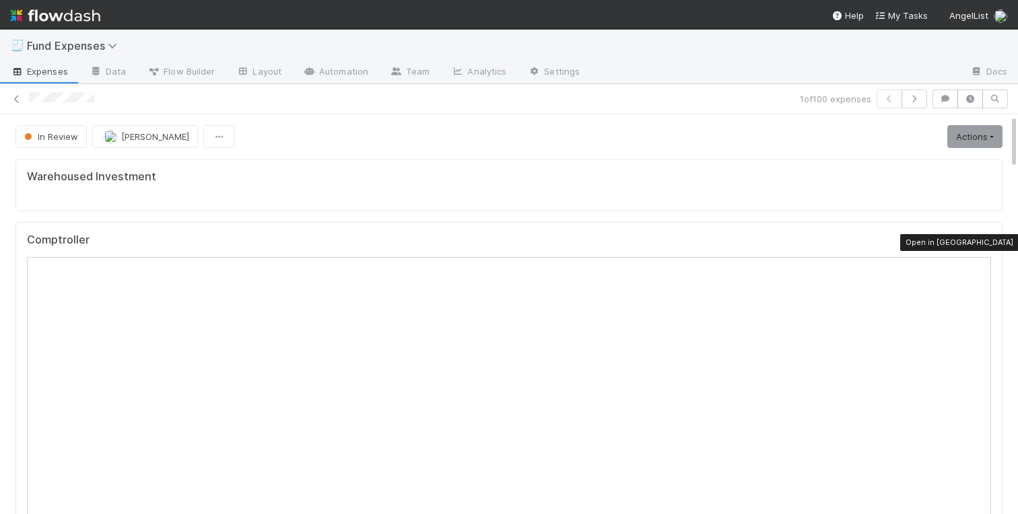
click at [981, 243] on icon at bounding box center [983, 243] width 13 height 9
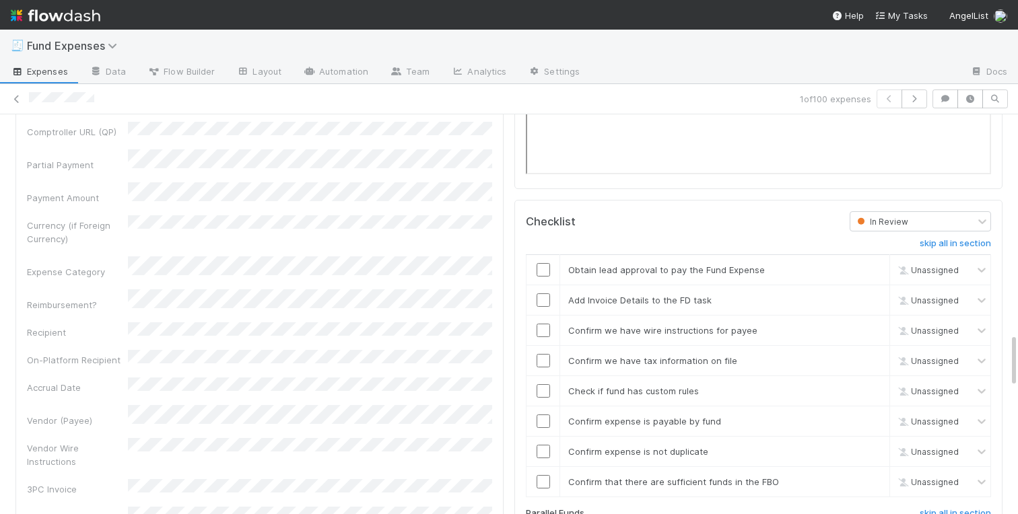
scroll to position [1664, 0]
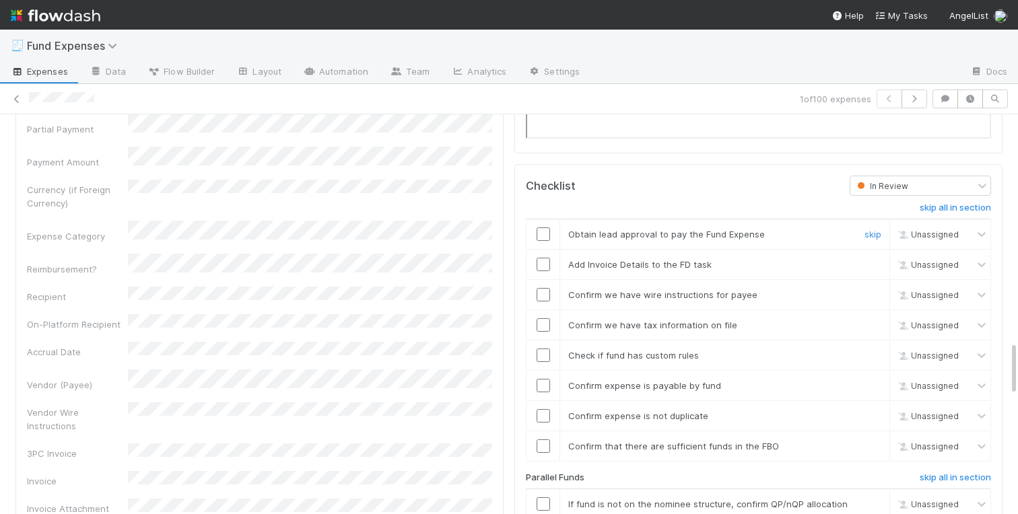
click at [544, 235] on input "checkbox" at bounding box center [542, 233] width 13 height 13
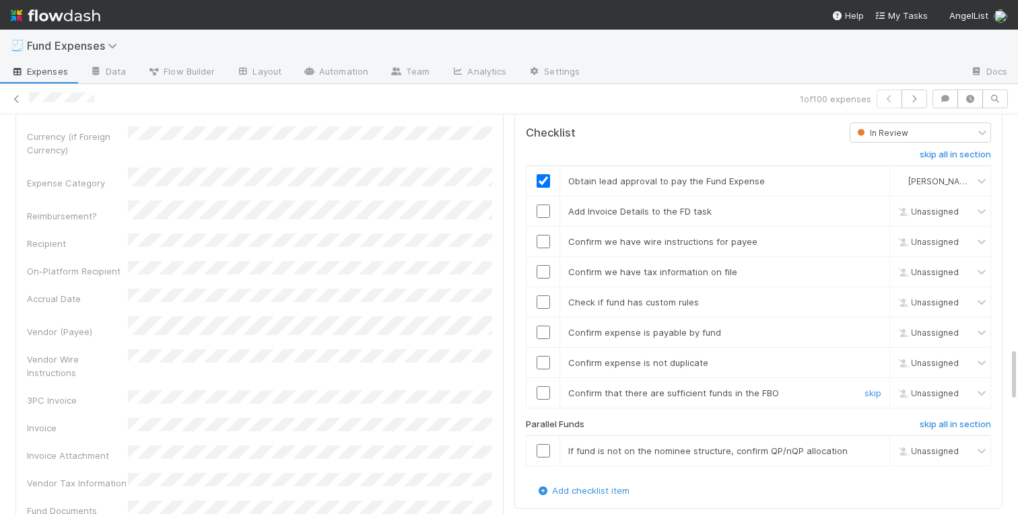
scroll to position [1727, 0]
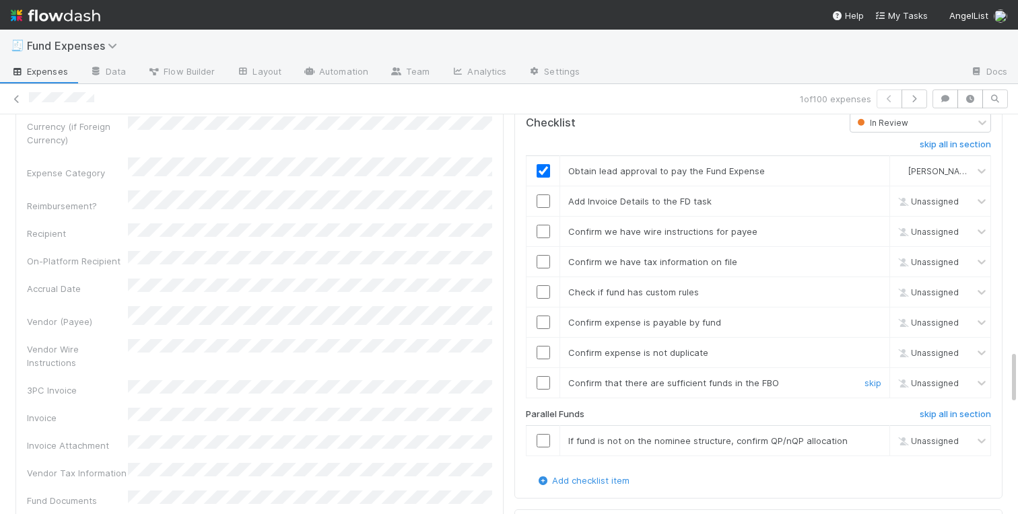
click at [542, 385] on input "checkbox" at bounding box center [542, 382] width 13 height 13
click at [542, 198] on input "checkbox" at bounding box center [542, 201] width 13 height 13
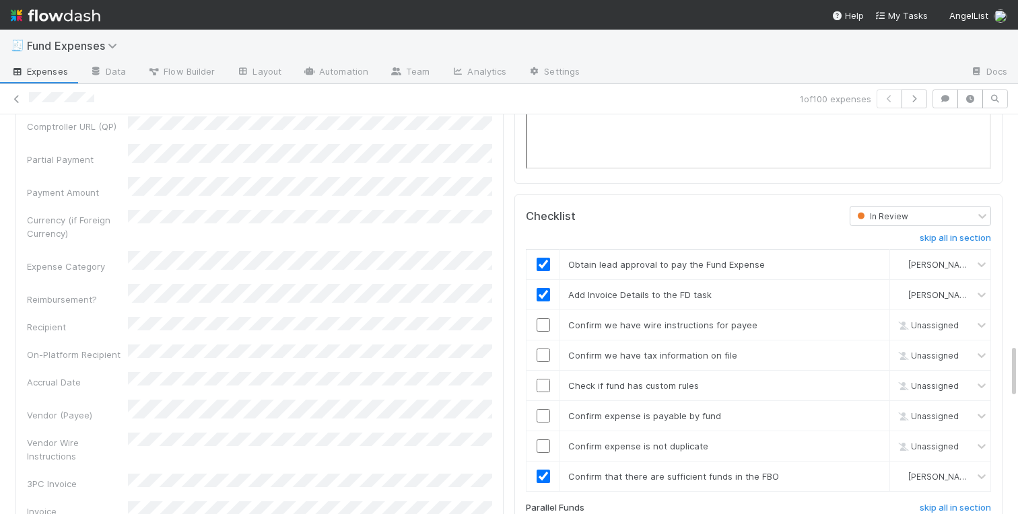
scroll to position [1625, 0]
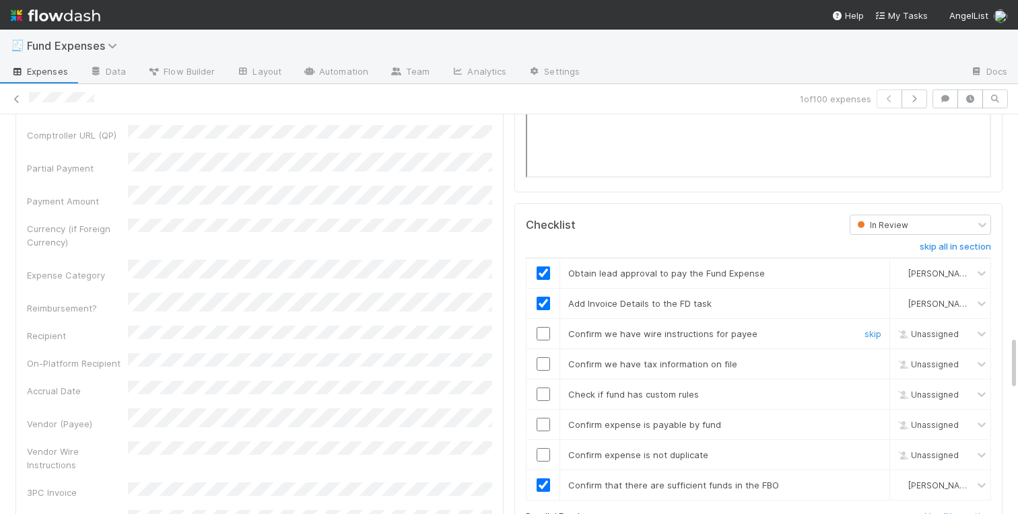
click at [541, 334] on input "checkbox" at bounding box center [542, 333] width 13 height 13
click at [544, 367] on input "checkbox" at bounding box center [542, 363] width 13 height 13
click at [544, 399] on input "checkbox" at bounding box center [542, 394] width 13 height 13
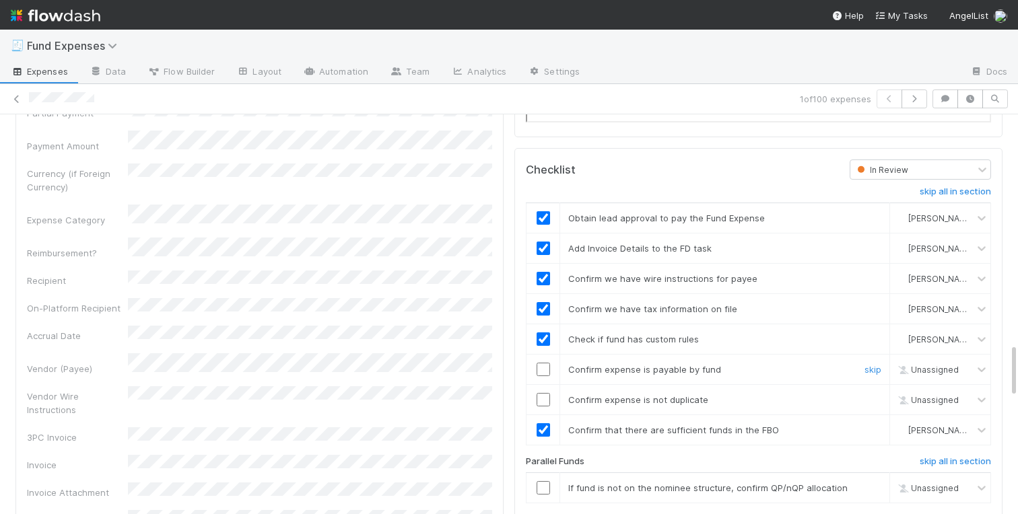
click at [543, 367] on input "checkbox" at bounding box center [542, 369] width 13 height 13
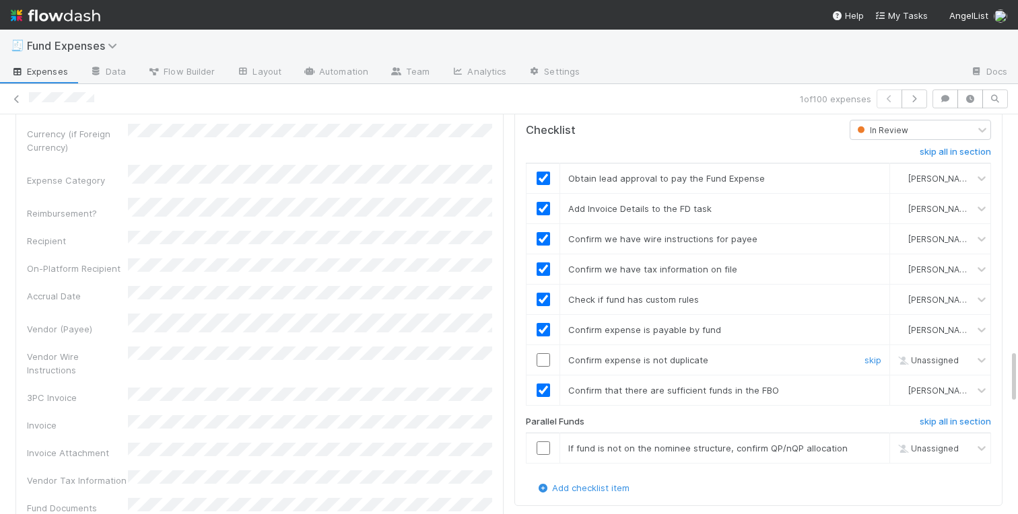
scroll to position [1738, 0]
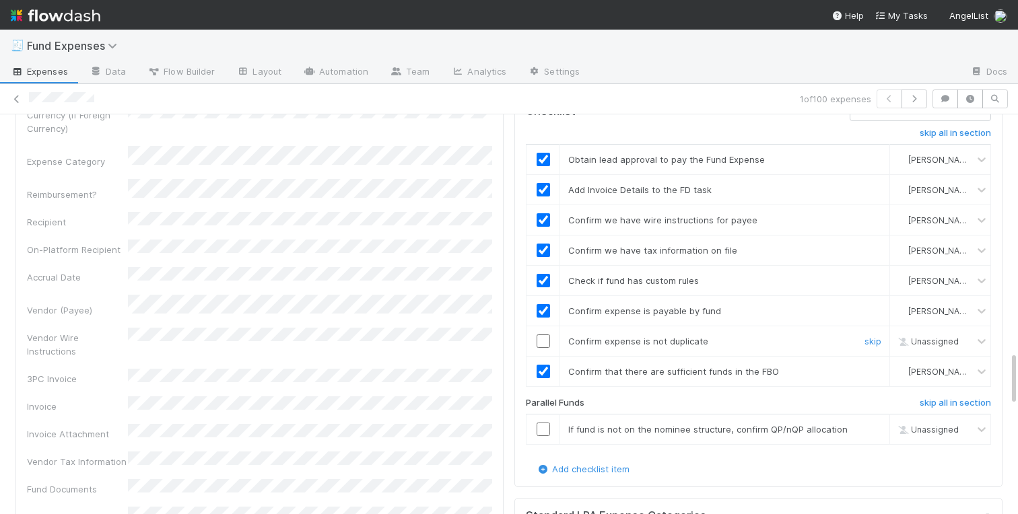
click at [543, 340] on input "checkbox" at bounding box center [542, 340] width 13 height 13
click at [878, 427] on link "skip" at bounding box center [872, 429] width 17 height 11
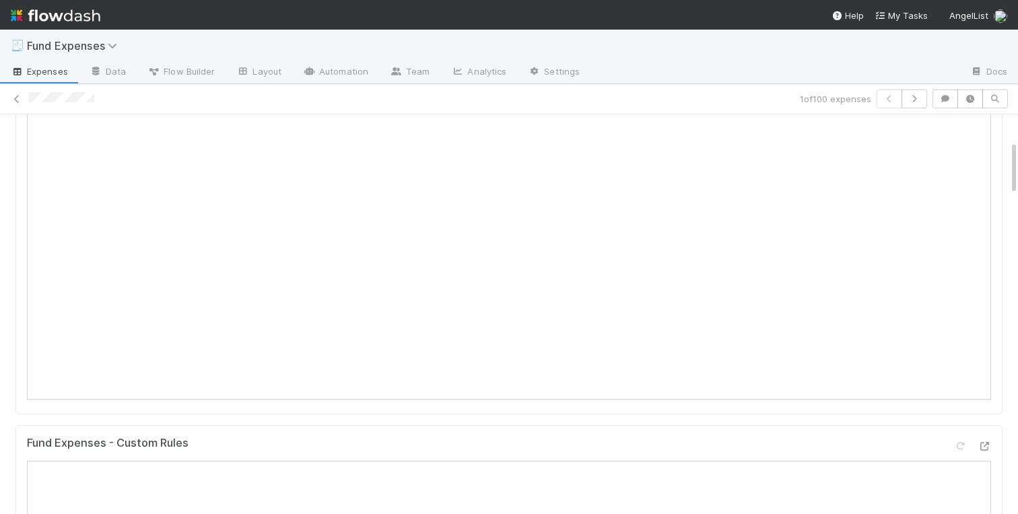
scroll to position [0, 0]
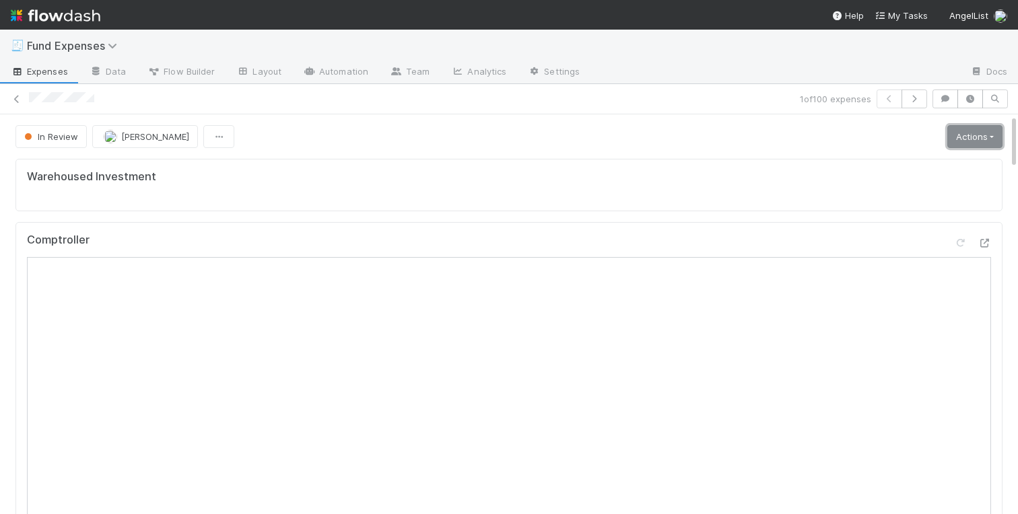
click at [977, 145] on link "Actions" at bounding box center [974, 136] width 55 height 23
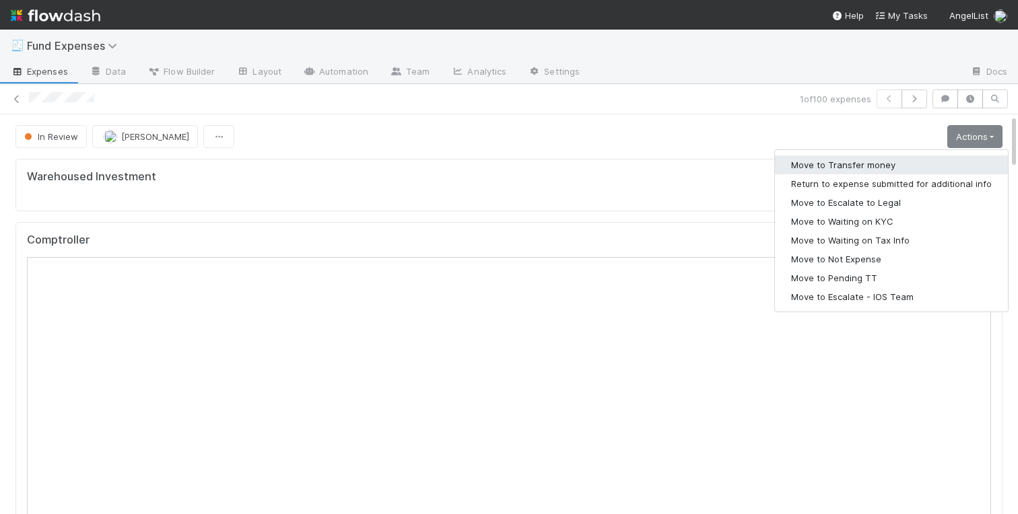
click at [898, 162] on button "Move to Transfer money" at bounding box center [891, 164] width 233 height 19
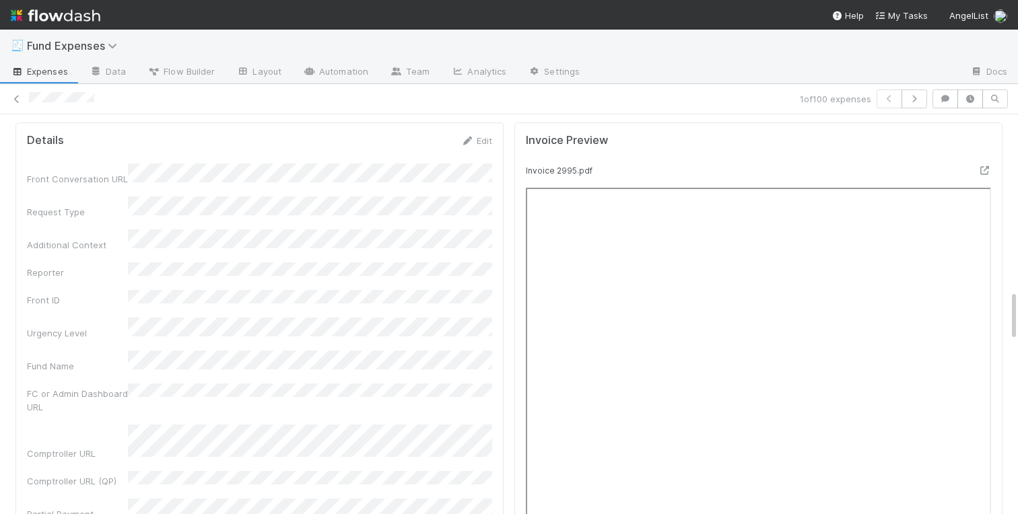
scroll to position [1371, 0]
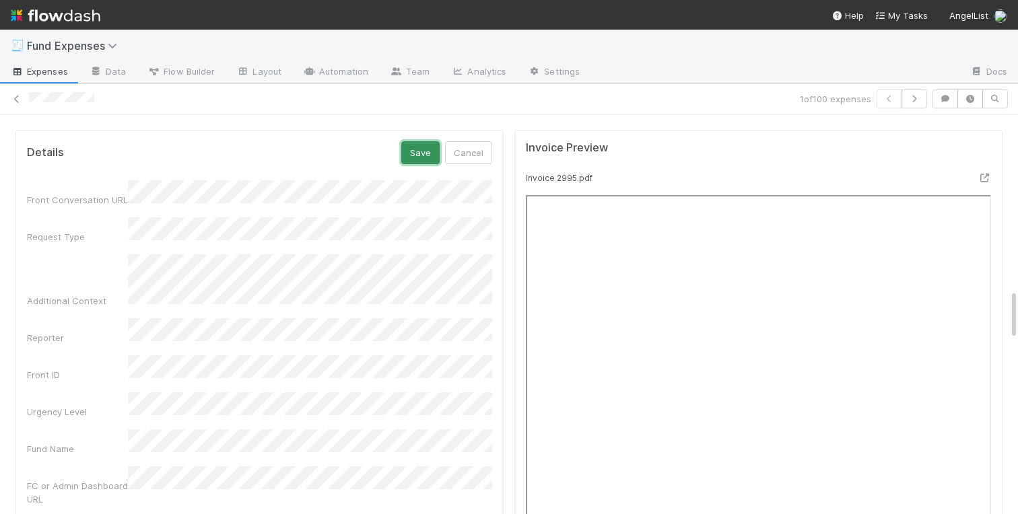
click at [433, 145] on button "Save" at bounding box center [420, 152] width 38 height 23
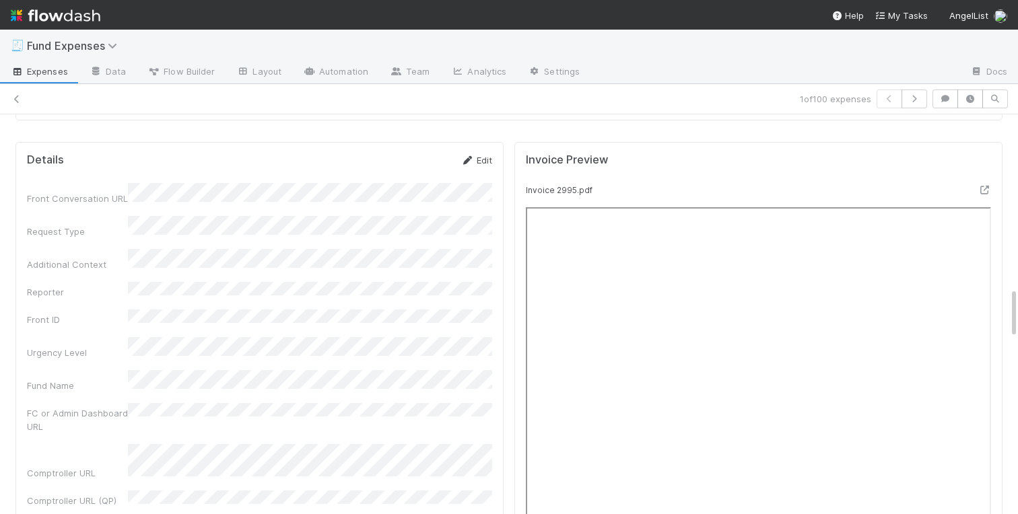
click at [481, 162] on link "Edit" at bounding box center [476, 160] width 32 height 11
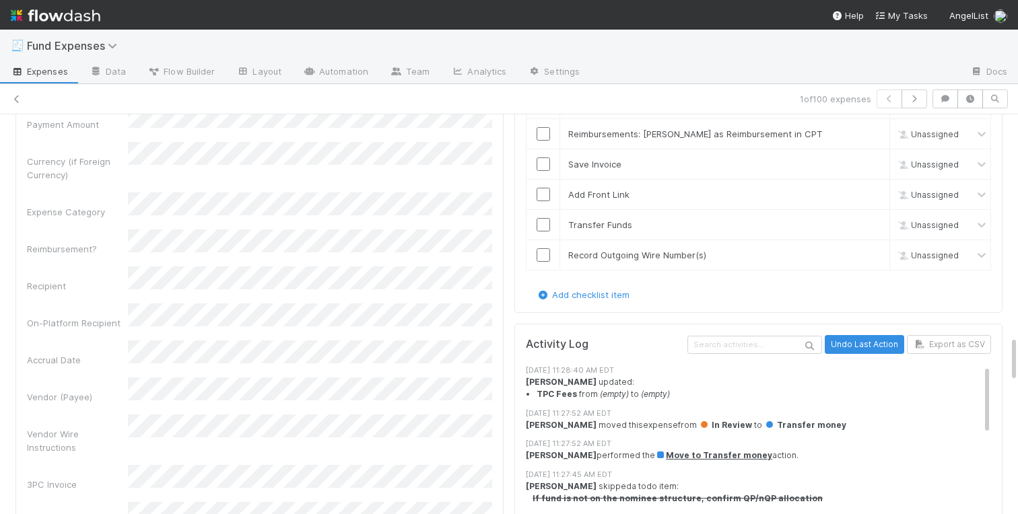
scroll to position [1882, 0]
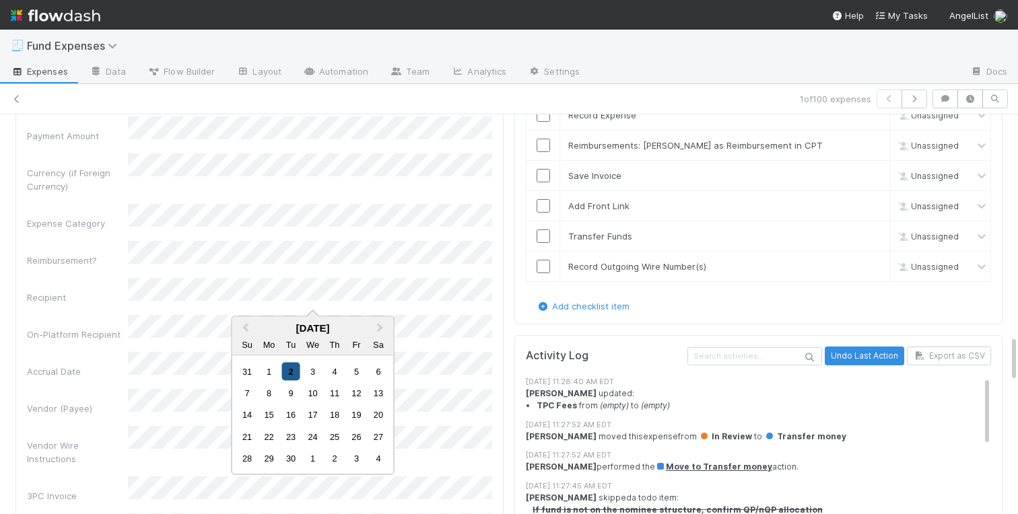
click at [291, 370] on div "2" at bounding box center [290, 371] width 18 height 18
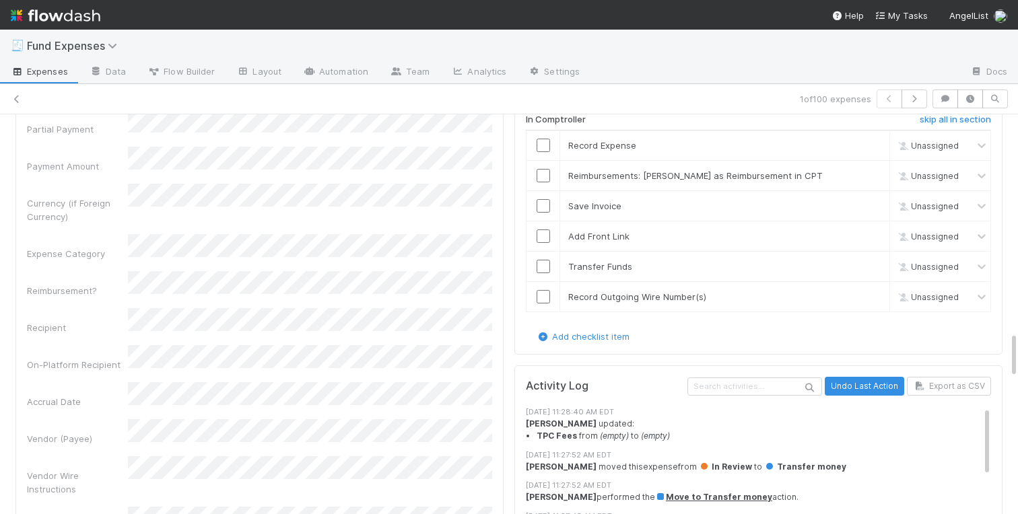
scroll to position [1851, 0]
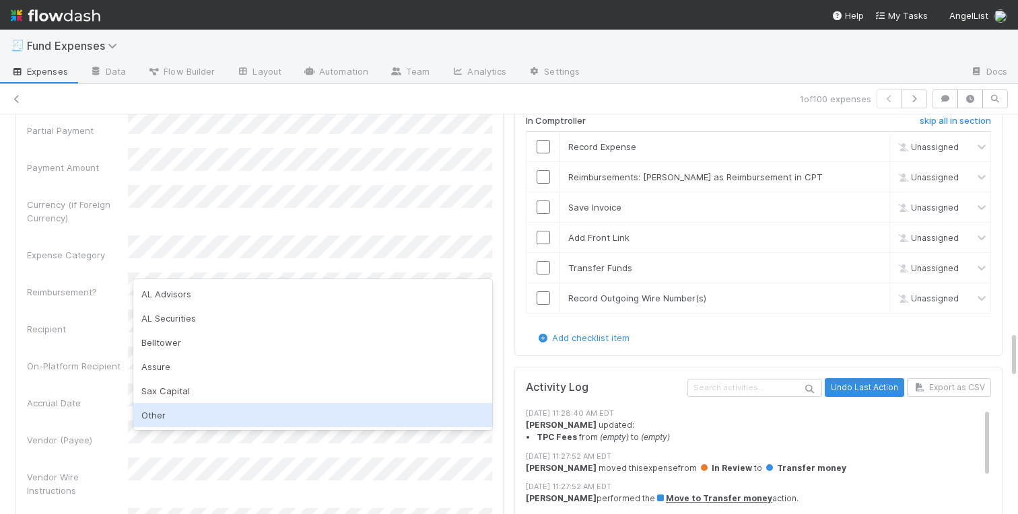
click at [174, 411] on div "Other" at bounding box center [312, 415] width 359 height 24
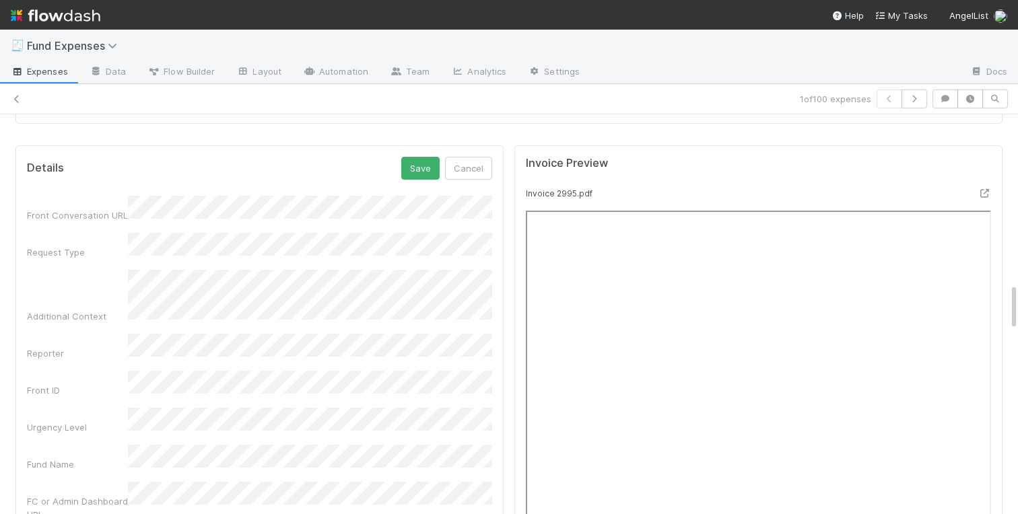
scroll to position [1338, 0]
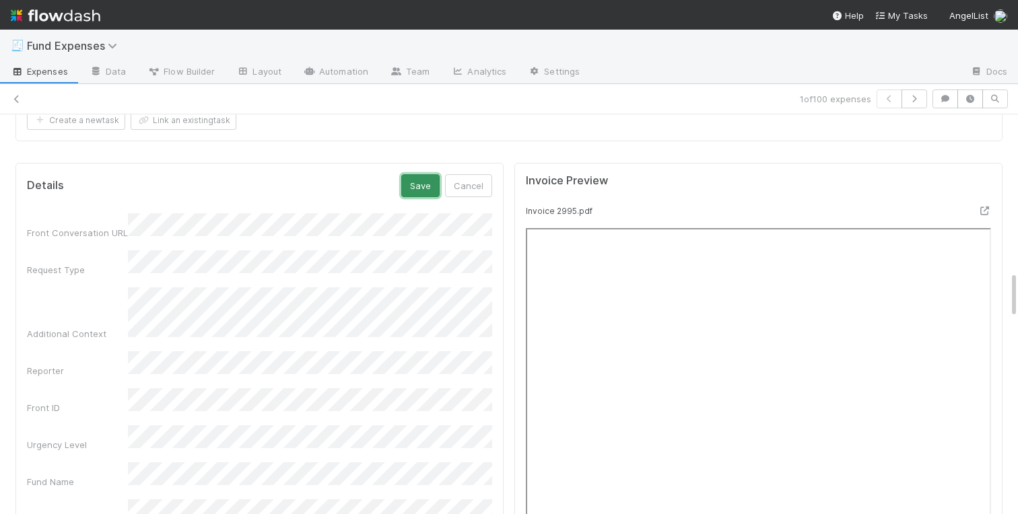
click at [430, 184] on button "Save" at bounding box center [420, 185] width 38 height 23
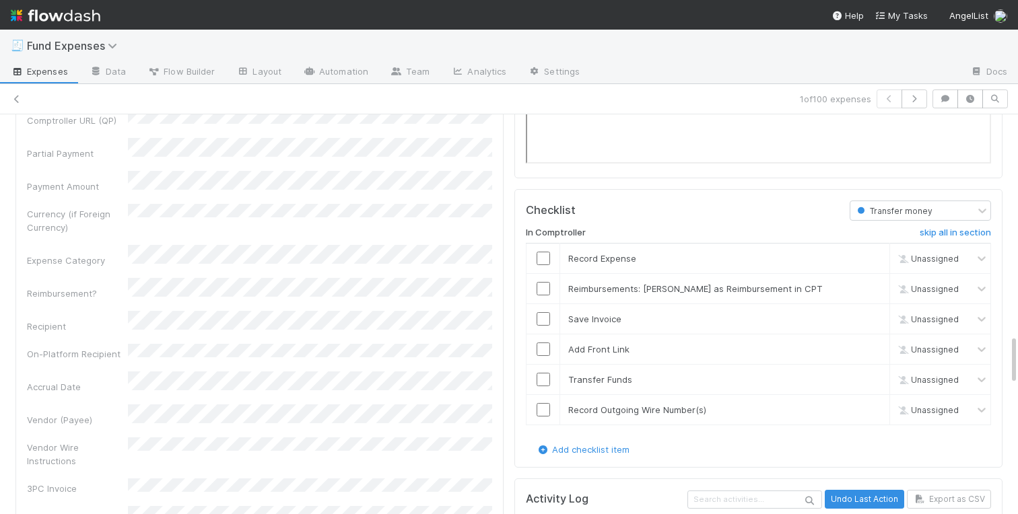
scroll to position [1737, 0]
click at [539, 264] on input "checkbox" at bounding box center [542, 260] width 13 height 13
click at [542, 318] on input "checkbox" at bounding box center [542, 320] width 13 height 13
click at [542, 347] on input "checkbox" at bounding box center [542, 351] width 13 height 13
click at [542, 384] on input "checkbox" at bounding box center [542, 381] width 13 height 13
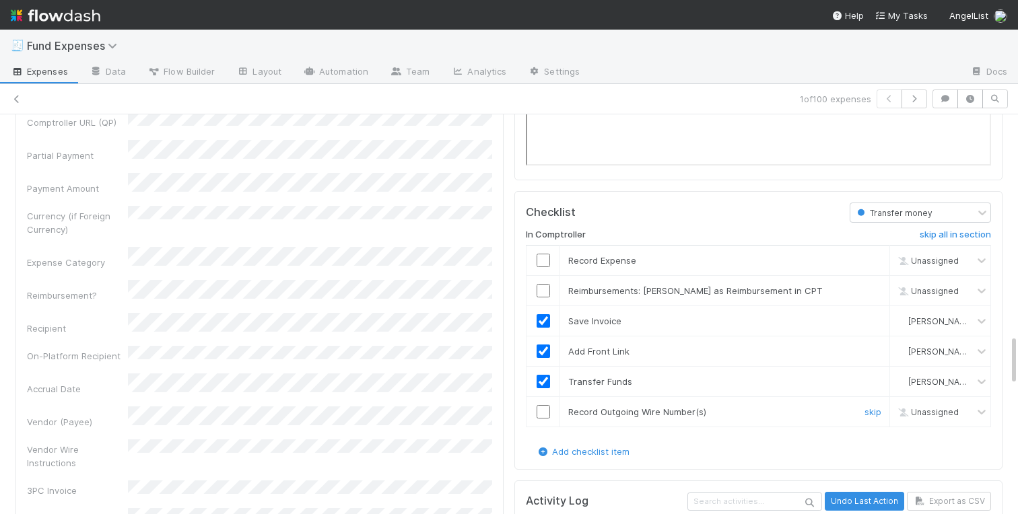
click at [544, 418] on input "checkbox" at bounding box center [542, 411] width 13 height 13
click at [872, 291] on link "skip" at bounding box center [872, 290] width 17 height 11
click at [538, 263] on input "checkbox" at bounding box center [542, 260] width 13 height 13
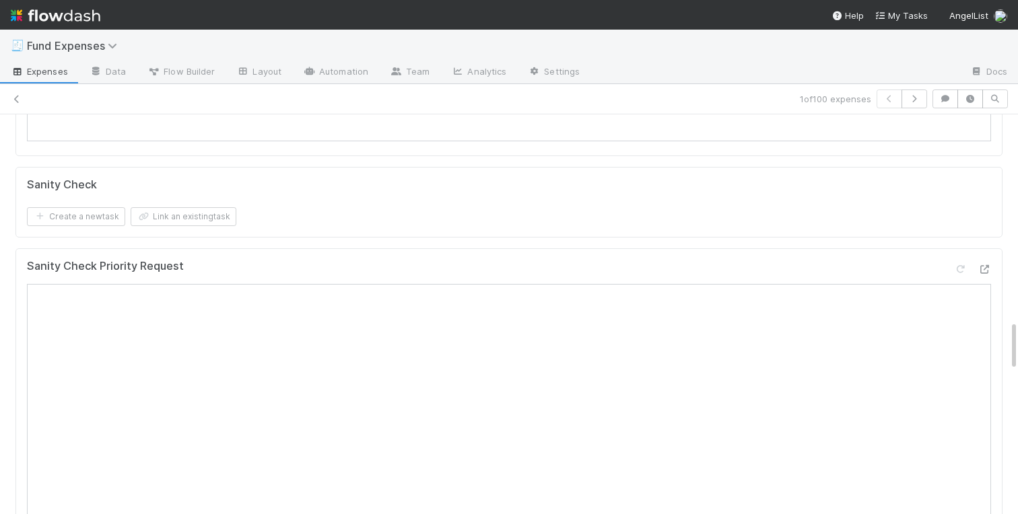
scroll to position [0, 0]
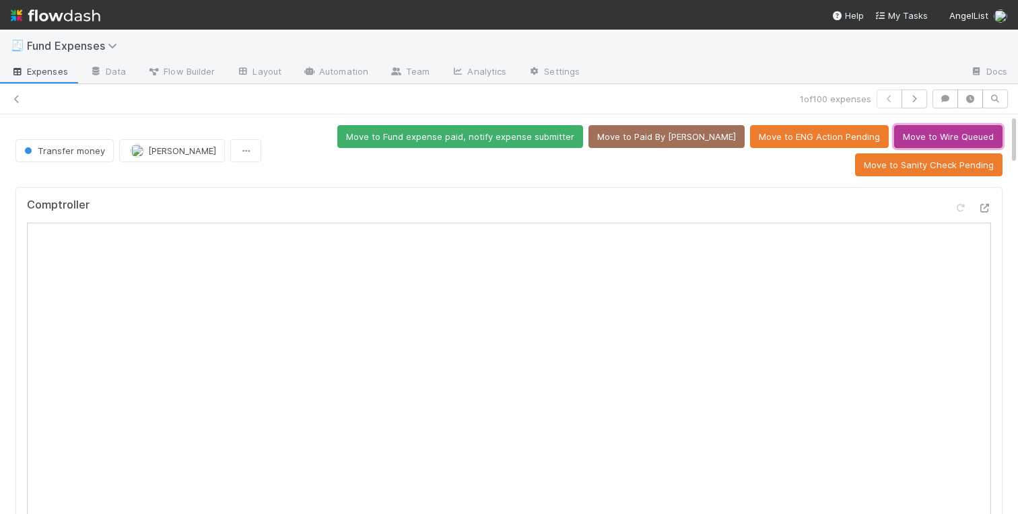
click at [952, 138] on button "Move to Wire Queued" at bounding box center [948, 136] width 108 height 23
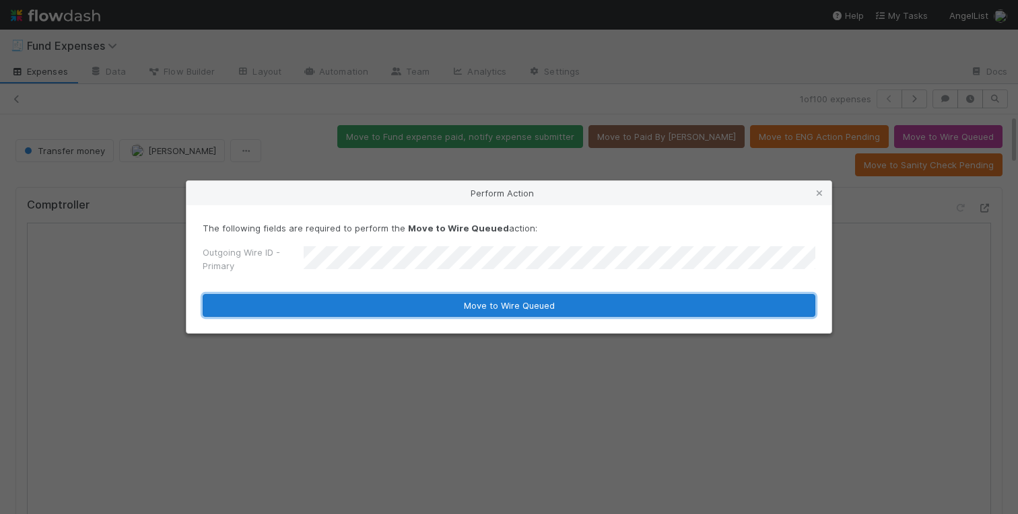
click at [461, 308] on button "Move to Wire Queued" at bounding box center [509, 305] width 612 height 23
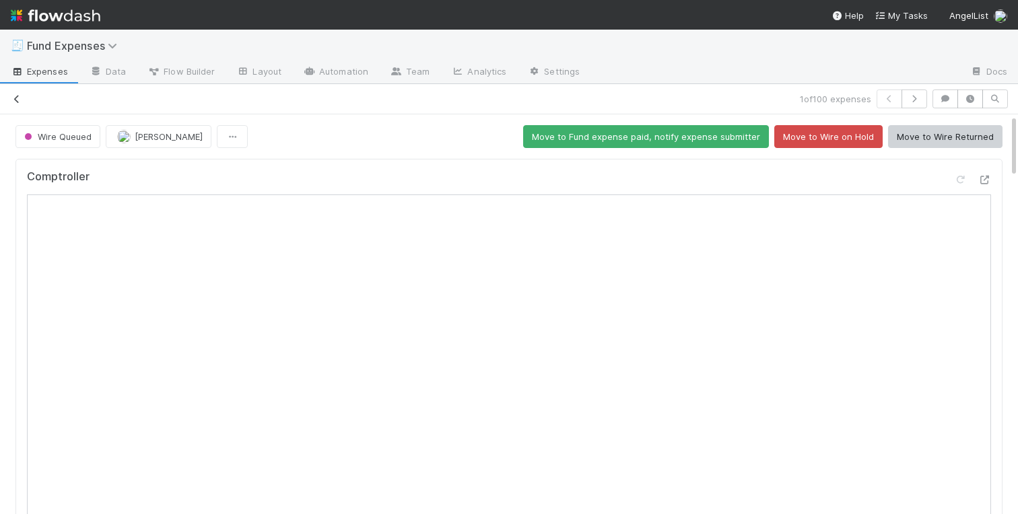
click at [11, 96] on icon at bounding box center [16, 99] width 13 height 9
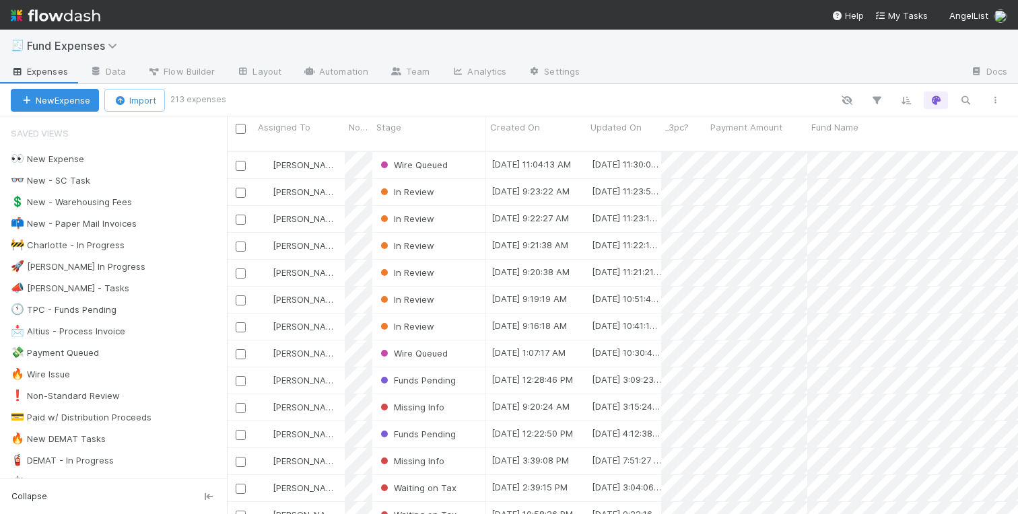
scroll to position [0, 1]
click at [451, 314] on div "In Review" at bounding box center [429, 327] width 114 height 26
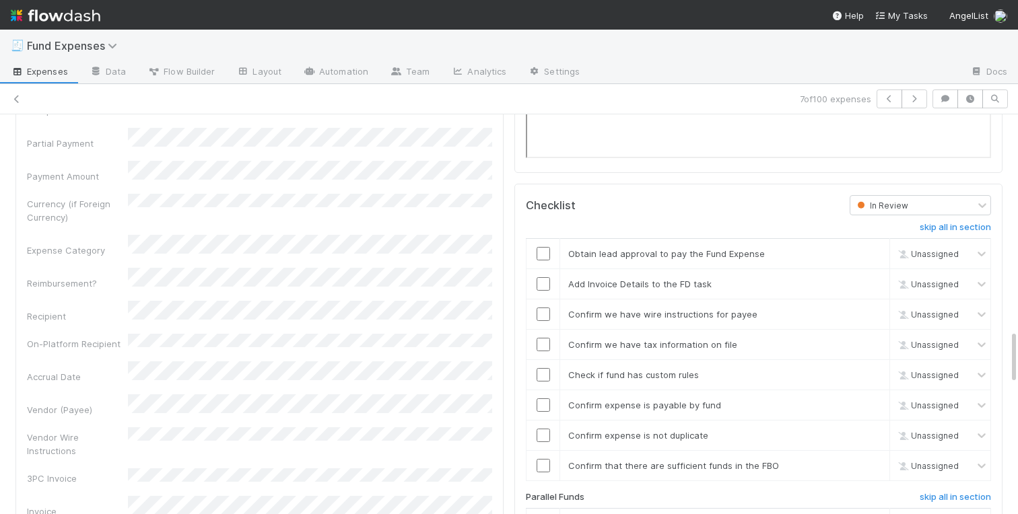
scroll to position [1651, 0]
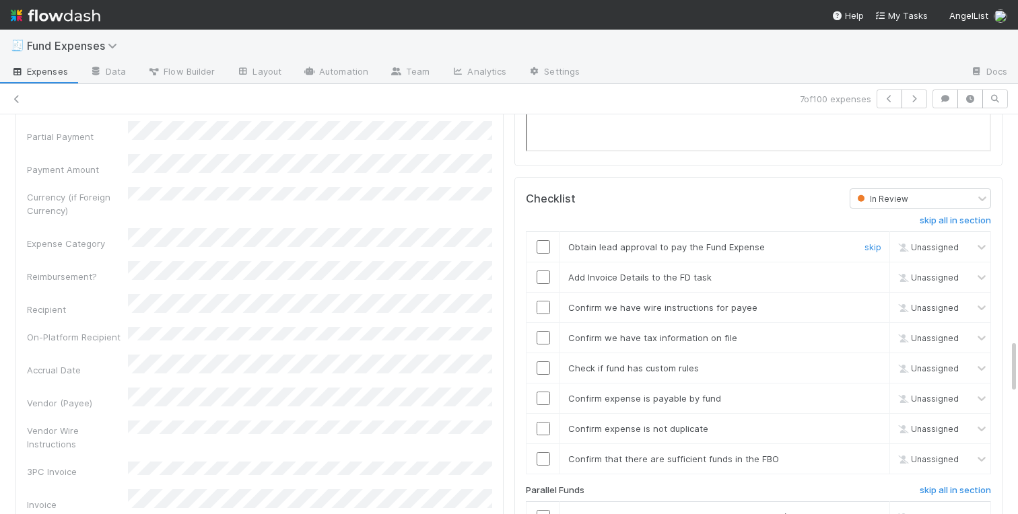
click at [540, 243] on input "checkbox" at bounding box center [542, 246] width 13 height 13
click at [544, 281] on input "checkbox" at bounding box center [542, 277] width 13 height 13
click at [544, 305] on input "checkbox" at bounding box center [542, 307] width 13 height 13
checkbox input "true"
click at [542, 334] on input "checkbox" at bounding box center [542, 337] width 13 height 13
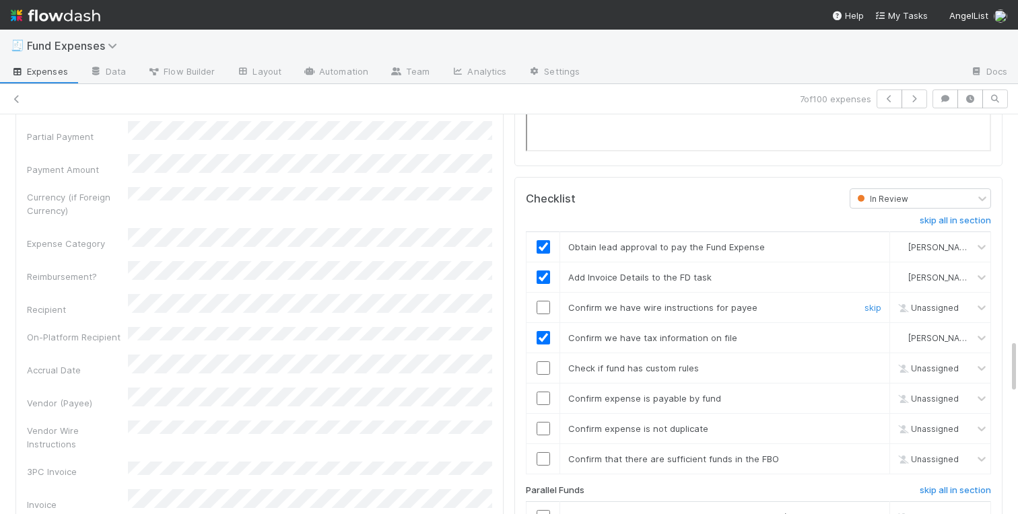
click at [541, 306] on input "checkbox" at bounding box center [542, 307] width 13 height 13
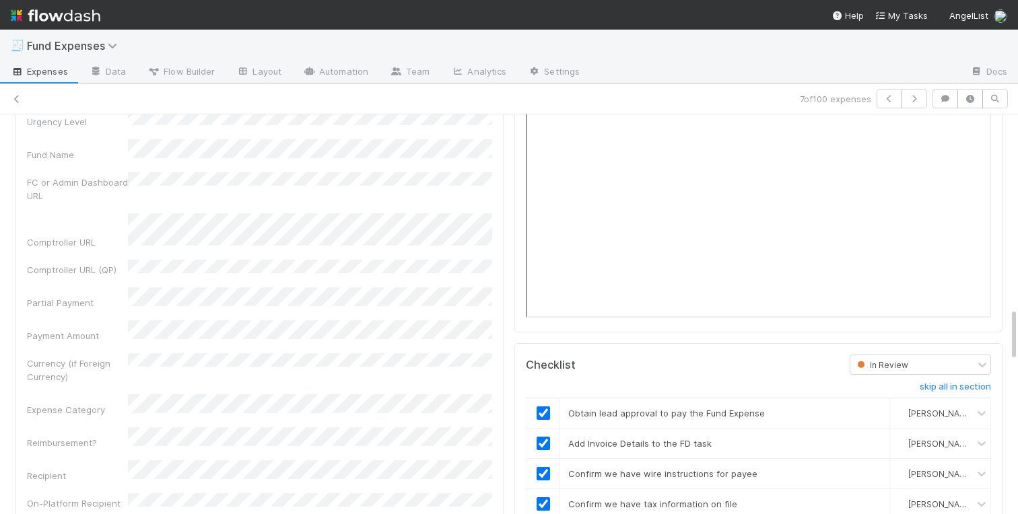
scroll to position [1675, 0]
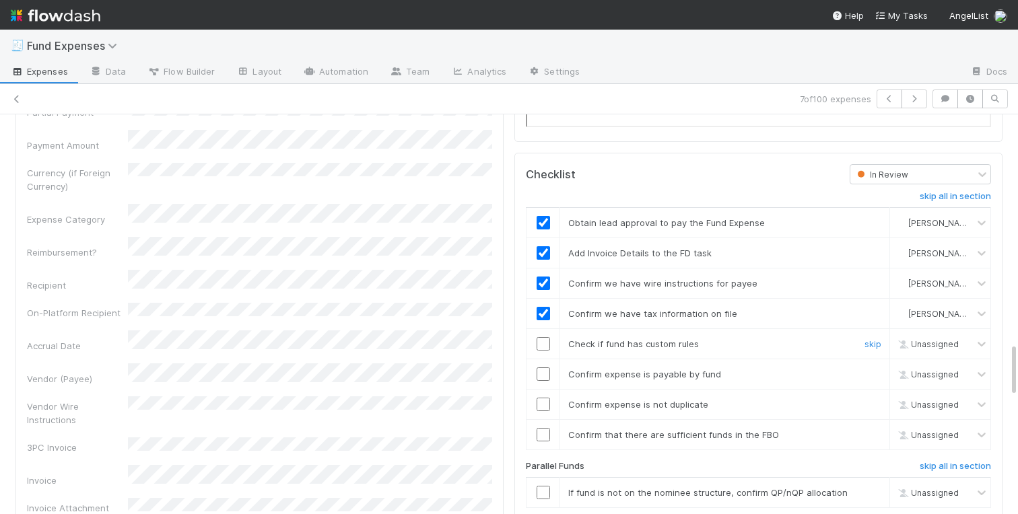
click at [540, 348] on input "checkbox" at bounding box center [542, 343] width 13 height 13
click at [540, 379] on input "checkbox" at bounding box center [542, 373] width 13 height 13
click at [540, 400] on input "checkbox" at bounding box center [542, 404] width 13 height 13
click at [540, 439] on input "checkbox" at bounding box center [542, 434] width 13 height 13
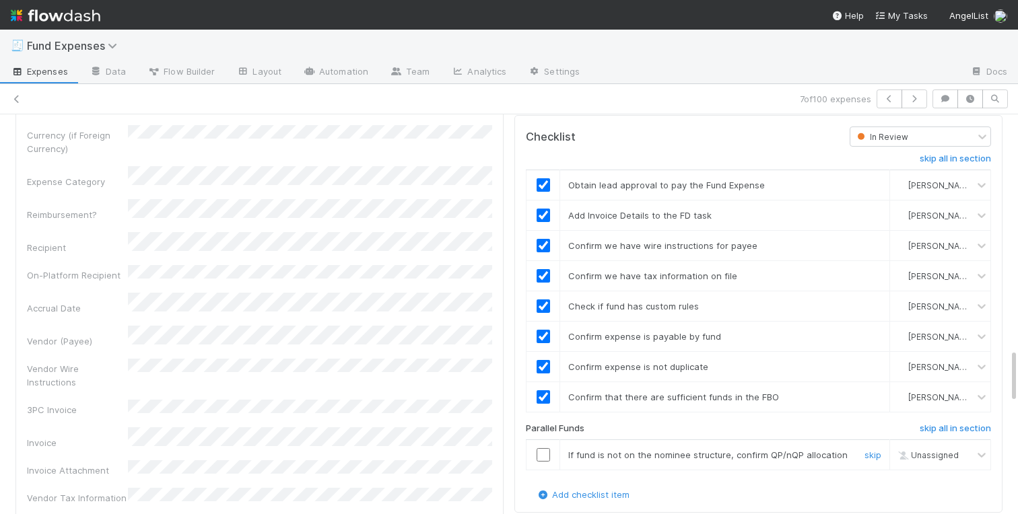
scroll to position [1720, 0]
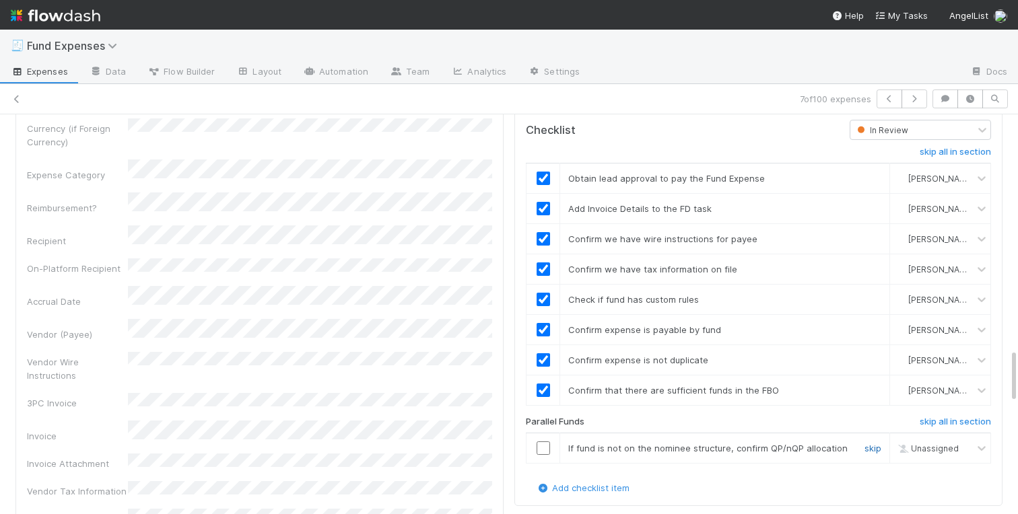
click at [874, 447] on link "skip" at bounding box center [872, 448] width 17 height 11
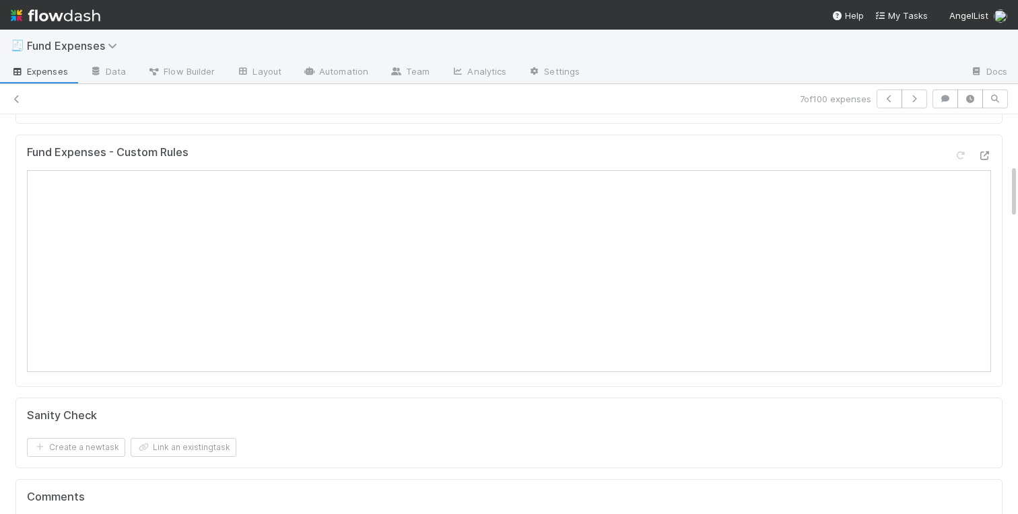
scroll to position [0, 0]
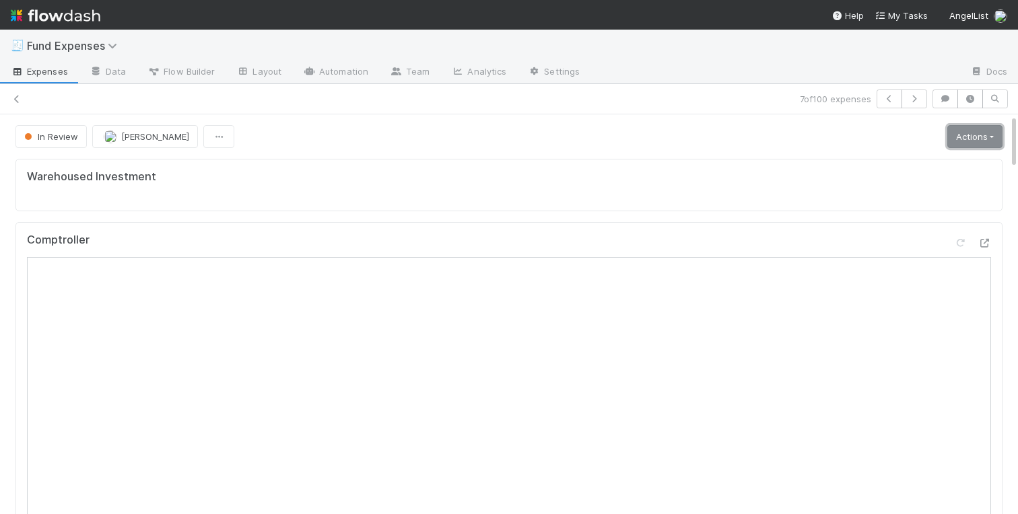
click at [966, 138] on link "Actions" at bounding box center [974, 136] width 55 height 23
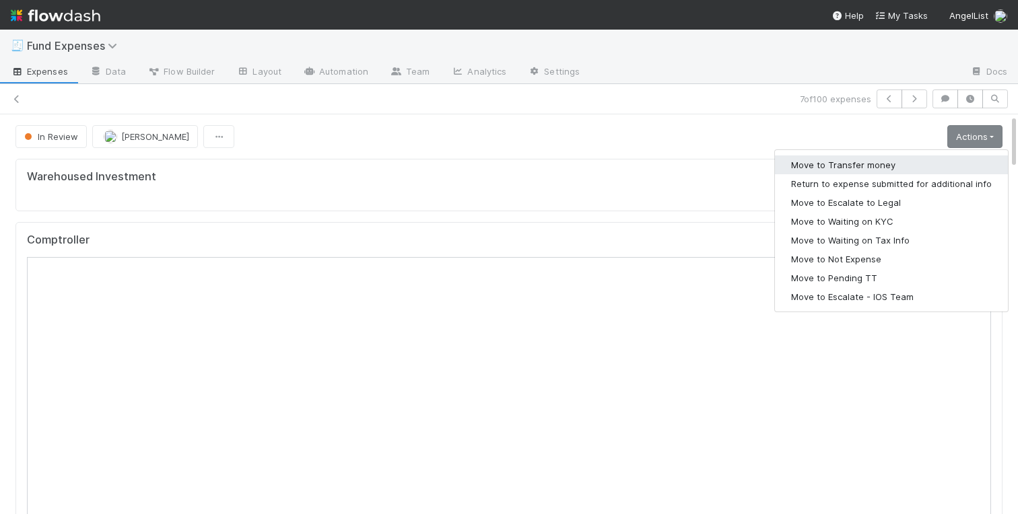
click at [873, 166] on button "Move to Transfer money" at bounding box center [891, 164] width 233 height 19
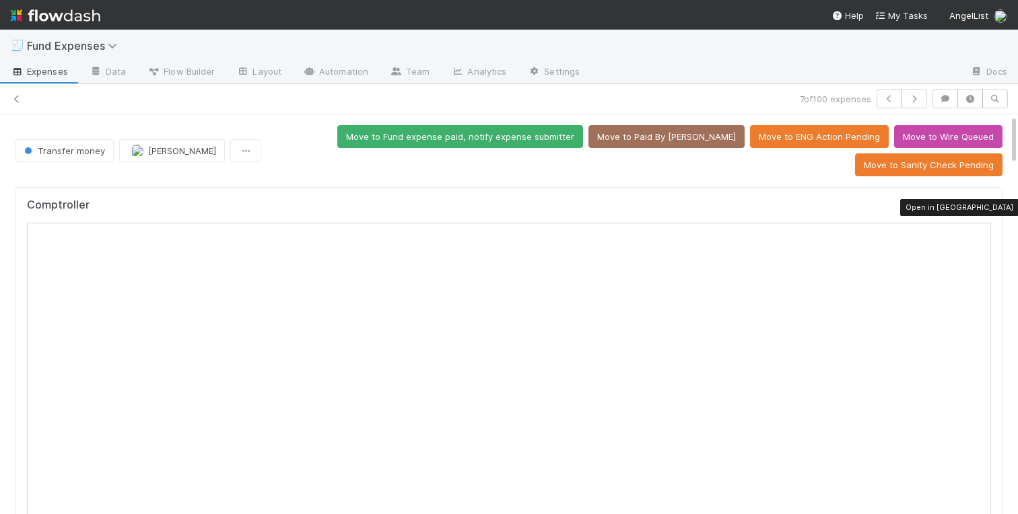
click at [985, 207] on icon at bounding box center [983, 208] width 13 height 9
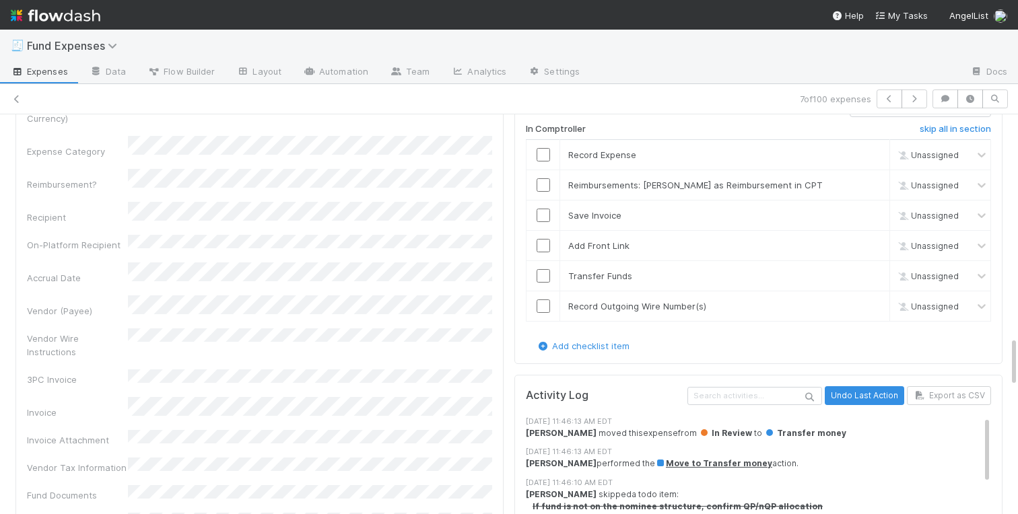
scroll to position [1724, 0]
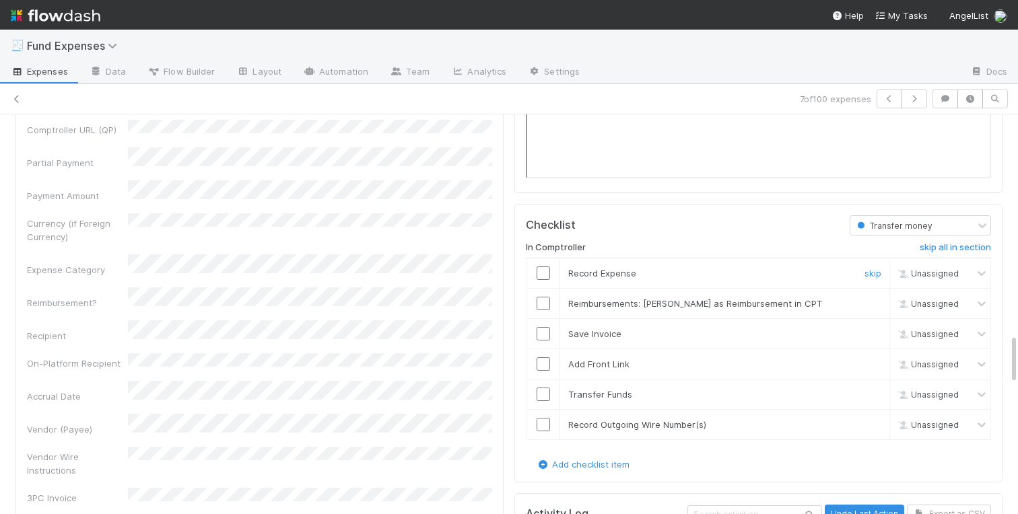
click at [542, 274] on input "checkbox" at bounding box center [542, 273] width 13 height 13
click at [546, 333] on input "checkbox" at bounding box center [542, 333] width 13 height 13
click at [544, 364] on input "checkbox" at bounding box center [542, 363] width 13 height 13
click at [543, 395] on input "checkbox" at bounding box center [542, 394] width 13 height 13
click at [543, 423] on input "checkbox" at bounding box center [542, 424] width 13 height 13
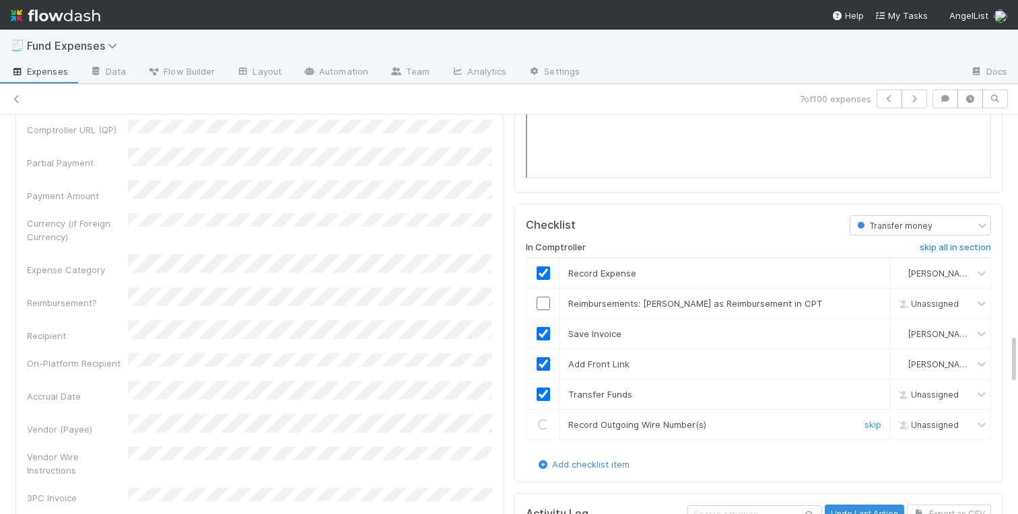
checkbox input "true"
click at [873, 302] on link "skip" at bounding box center [872, 303] width 17 height 11
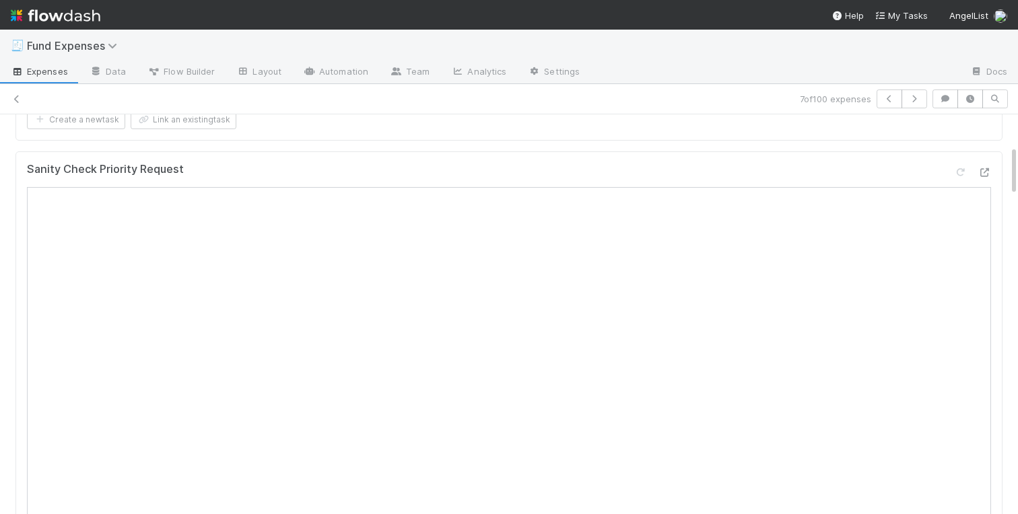
scroll to position [0, 0]
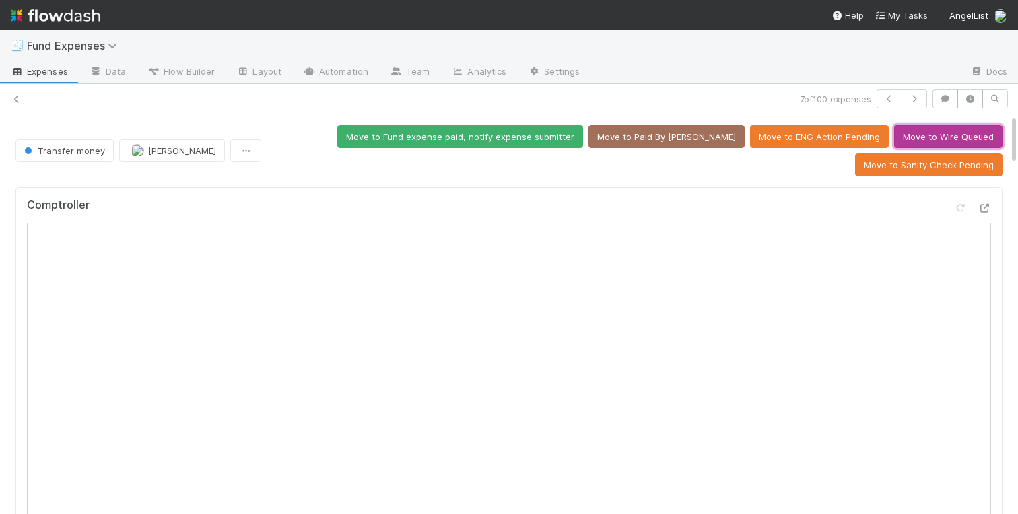
click at [929, 137] on button "Move to Wire Queued" at bounding box center [948, 136] width 108 height 23
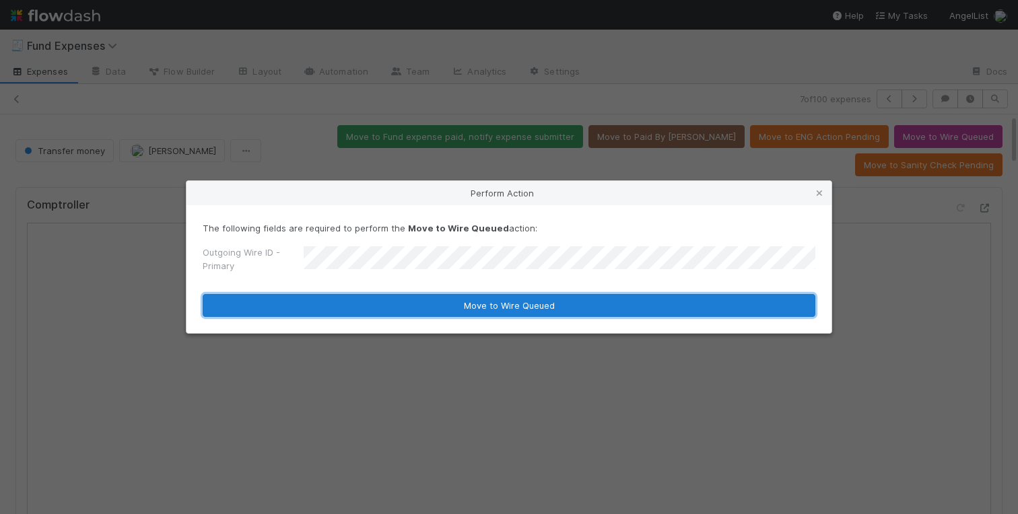
click at [364, 312] on button "Move to Wire Queued" at bounding box center [509, 305] width 612 height 23
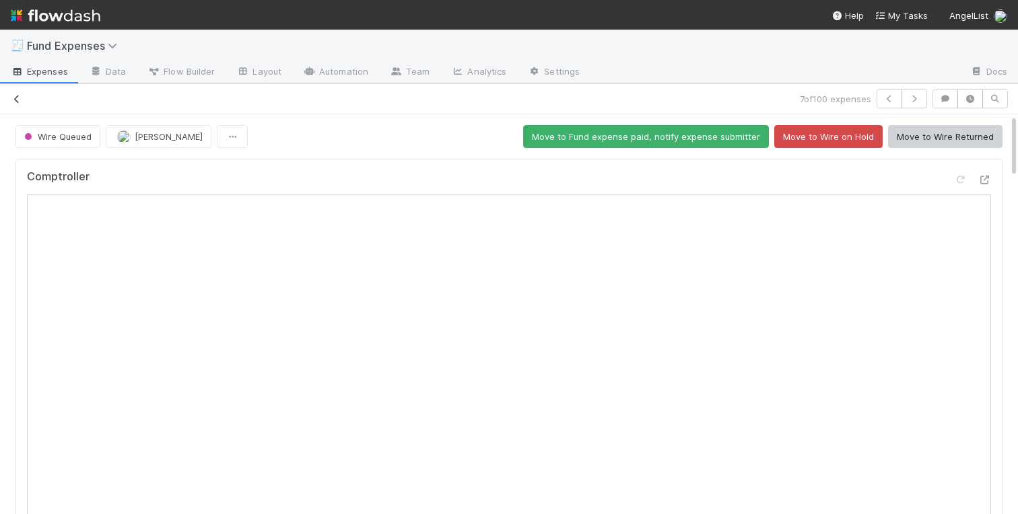
click at [12, 94] on link at bounding box center [16, 98] width 13 height 13
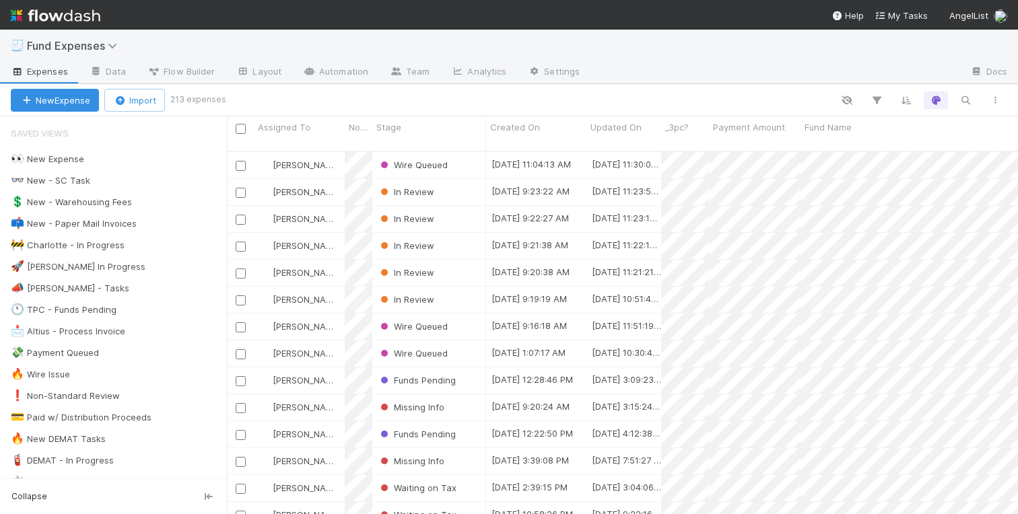
scroll to position [374, 791]
click at [456, 287] on div "In Review" at bounding box center [429, 300] width 114 height 26
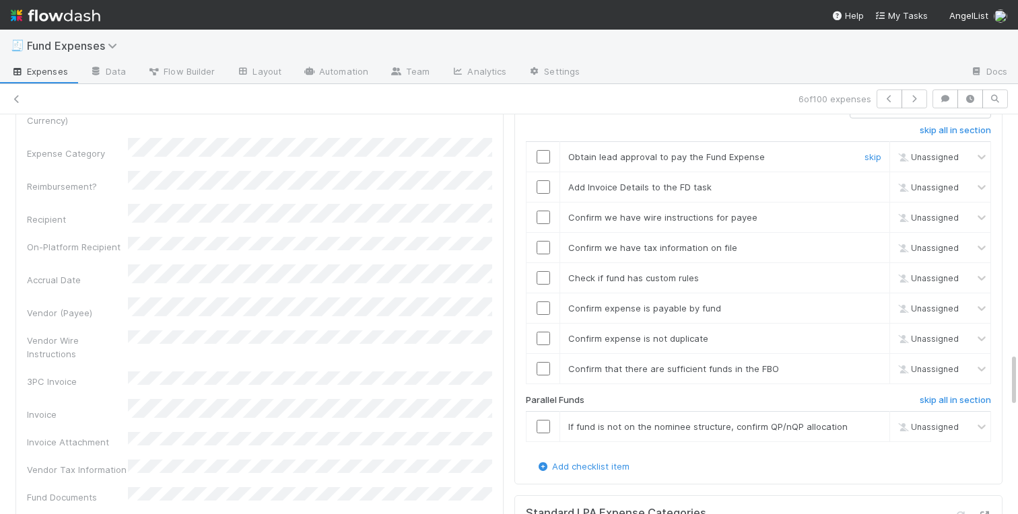
scroll to position [1727, 0]
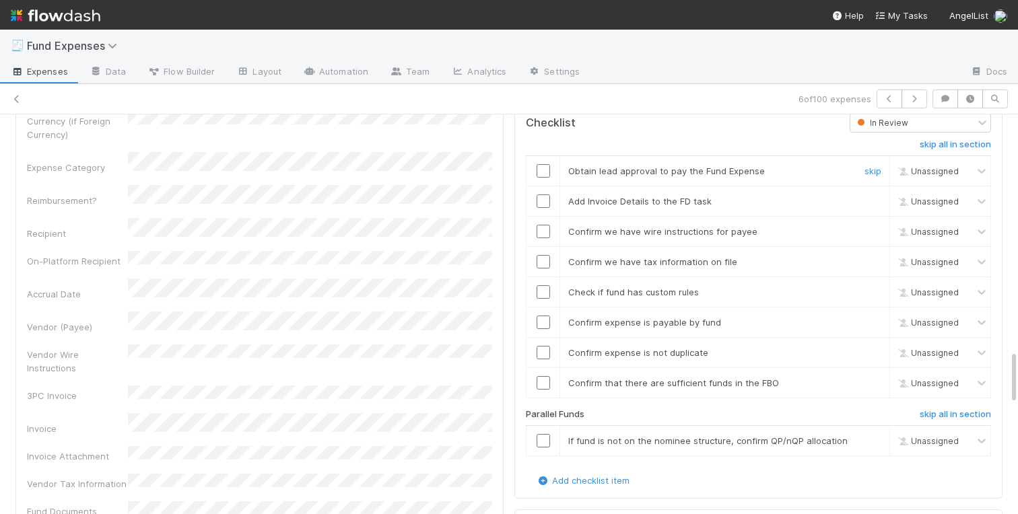
click at [542, 172] on input "checkbox" at bounding box center [542, 170] width 13 height 13
click at [542, 209] on td at bounding box center [543, 201] width 34 height 30
click at [542, 197] on input "checkbox" at bounding box center [542, 201] width 13 height 13
checkbox input "true"
click at [542, 229] on input "checkbox" at bounding box center [542, 231] width 13 height 13
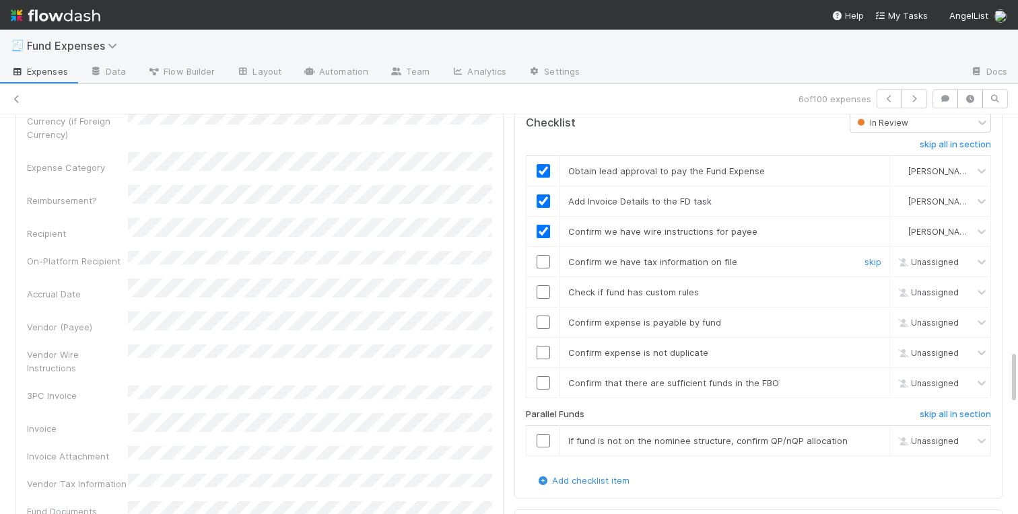
click at [542, 265] on input "checkbox" at bounding box center [542, 261] width 13 height 13
click at [542, 297] on input "checkbox" at bounding box center [542, 291] width 13 height 13
click at [542, 325] on input "checkbox" at bounding box center [542, 322] width 13 height 13
click at [542, 359] on input "checkbox" at bounding box center [542, 352] width 13 height 13
click at [542, 380] on input "checkbox" at bounding box center [542, 382] width 13 height 13
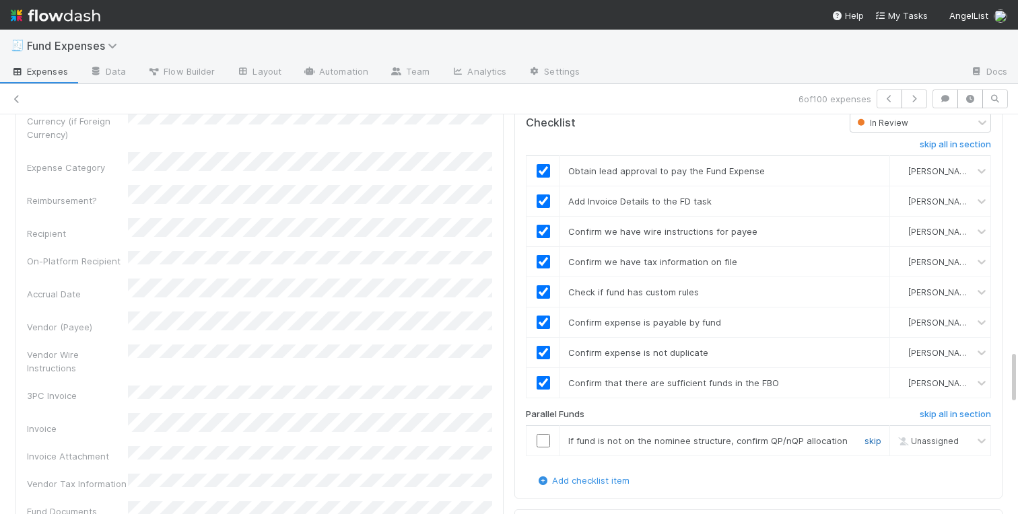
click at [878, 440] on link "skip" at bounding box center [872, 440] width 17 height 11
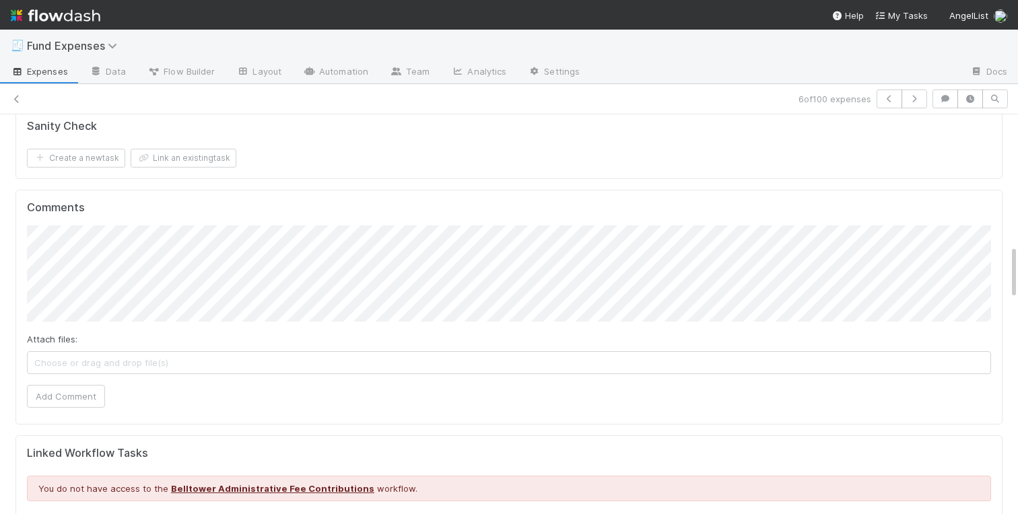
scroll to position [0, 0]
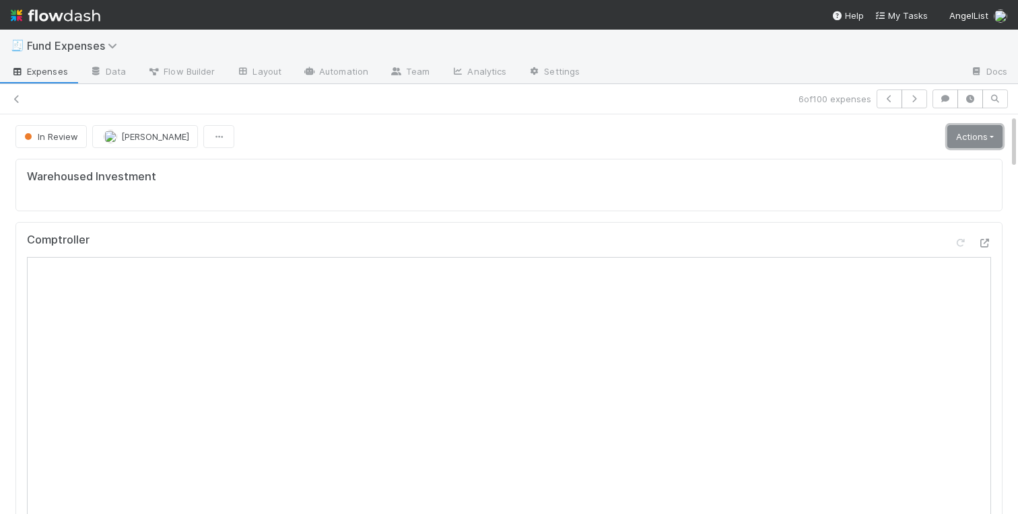
click at [975, 139] on link "Actions" at bounding box center [974, 136] width 55 height 23
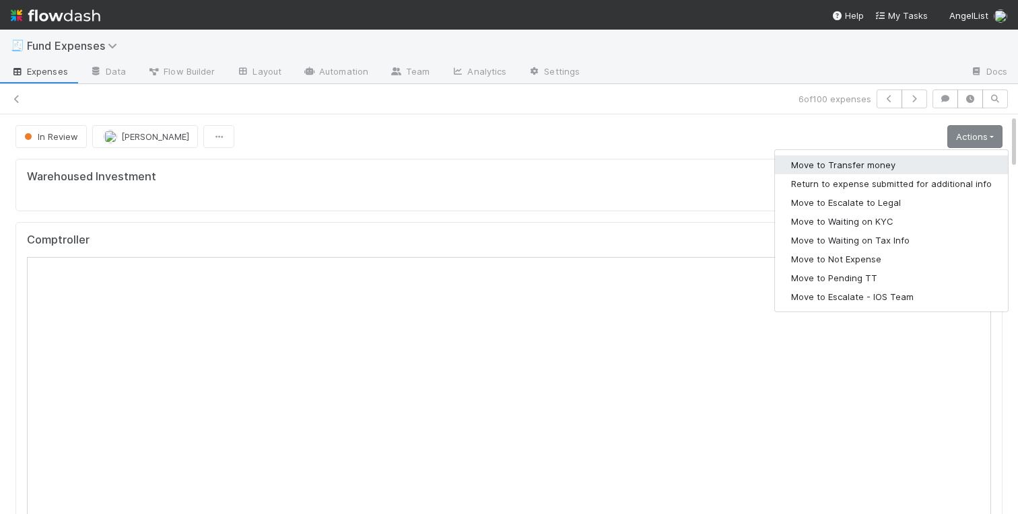
click at [881, 166] on button "Move to Transfer money" at bounding box center [891, 164] width 233 height 19
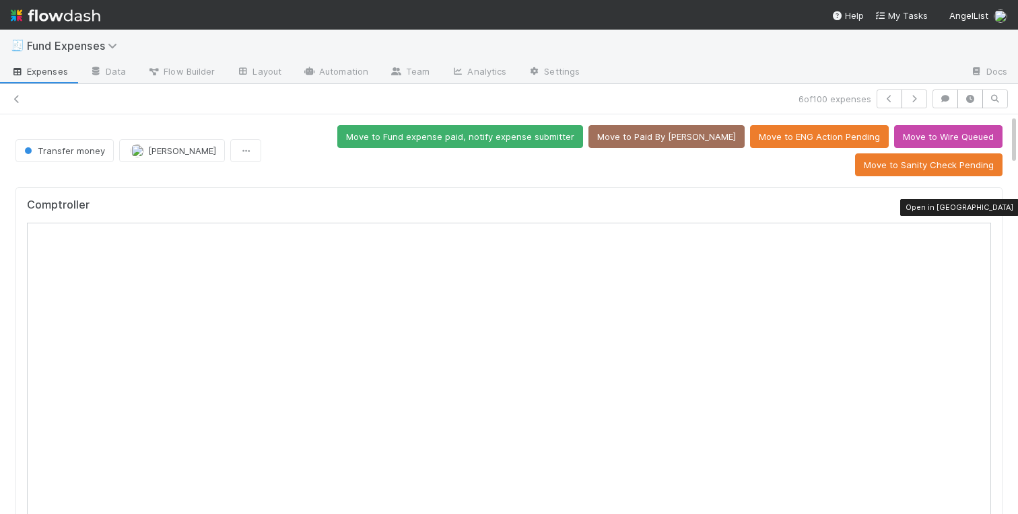
click at [985, 211] on icon at bounding box center [983, 208] width 13 height 9
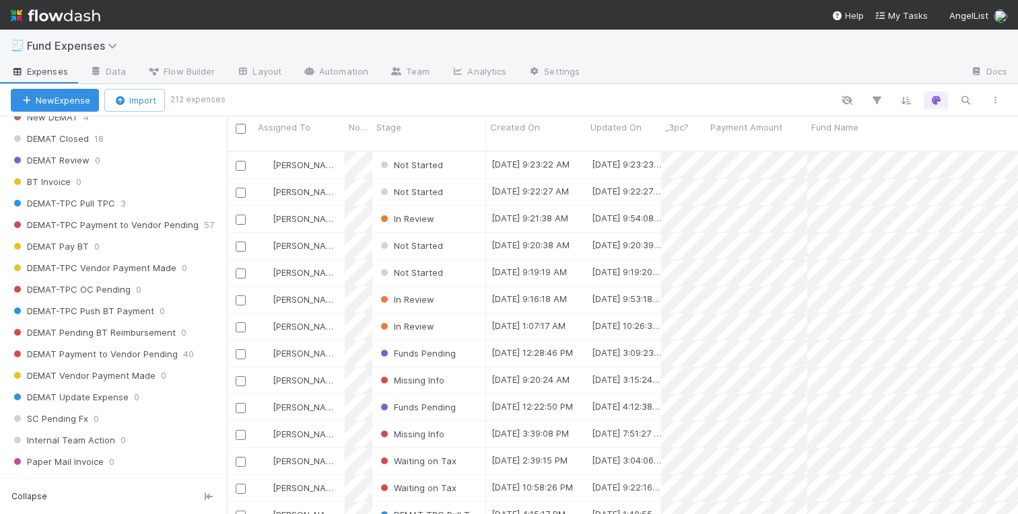
scroll to position [1627, 0]
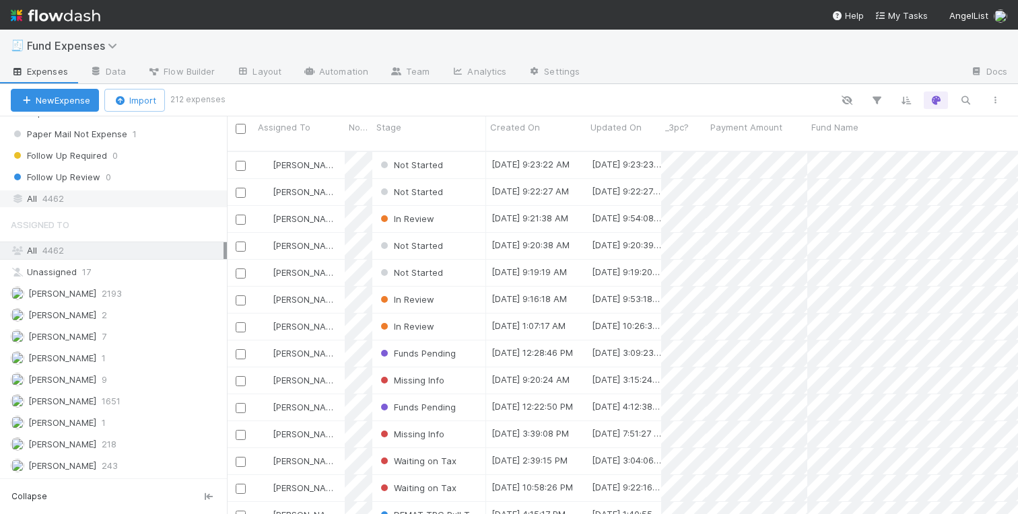
click at [39, 192] on div "All 4462" at bounding box center [117, 198] width 213 height 17
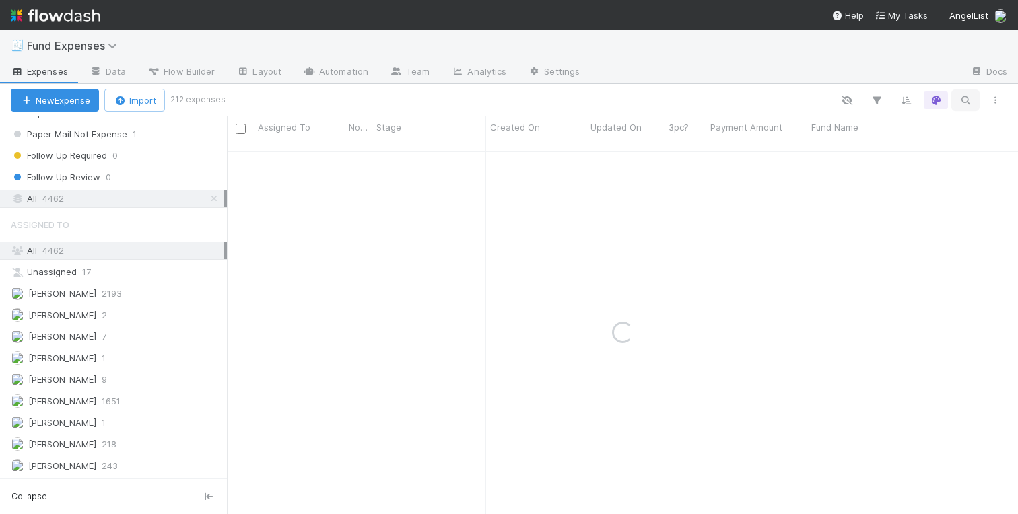
click at [964, 97] on icon "button" at bounding box center [964, 100] width 13 height 12
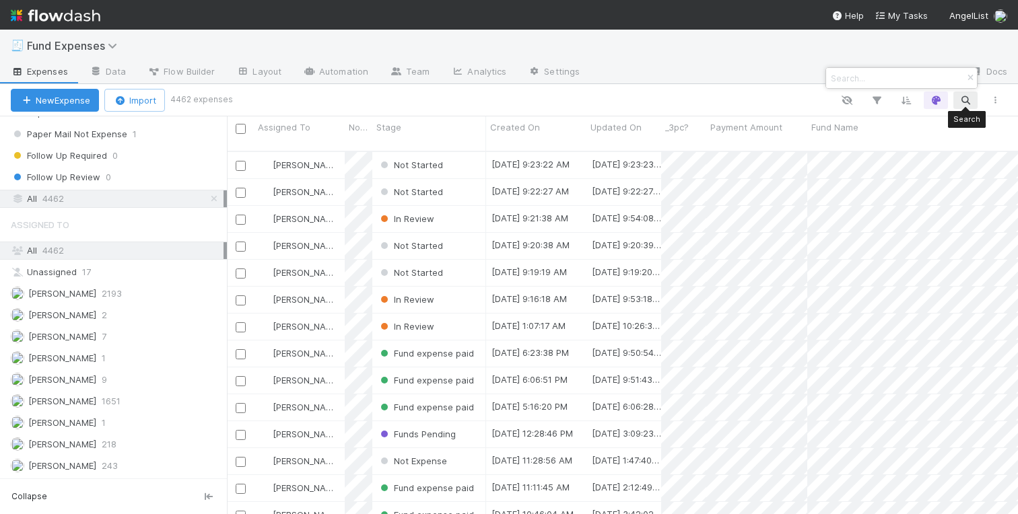
scroll to position [374, 791]
paste input "3030337"
type input "3030337"
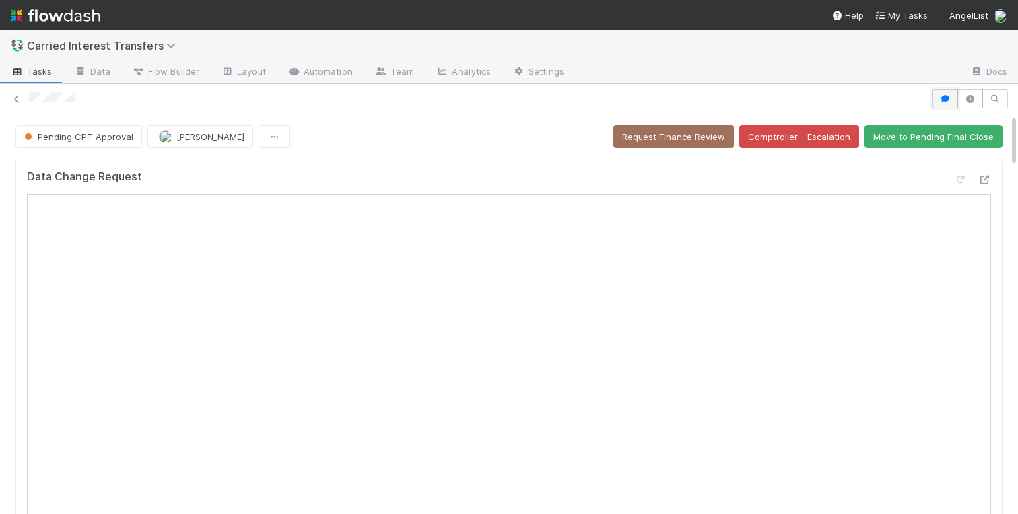
click at [940, 96] on icon "button" at bounding box center [944, 99] width 13 height 8
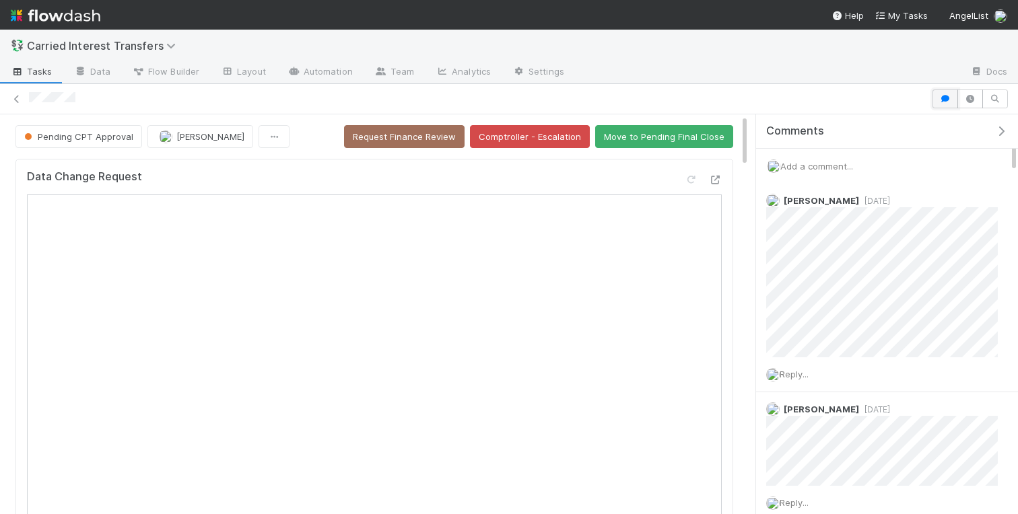
click at [940, 96] on icon "button" at bounding box center [944, 99] width 13 height 8
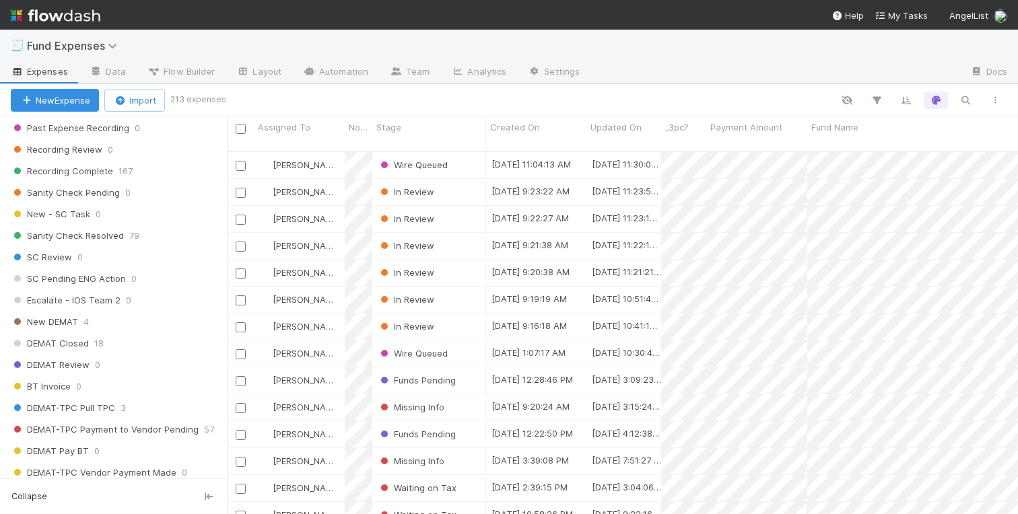
scroll to position [1627, 0]
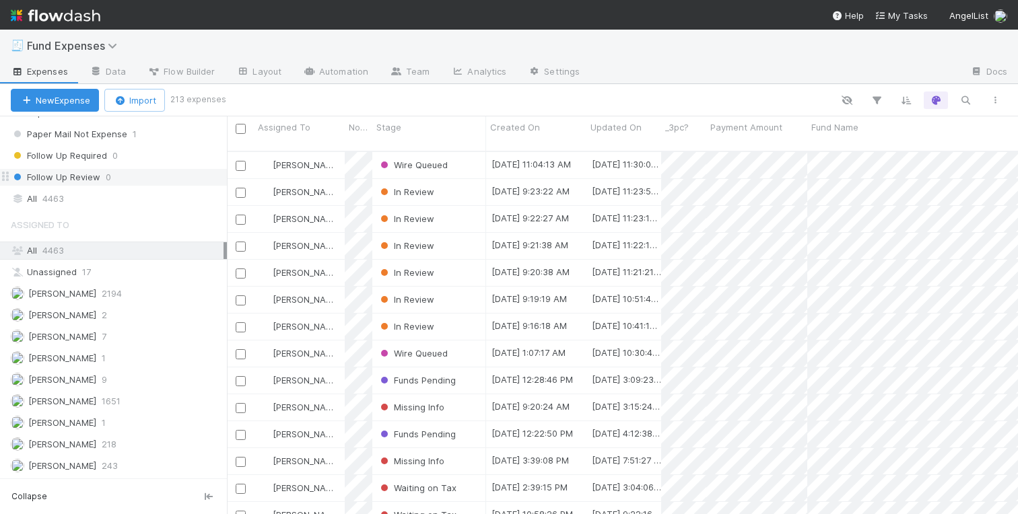
click at [42, 185] on span "Follow Up Review" at bounding box center [56, 177] width 90 height 17
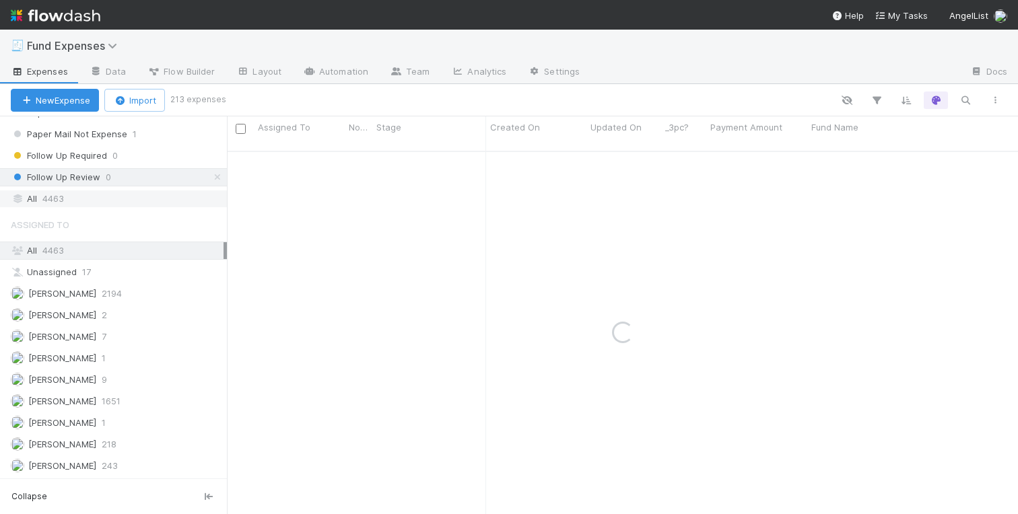
click at [44, 199] on span "4463" at bounding box center [53, 198] width 22 height 17
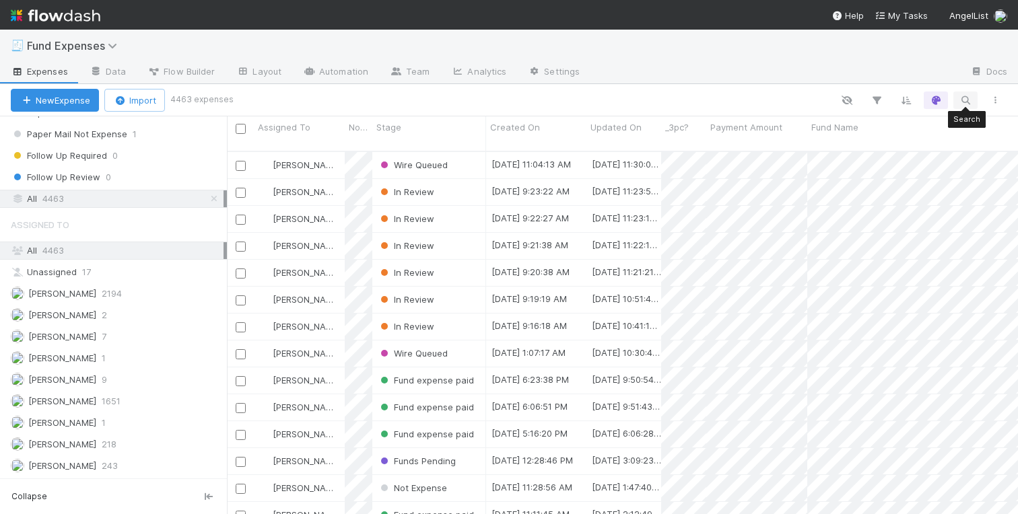
scroll to position [374, 791]
click at [966, 104] on icon "button" at bounding box center [964, 100] width 13 height 12
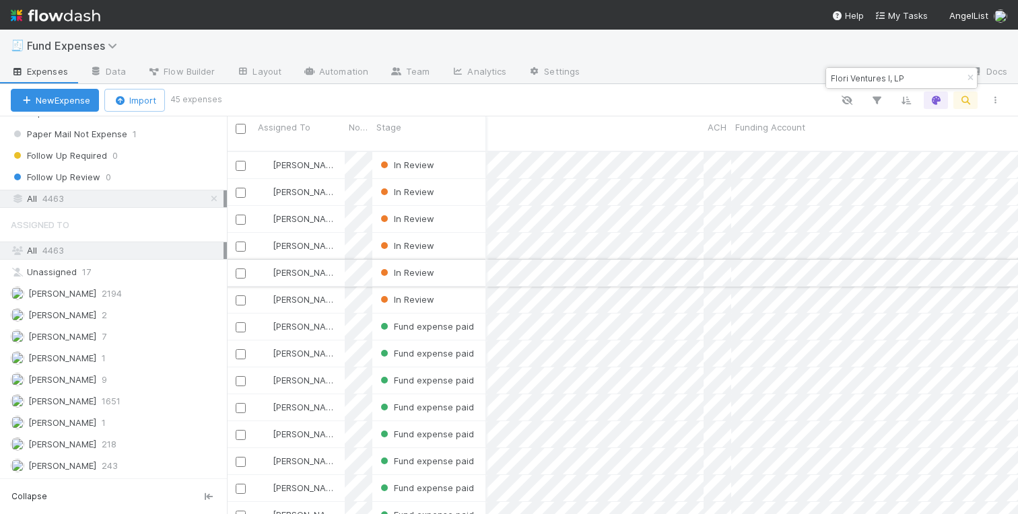
scroll to position [0, 0]
type input "Flori Ventures I, LP"
click at [968, 76] on icon "button" at bounding box center [969, 78] width 13 height 8
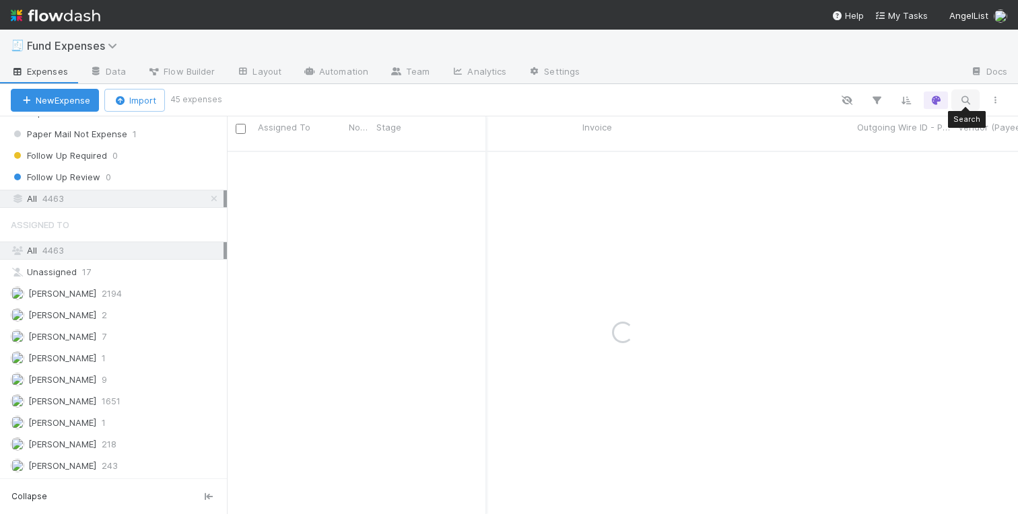
click at [969, 104] on icon "button" at bounding box center [964, 100] width 13 height 12
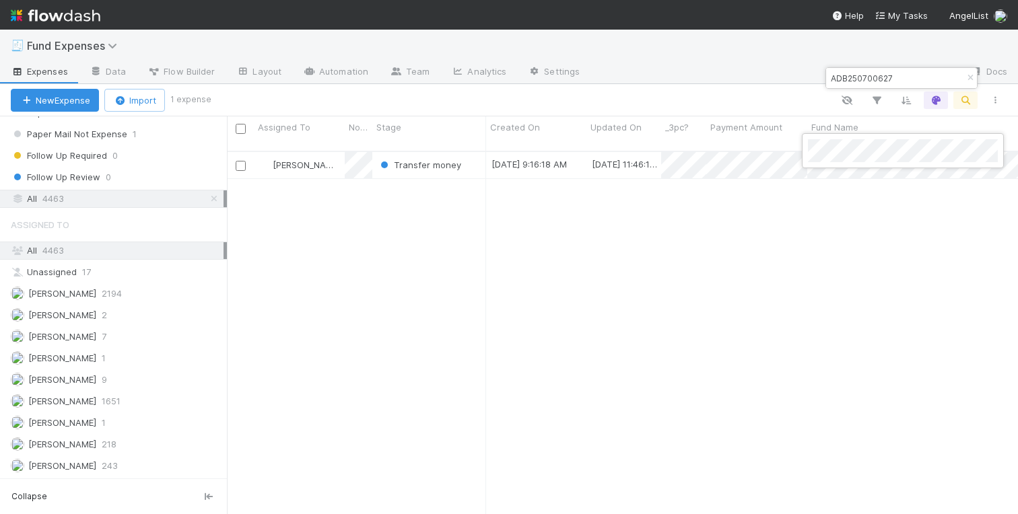
click at [931, 79] on div at bounding box center [509, 257] width 1018 height 514
click at [868, 73] on input "ADB250700627" at bounding box center [895, 78] width 135 height 16
paste input "Flori Ventures I, LP"
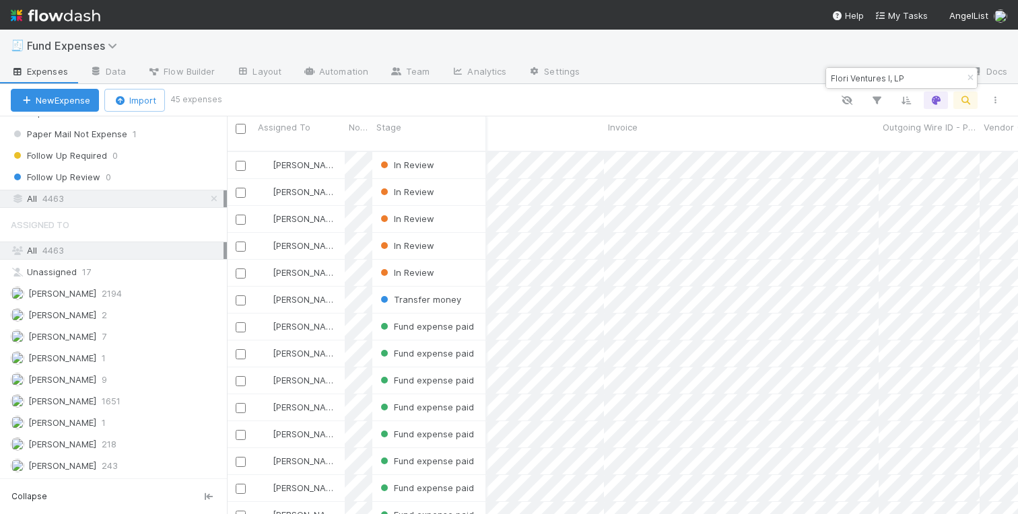
scroll to position [0, 1666]
type input "Flori Ventures I, LP"
drag, startPoint x: 851, startPoint y: 129, endPoint x: 596, endPoint y: 130, distance: 255.1
drag, startPoint x: 990, startPoint y: 129, endPoint x: 617, endPoint y: 133, distance: 372.9
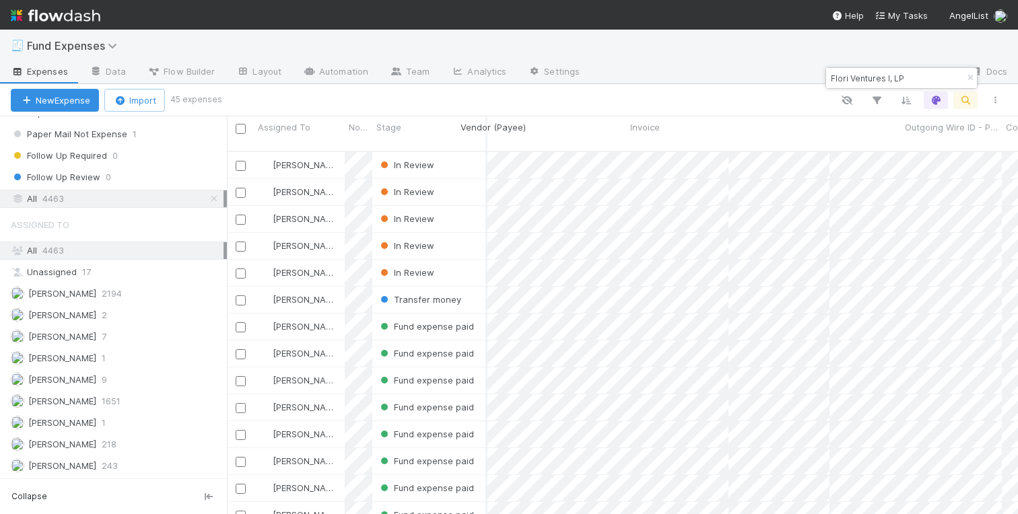
drag, startPoint x: 781, startPoint y: 127, endPoint x: 686, endPoint y: 135, distance: 96.0
drag, startPoint x: 895, startPoint y: 129, endPoint x: 633, endPoint y: 137, distance: 261.9
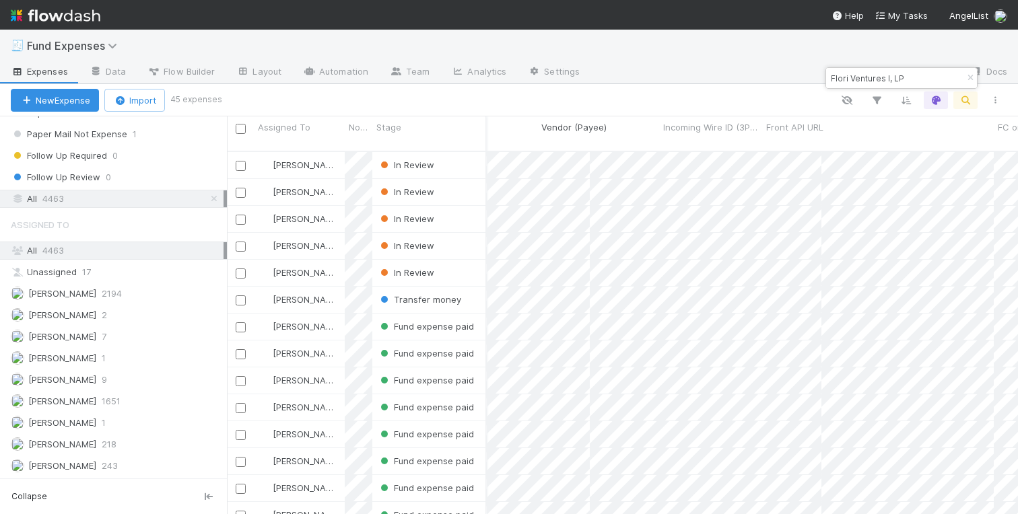
drag, startPoint x: 987, startPoint y: 130, endPoint x: 703, endPoint y: 129, distance: 284.0
drag, startPoint x: 967, startPoint y: 127, endPoint x: 739, endPoint y: 126, distance: 228.2
drag, startPoint x: 935, startPoint y: 129, endPoint x: 654, endPoint y: 133, distance: 280.7
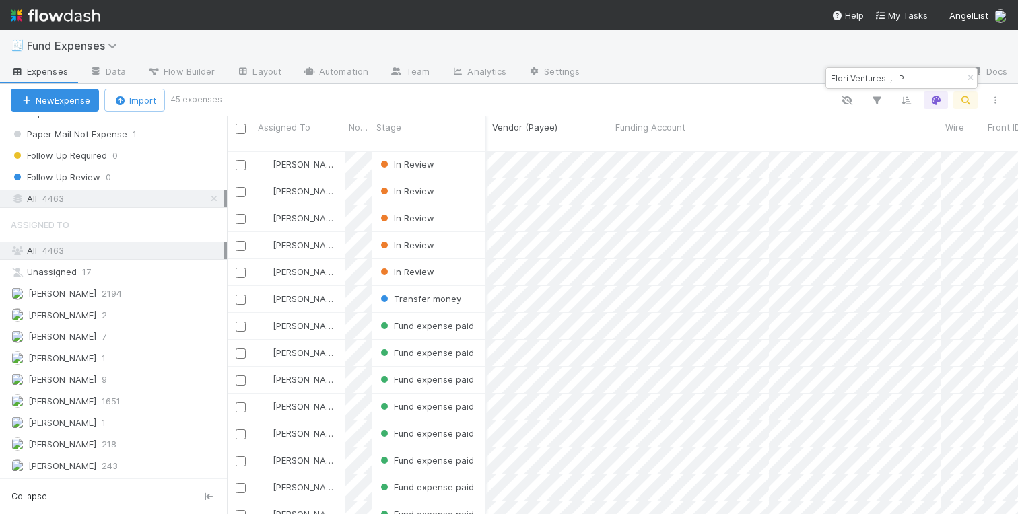
drag, startPoint x: 881, startPoint y: 128, endPoint x: 726, endPoint y: 128, distance: 154.8
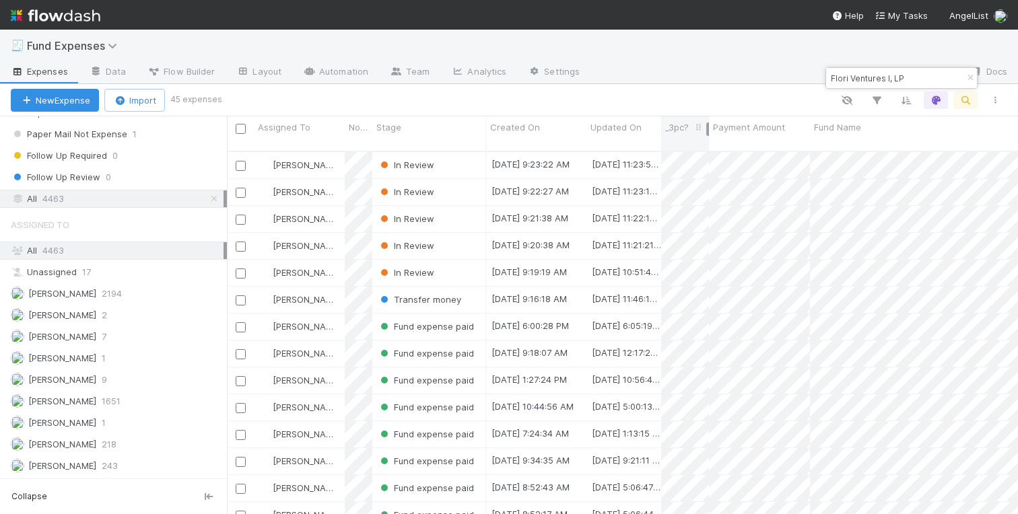
click at [706, 130] on div at bounding box center [707, 128] width 3 height 13
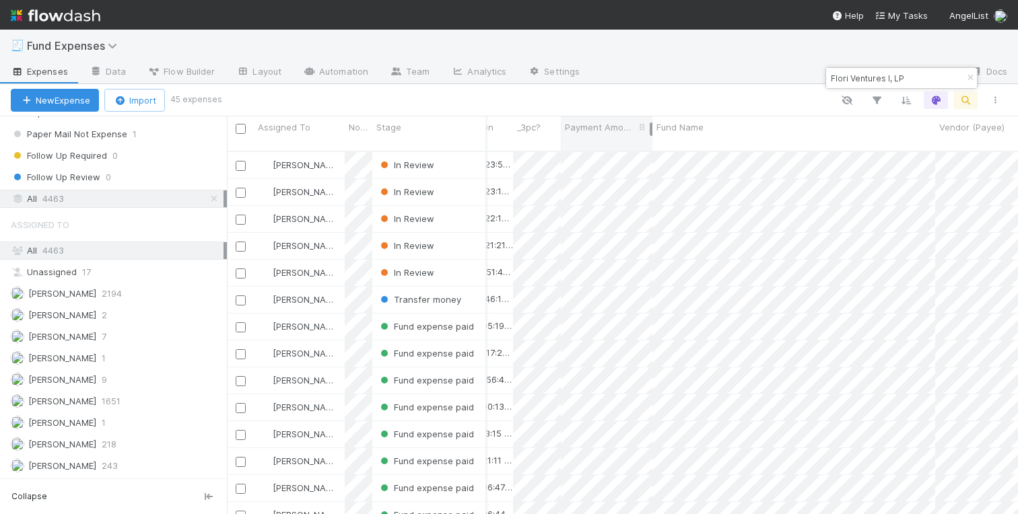
drag, startPoint x: 660, startPoint y: 125, endPoint x: 650, endPoint y: 125, distance: 9.4
click at [650, 125] on div at bounding box center [650, 128] width 3 height 13
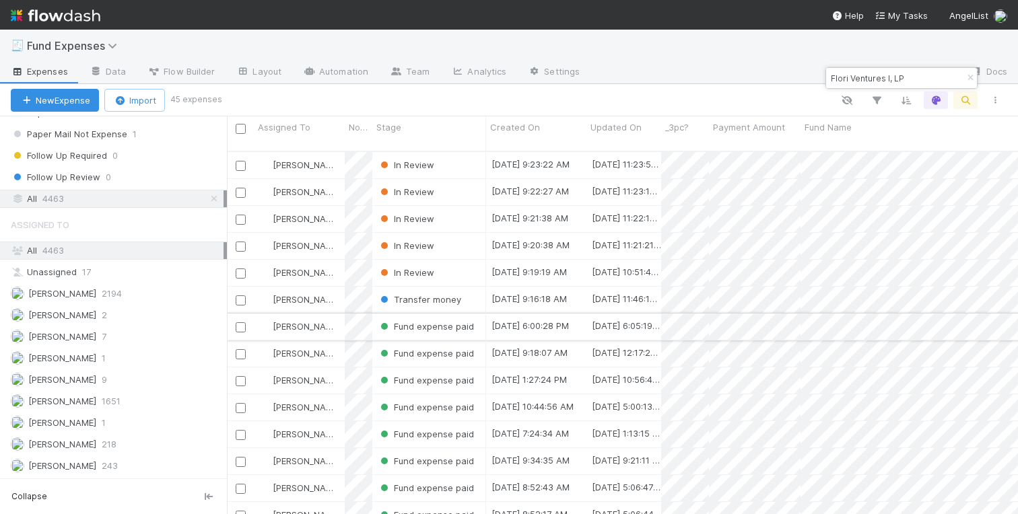
click at [475, 318] on div "Fund expense paid" at bounding box center [429, 327] width 114 height 26
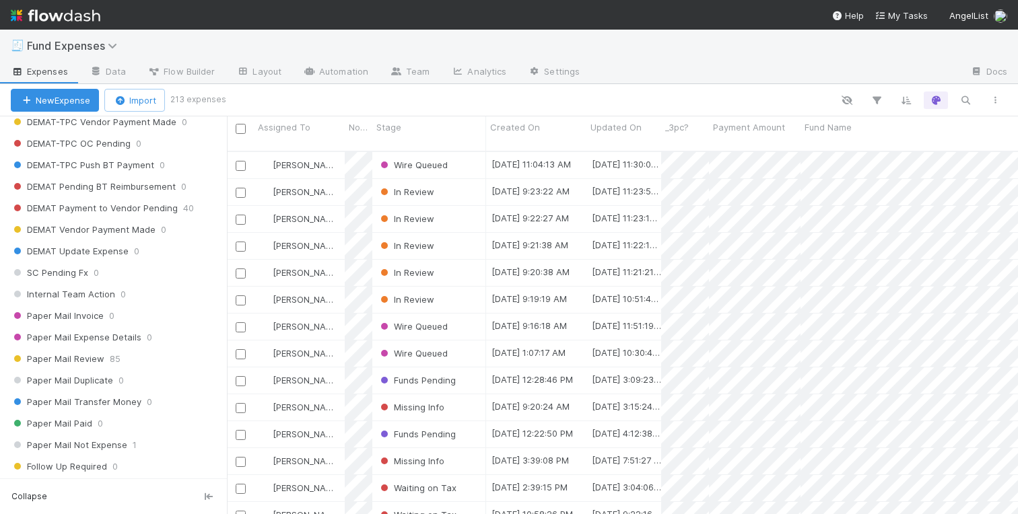
scroll to position [1627, 0]
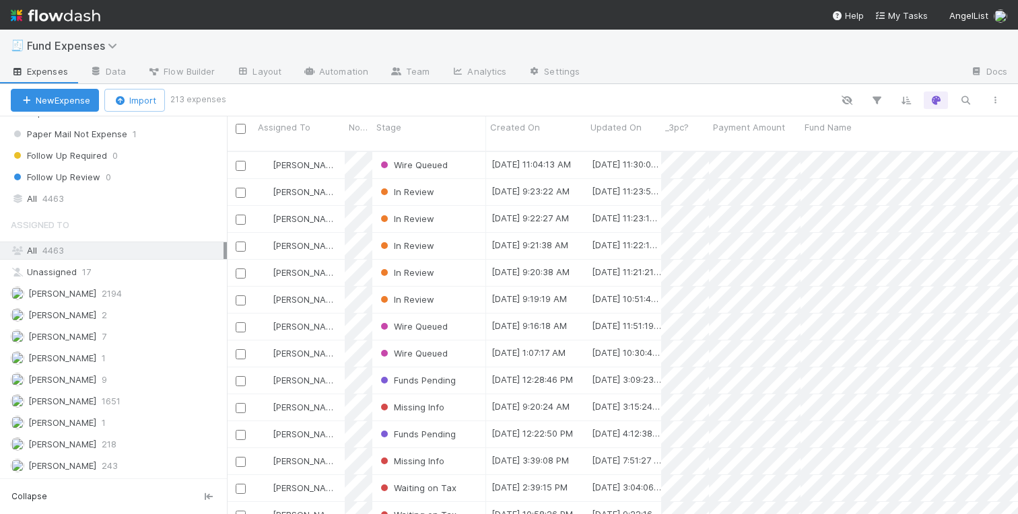
click at [23, 199] on icon at bounding box center [17, 199] width 13 height 9
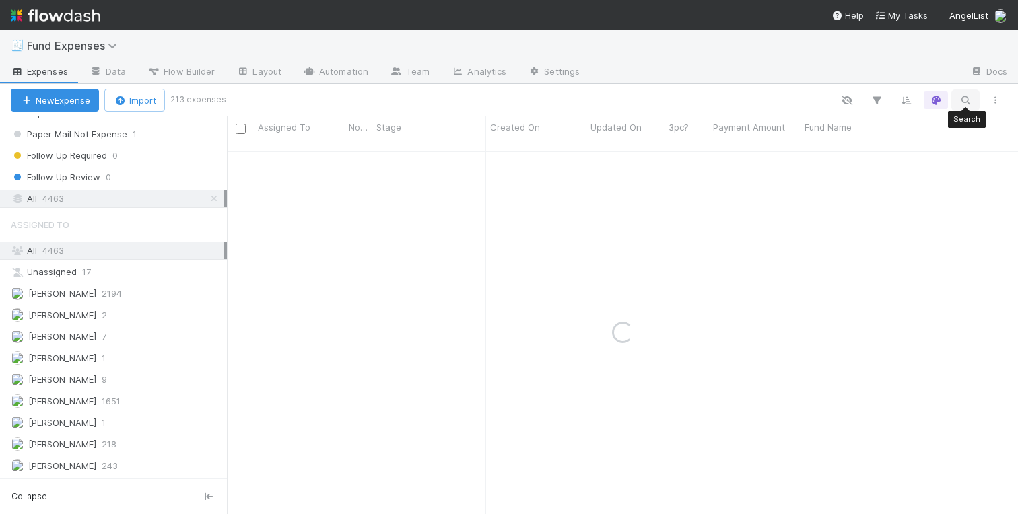
click at [967, 105] on icon "button" at bounding box center [964, 100] width 13 height 12
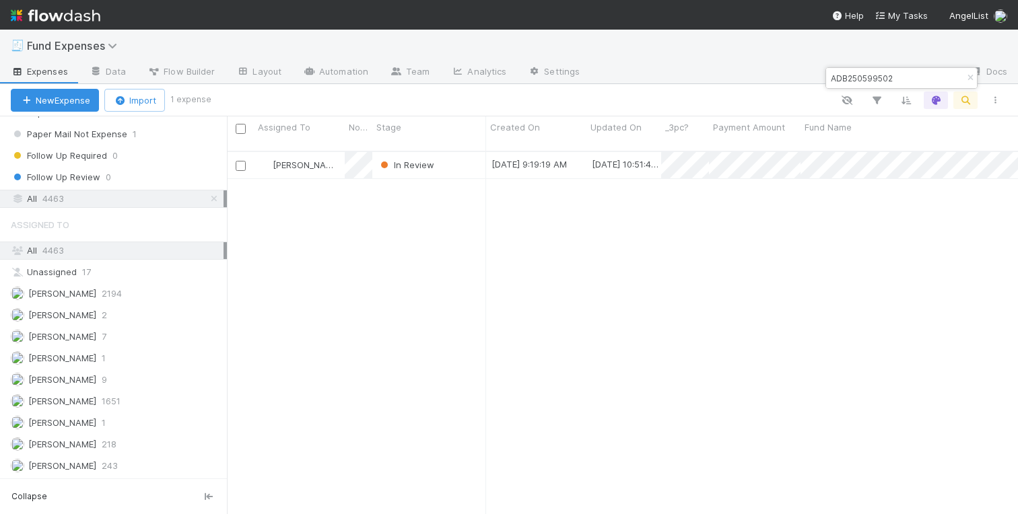
scroll to position [374, 791]
type input "ADB250599502"
